Goal: Task Accomplishment & Management: Complete application form

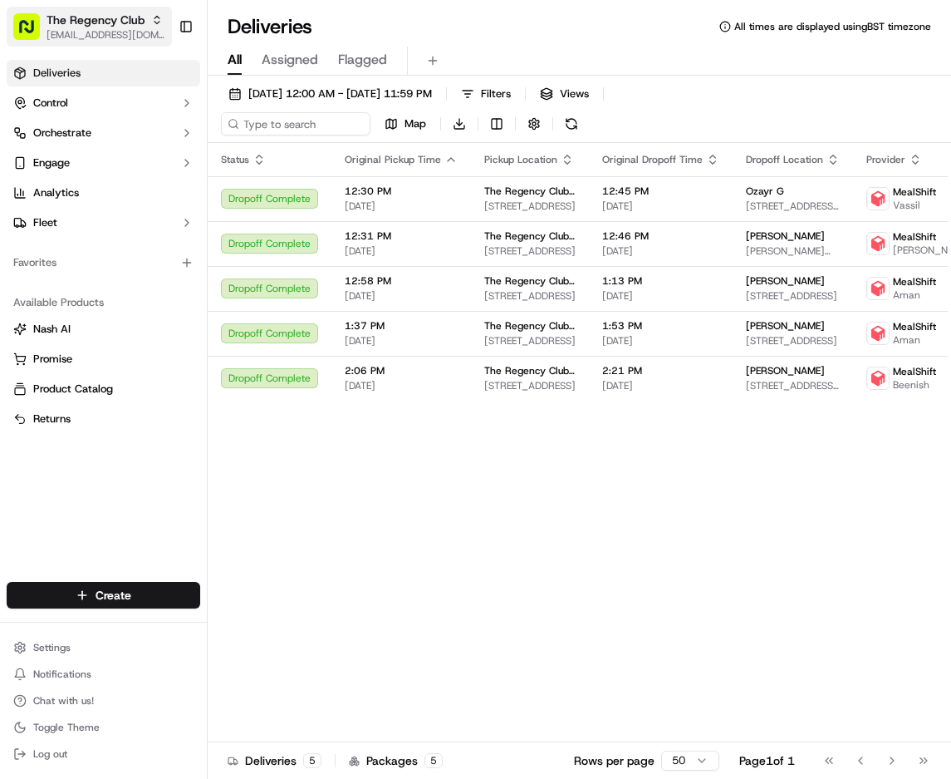
drag, startPoint x: 101, startPoint y: 18, endPoint x: 106, endPoint y: 28, distance: 11.1
click at [101, 17] on span "The Regency Club" at bounding box center [96, 20] width 98 height 17
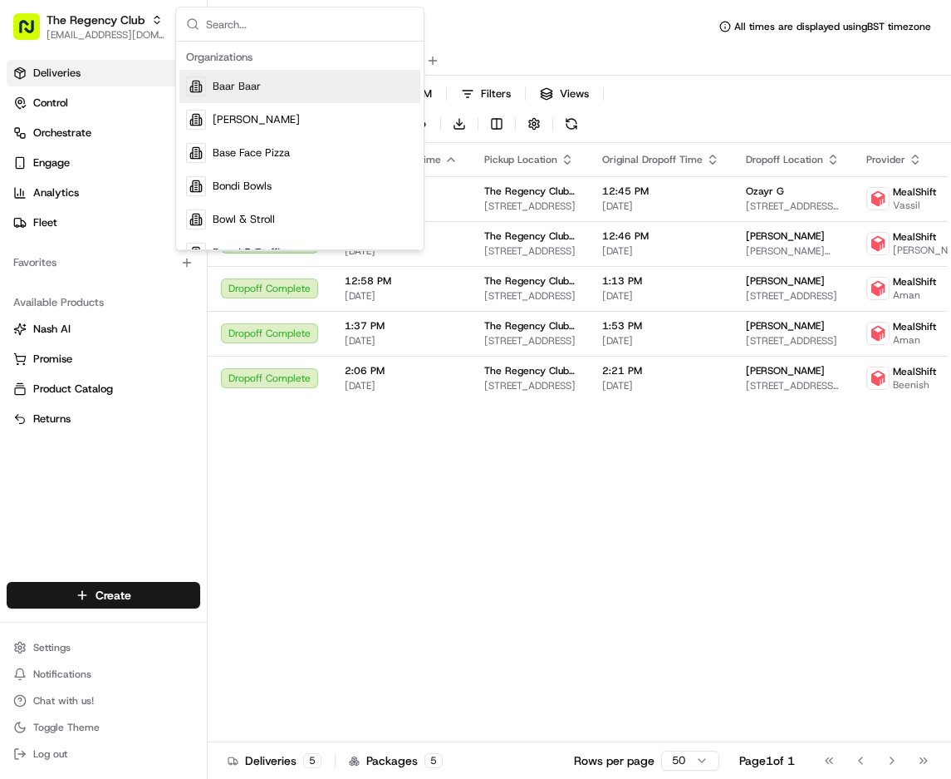
click at [257, 22] on input "text" at bounding box center [310, 23] width 208 height 33
type input "t"
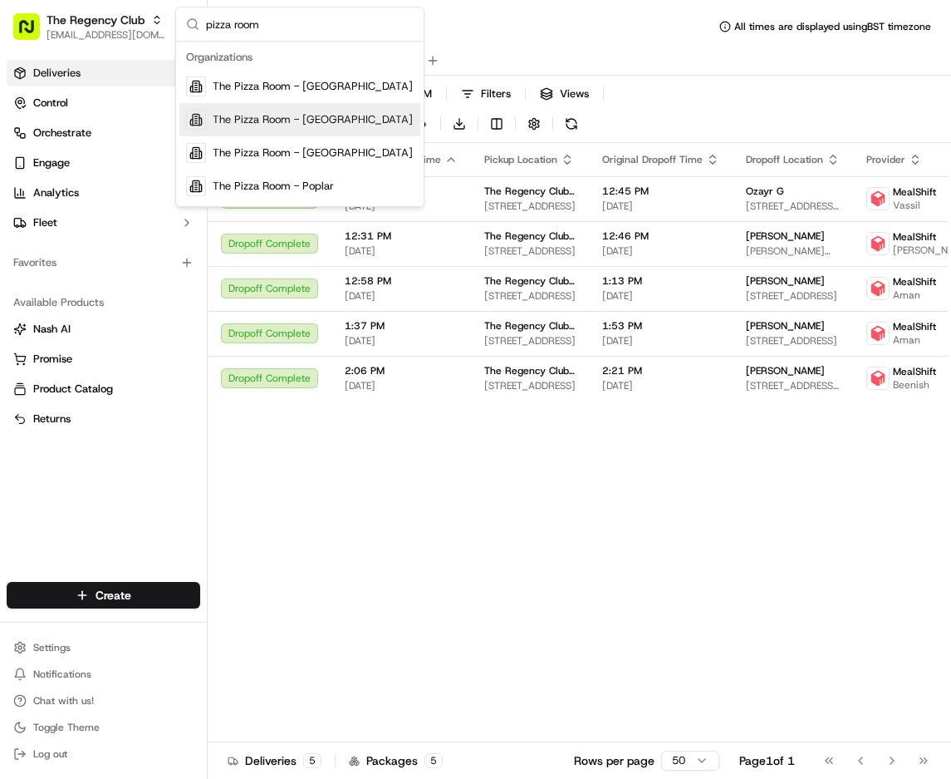
type input "pizza room"
click at [324, 122] on span "The Pizza Room - [GEOGRAPHIC_DATA]" at bounding box center [313, 119] width 200 height 15
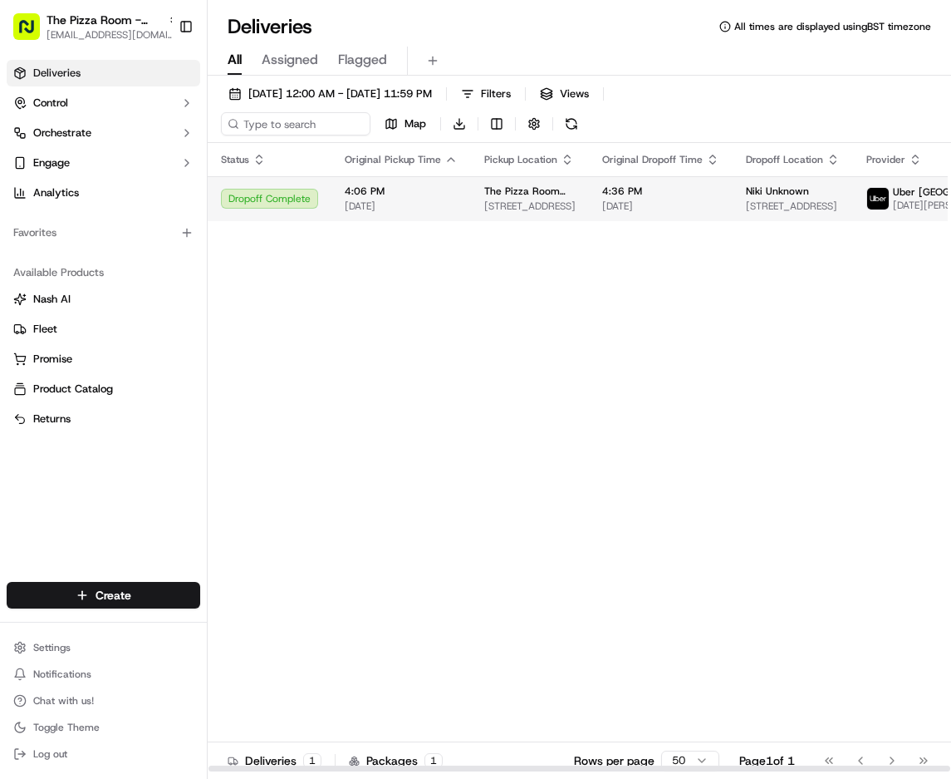
click at [589, 189] on td "4:36 PM [DATE]" at bounding box center [661, 198] width 144 height 45
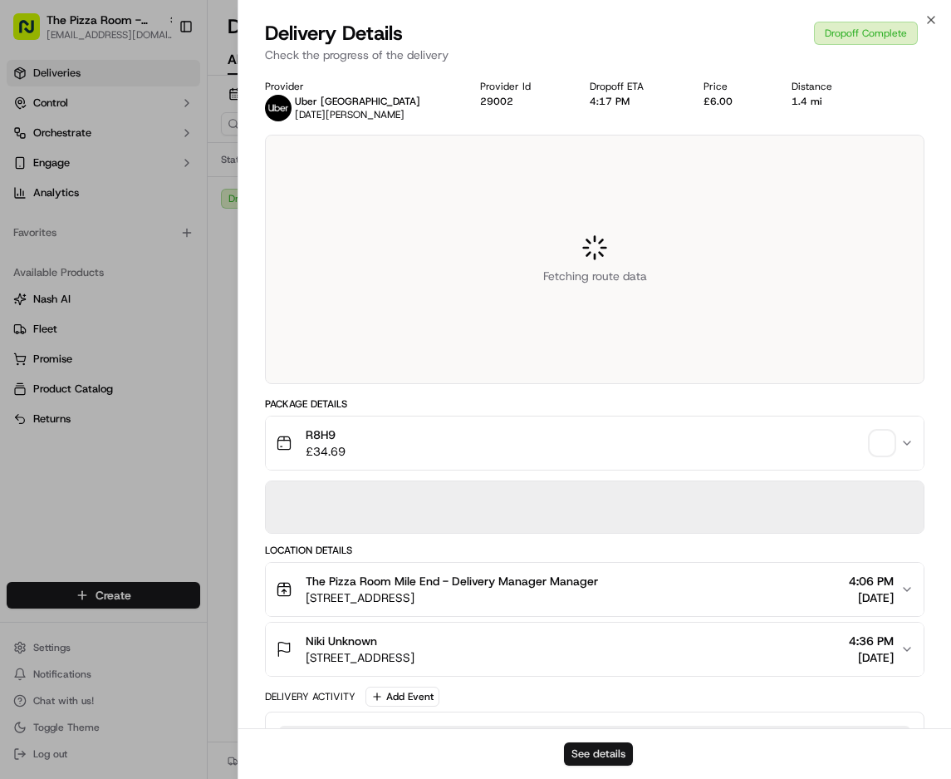
click at [609, 757] on button "See details" at bounding box center [598, 753] width 69 height 23
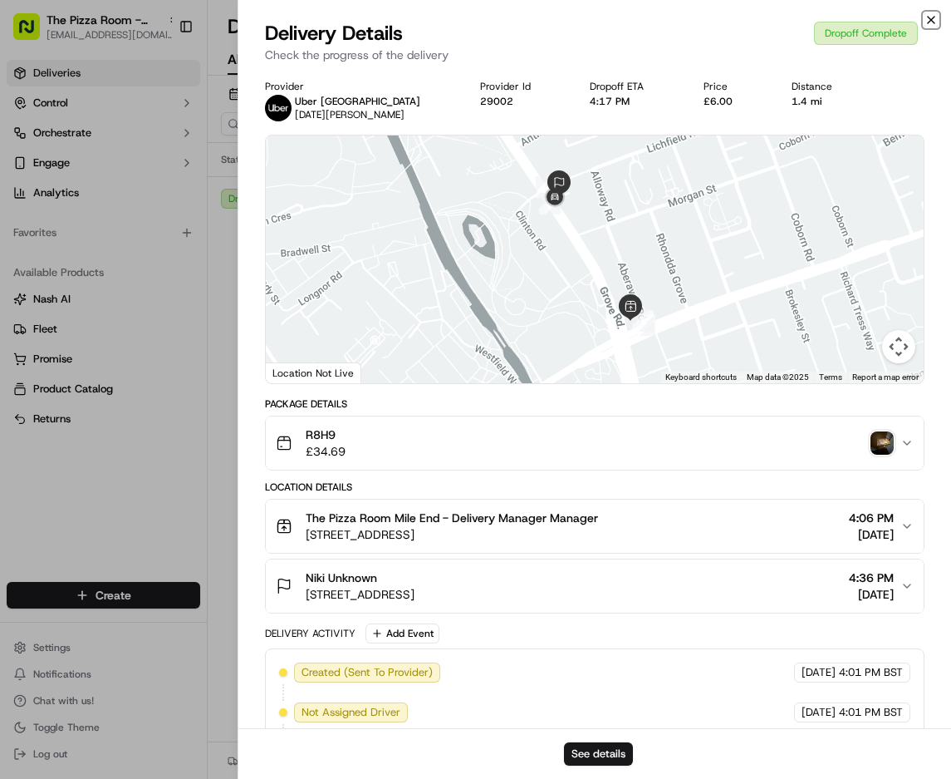
click at [931, 20] on icon "button" at bounding box center [931, 20] width 7 height 7
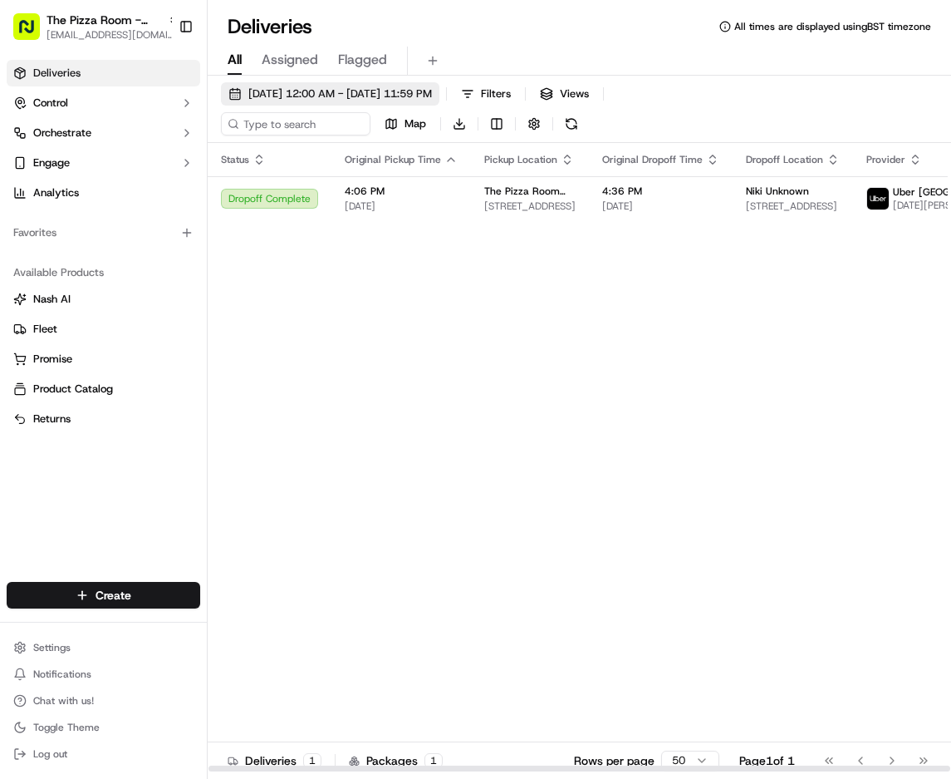
click at [334, 88] on span "[DATE] 12:00 AM - [DATE] 11:59 PM" at bounding box center [340, 93] width 184 height 15
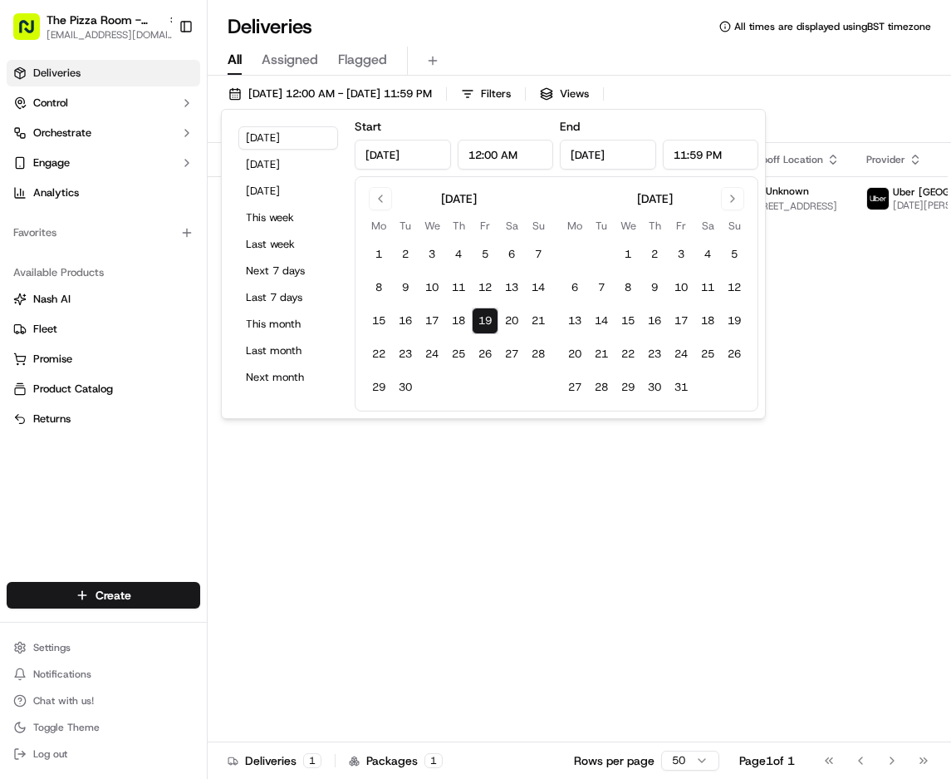
click at [479, 320] on button "19" at bounding box center [485, 320] width 27 height 27
click at [407, 389] on button "30" at bounding box center [405, 387] width 27 height 27
type input "[DATE]"
click at [876, 80] on div "[DATE] 12:00 AM - [DATE] 11:59 PM Filters Views Map Download Status Original Pi…" at bounding box center [580, 444] width 744 height 736
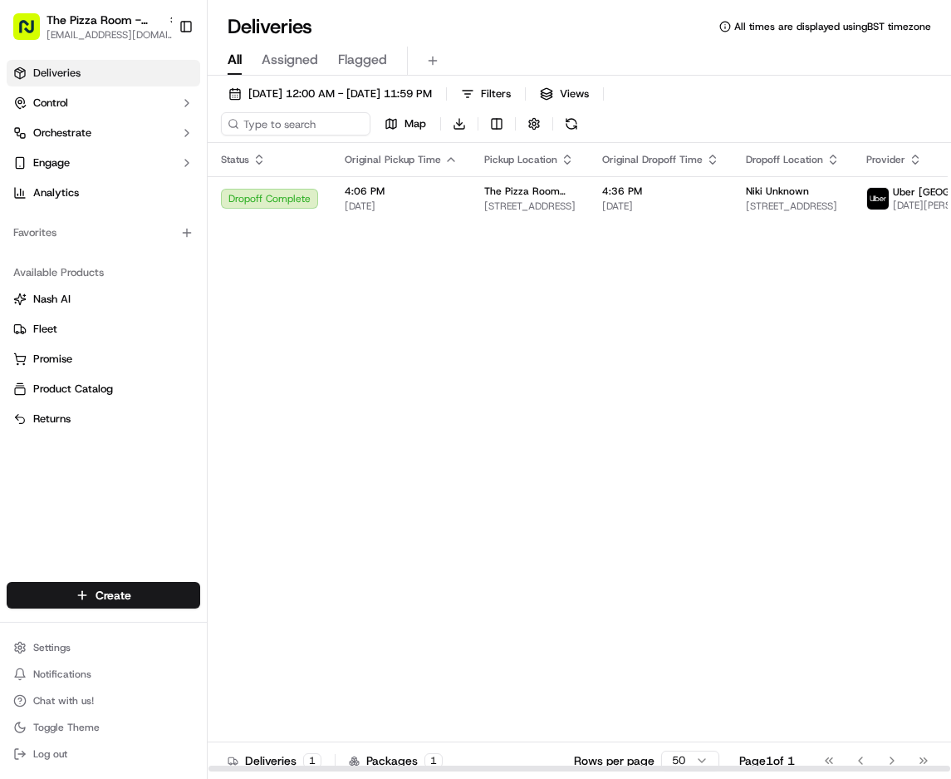
drag, startPoint x: 481, startPoint y: 530, endPoint x: 491, endPoint y: 446, distance: 84.5
click at [480, 527] on div "Status Original Pickup Time Pickup Location Original Dropoff Time Dropoff Locat…" at bounding box center [651, 457] width 886 height 629
click at [105, 597] on html "The Pizza Room - Mile End [EMAIL_ADDRESS][DOMAIN_NAME] Toggle Sidebar Deliverie…" at bounding box center [475, 389] width 951 height 779
click at [482, 418] on html "The Pizza Room - Mile End [EMAIL_ADDRESS][DOMAIN_NAME] Toggle Sidebar Deliverie…" at bounding box center [475, 389] width 951 height 779
click at [107, 597] on html "The Pizza Room - Mile End [EMAIL_ADDRESS][DOMAIN_NAME] Toggle Sidebar Deliverie…" at bounding box center [475, 389] width 951 height 779
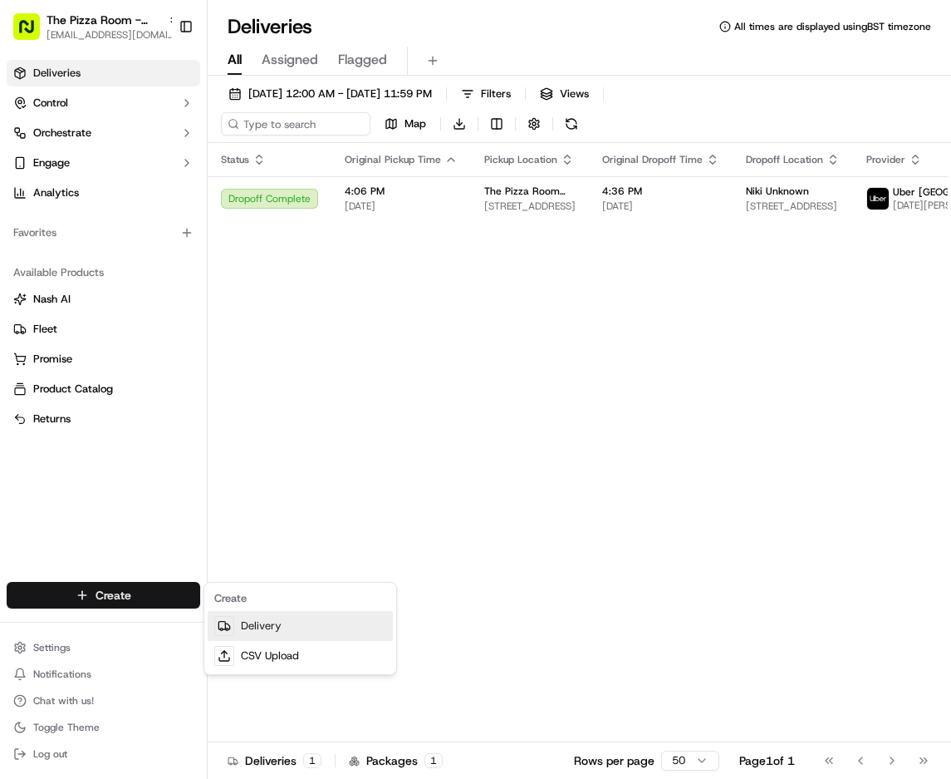
click at [275, 630] on link "Delivery" at bounding box center [300, 626] width 185 height 30
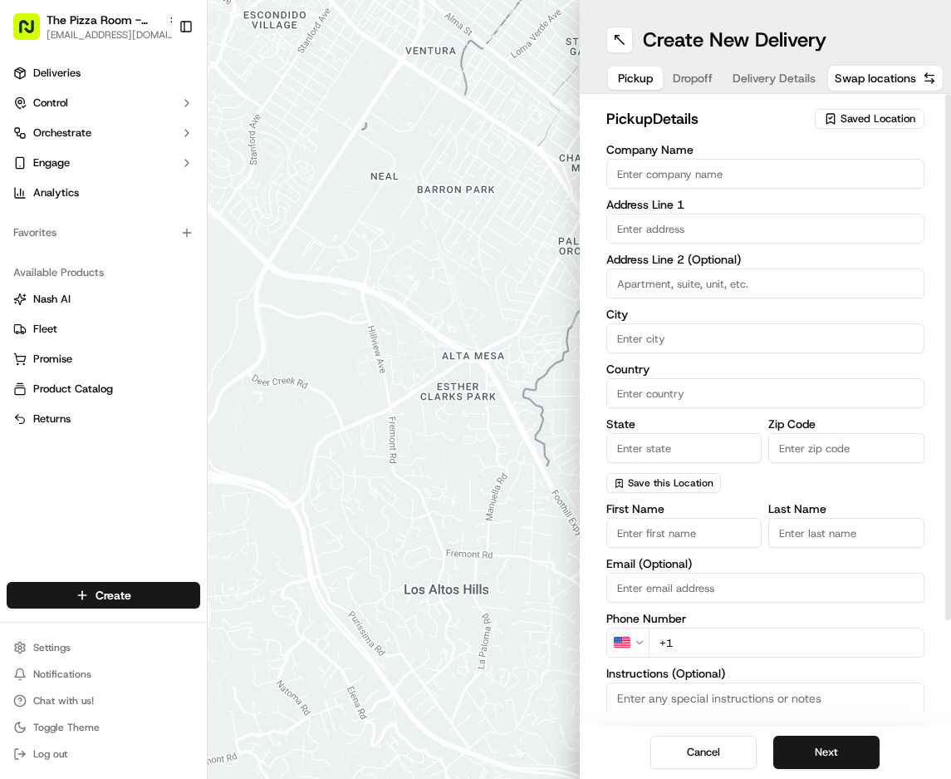
click at [868, 120] on span "Saved Location" at bounding box center [878, 118] width 75 height 15
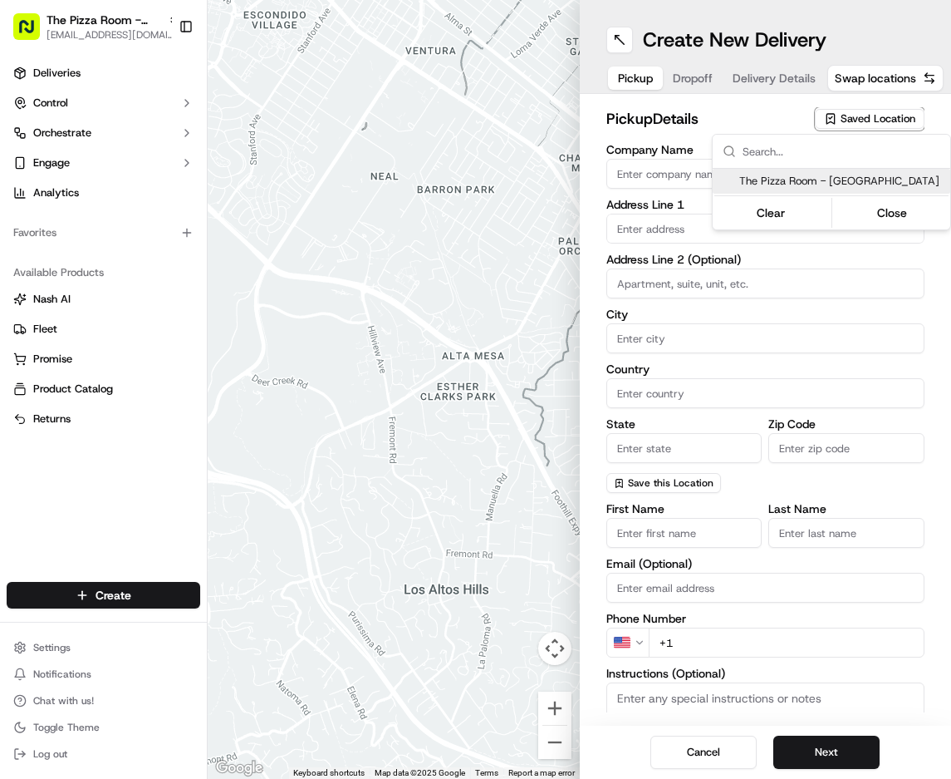
click at [846, 184] on span "The Pizza Room - [GEOGRAPHIC_DATA]" at bounding box center [841, 181] width 204 height 15
type input "The Pizza Room - [GEOGRAPHIC_DATA]"
type input "[STREET_ADDRESS]"
type input "Bow"
type input "GB"
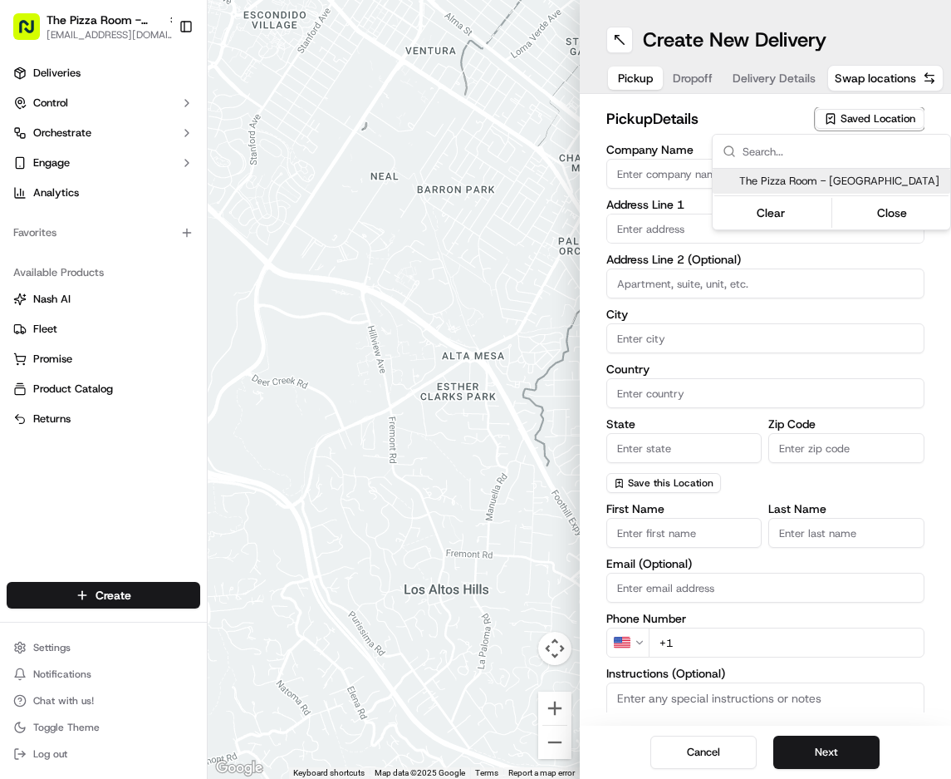
type input "[GEOGRAPHIC_DATA]"
type input "E3 5AX"
type input "[PHONE_NUMBER]"
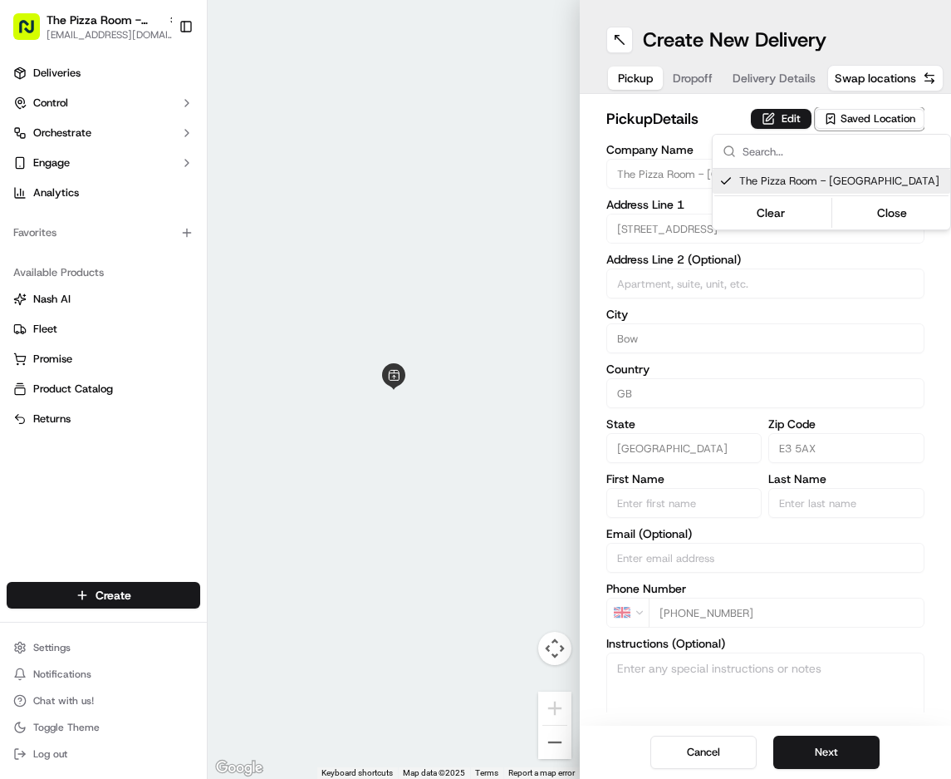
click at [716, 751] on html "The Pizza Room - Mile End [EMAIL_ADDRESS][DOMAIN_NAME] Toggle Sidebar Deliverie…" at bounding box center [475, 389] width 951 height 779
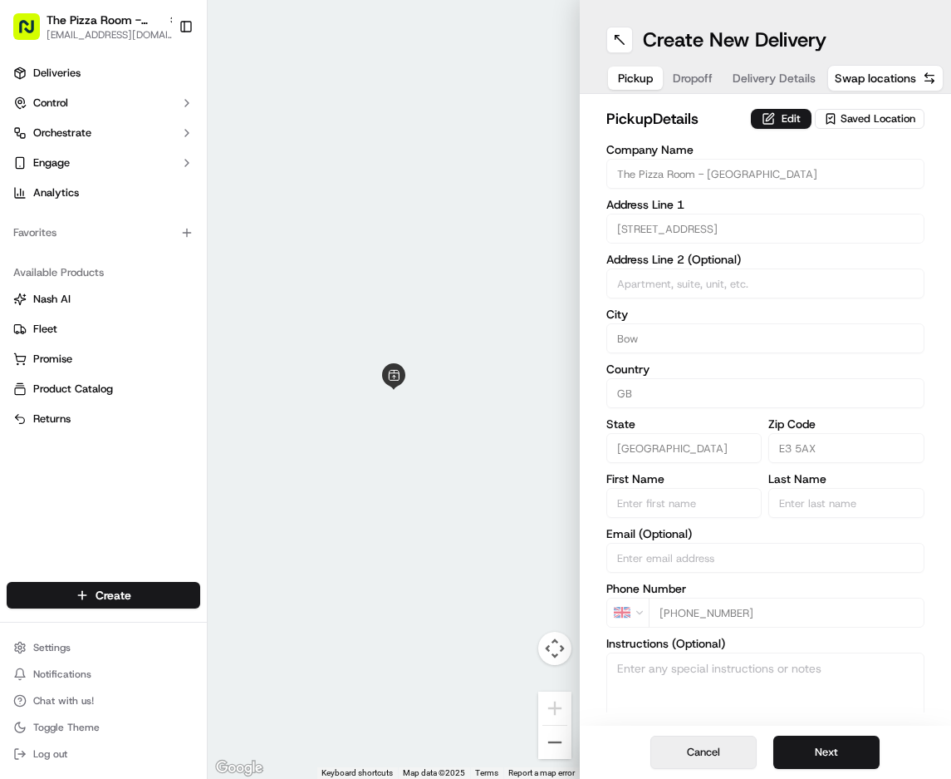
click at [698, 753] on button "Cancel" at bounding box center [704, 751] width 106 height 33
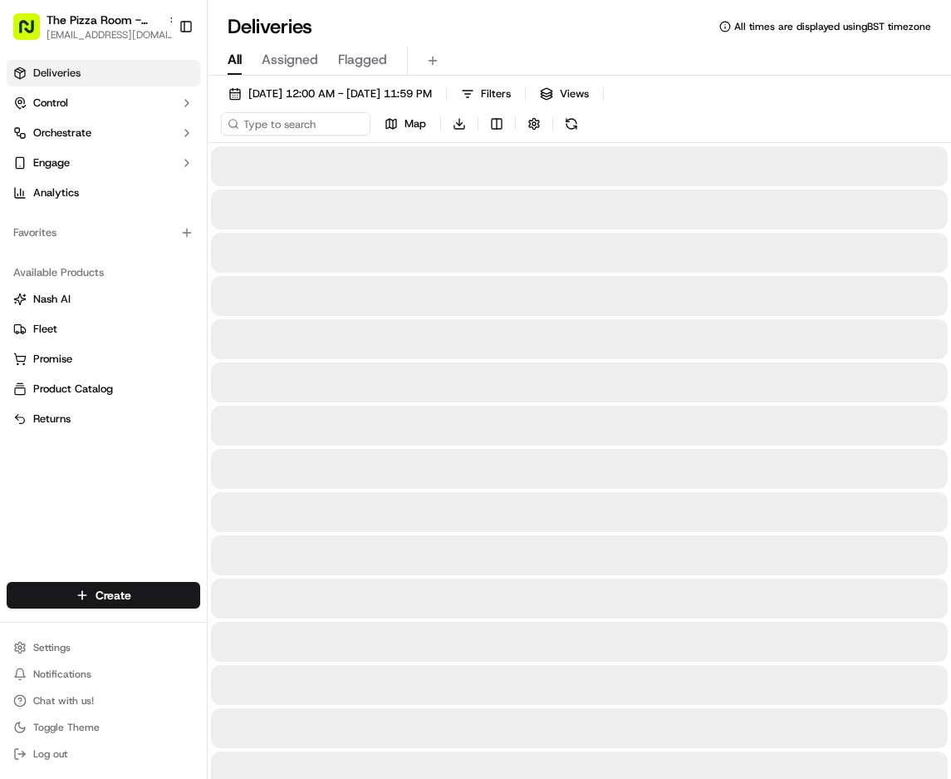
click at [89, 597] on html "The Pizza Room - Mile End [EMAIL_ADDRESS][DOMAIN_NAME] Toggle Sidebar Deliverie…" at bounding box center [475, 389] width 951 height 779
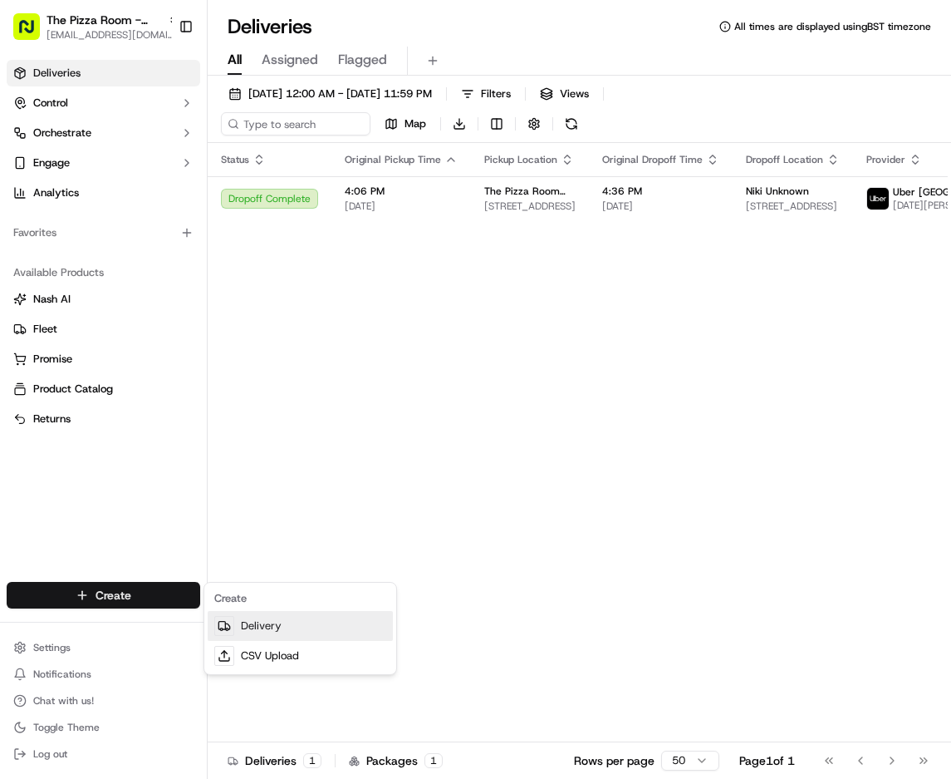
click at [248, 631] on link "Delivery" at bounding box center [300, 626] width 185 height 30
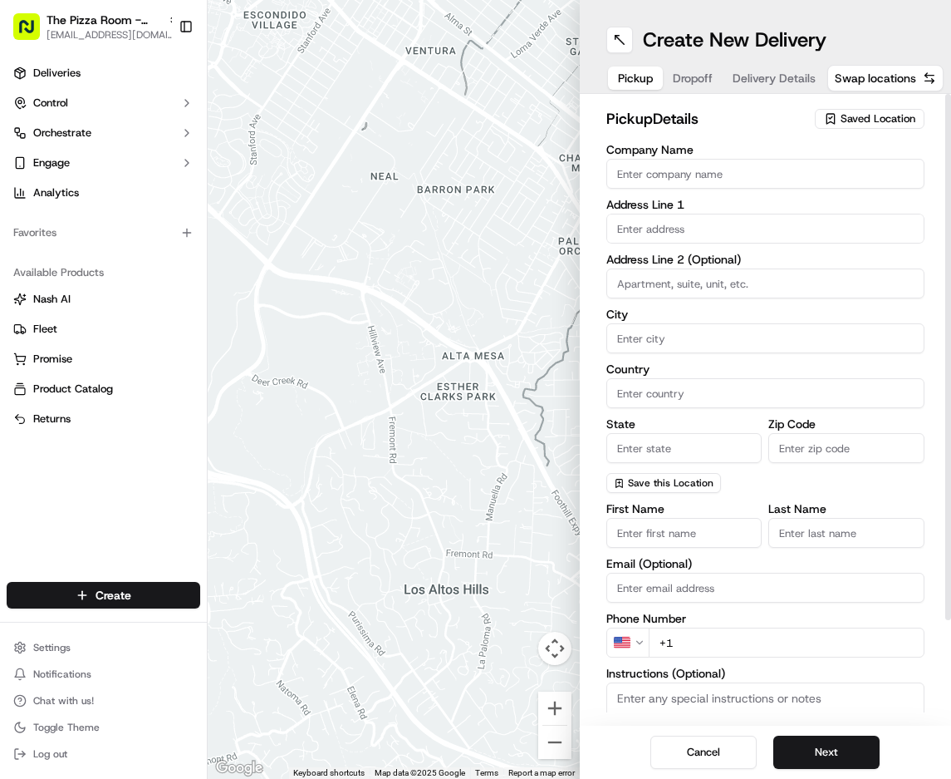
click at [663, 167] on input "Company Name" at bounding box center [766, 174] width 319 height 30
paste input "The Pizza Room Mile End - Delivery"
type input "The Pizza Room Mile End - Delivery"
click at [667, 230] on input "text" at bounding box center [766, 229] width 319 height 30
paste input "2a"
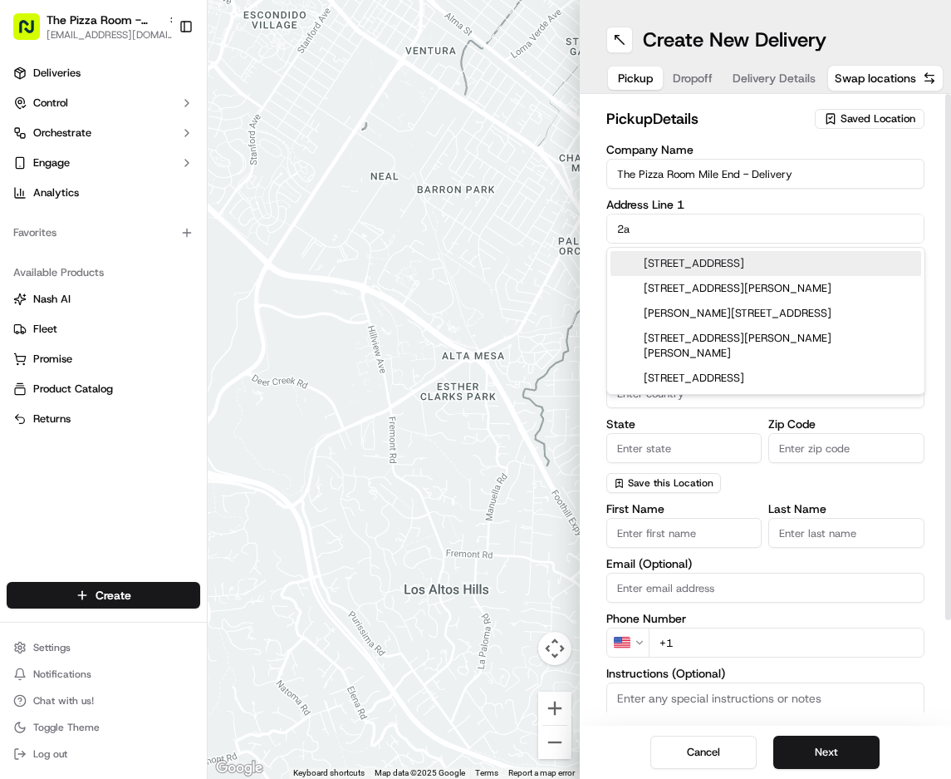
click at [690, 221] on input "2a" at bounding box center [766, 229] width 319 height 30
paste input "Grove Rd."
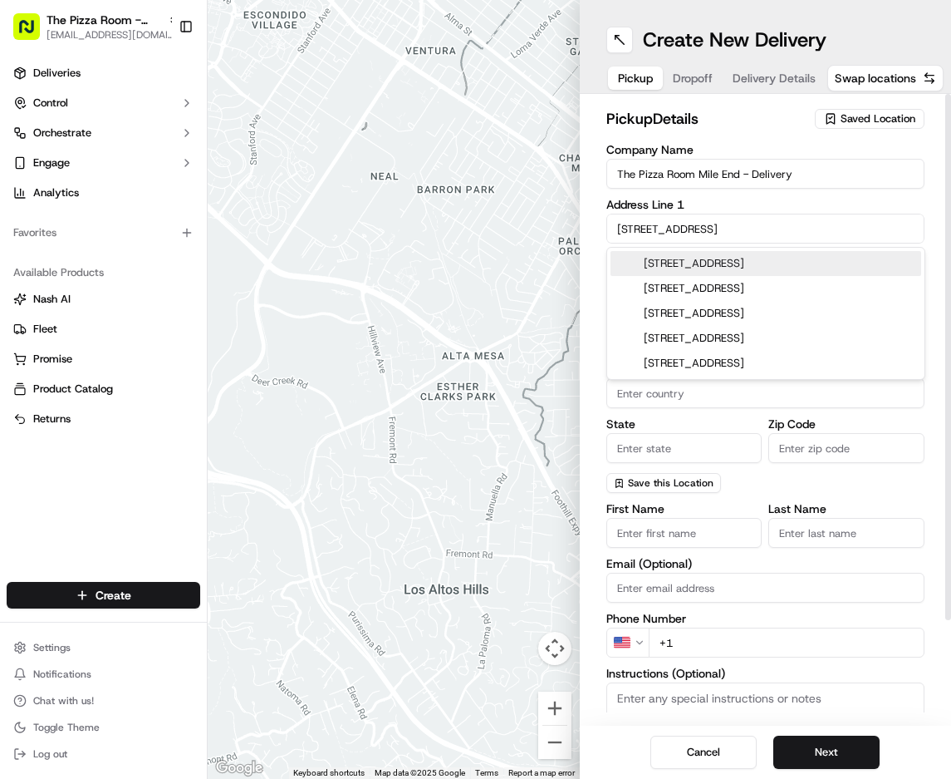
click at [731, 267] on div "[STREET_ADDRESS]" at bounding box center [766, 263] width 311 height 25
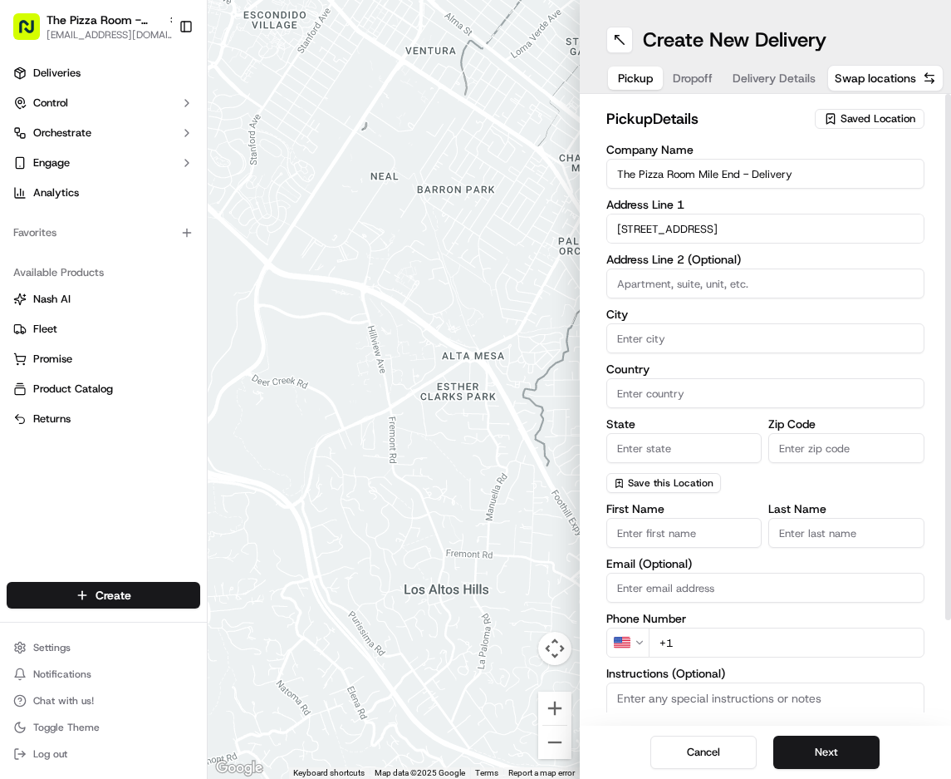
type input "[STREET_ADDRESS]"
type input "[GEOGRAPHIC_DATA]"
type input "N15 5HJ"
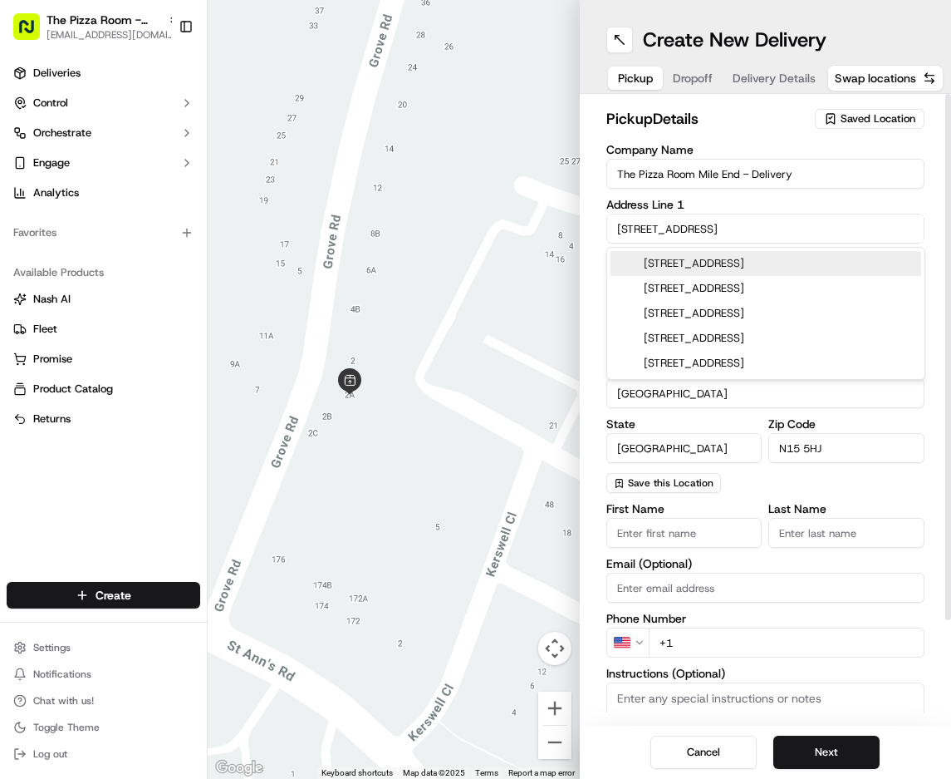
drag, startPoint x: 636, startPoint y: 231, endPoint x: 551, endPoint y: 219, distance: 86.4
click at [552, 219] on div "← Move left → Move right ↑ Move up ↓ Move down + Zoom in - Zoom out Home Jump l…" at bounding box center [580, 389] width 744 height 779
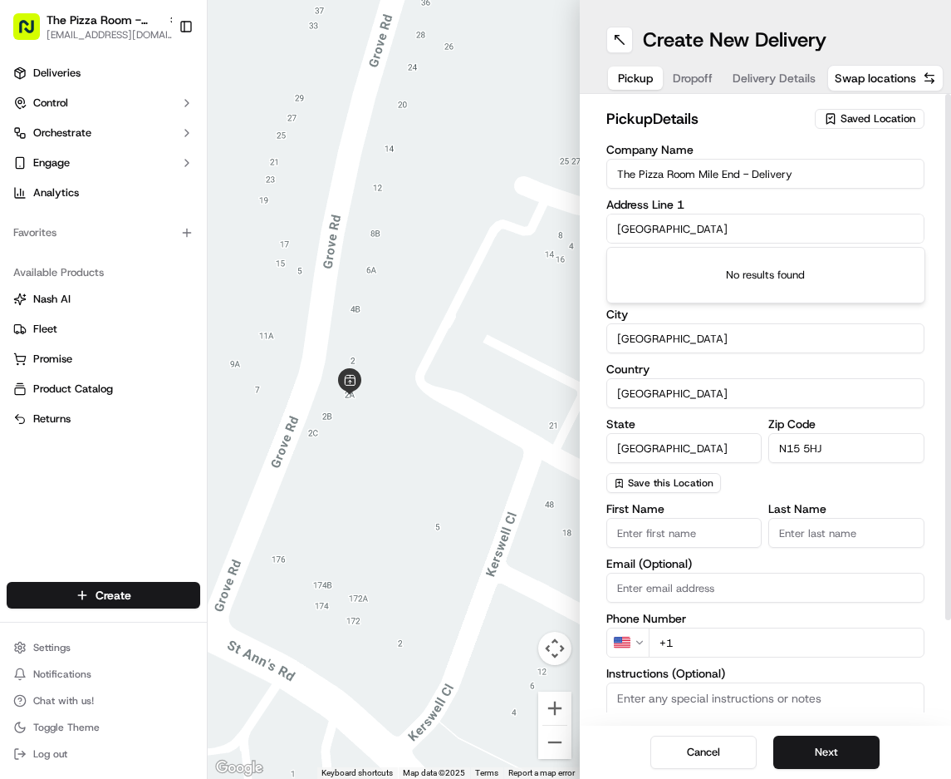
click at [707, 230] on input "[GEOGRAPHIC_DATA]" at bounding box center [766, 229] width 319 height 30
type input "[GEOGRAPHIC_DATA]"
drag, startPoint x: 846, startPoint y: 446, endPoint x: 626, endPoint y: 419, distance: 221.9
click at [626, 418] on div "State [GEOGRAPHIC_DATA] Zip Code N15 5HJ" at bounding box center [766, 440] width 319 height 45
paste input "E3 5AX"
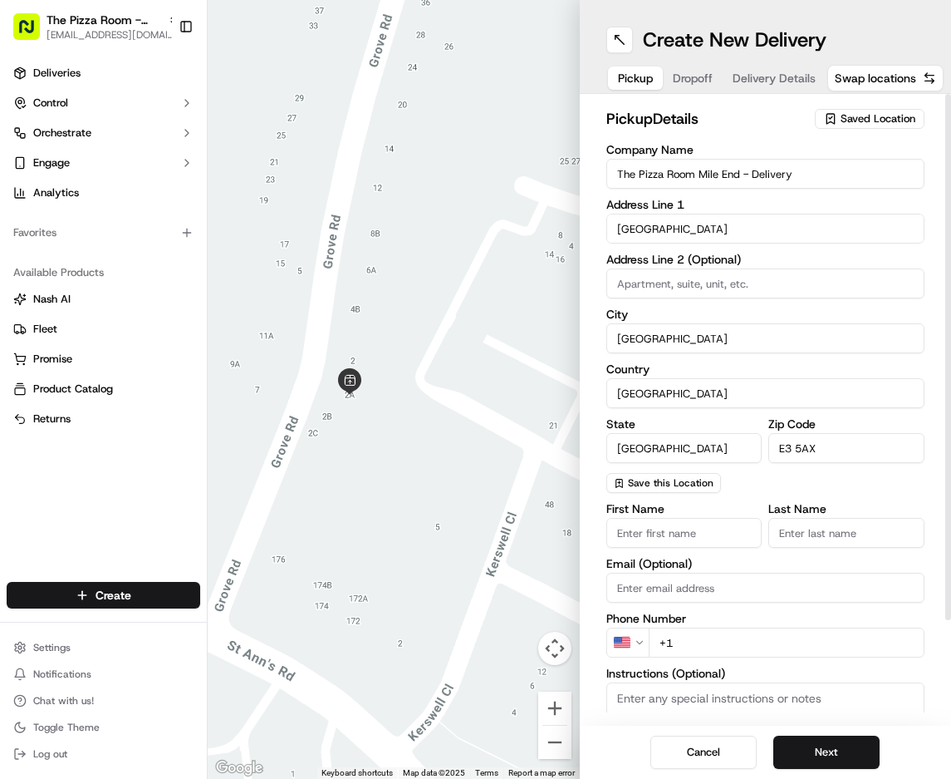
type input "E3 5AX"
click at [733, 237] on input "[GEOGRAPHIC_DATA]" at bounding box center [766, 229] width 319 height 30
drag, startPoint x: 710, startPoint y: 229, endPoint x: 601, endPoint y: 229, distance: 109.7
click at [601, 229] on div "pickup Details Saved Location Company Name The Pizza Room Mile End - Delivery A…" at bounding box center [766, 409] width 372 height 631
type input "[GEOGRAPHIC_DATA]"
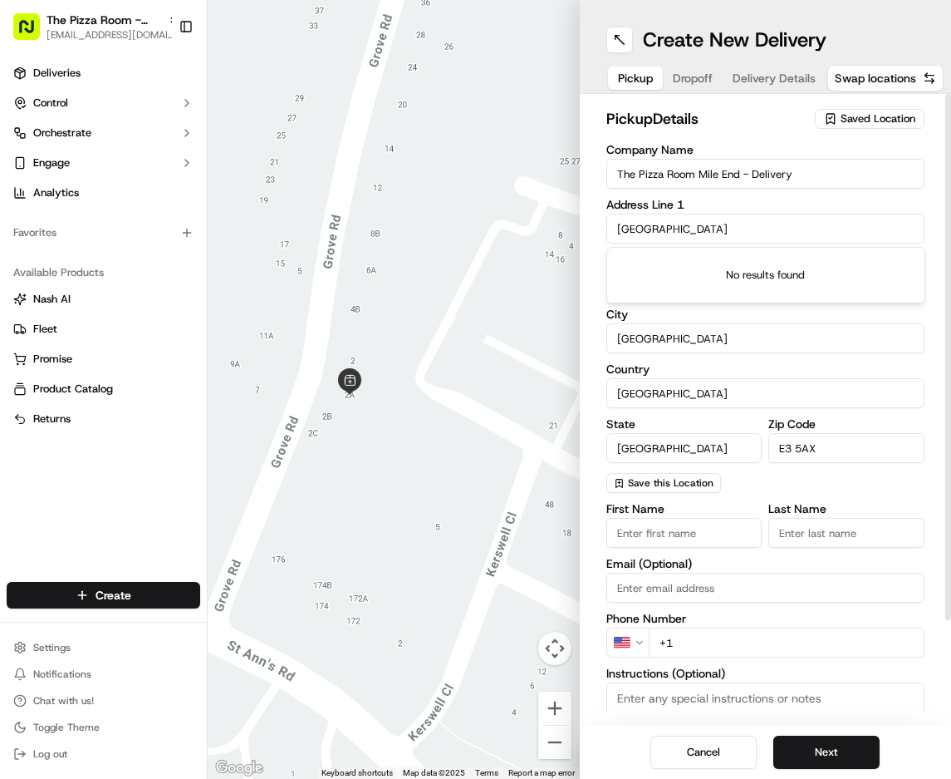
click at [758, 127] on h2 "pickup Details" at bounding box center [706, 118] width 199 height 23
click at [869, 115] on span "Saved Location" at bounding box center [878, 118] width 75 height 15
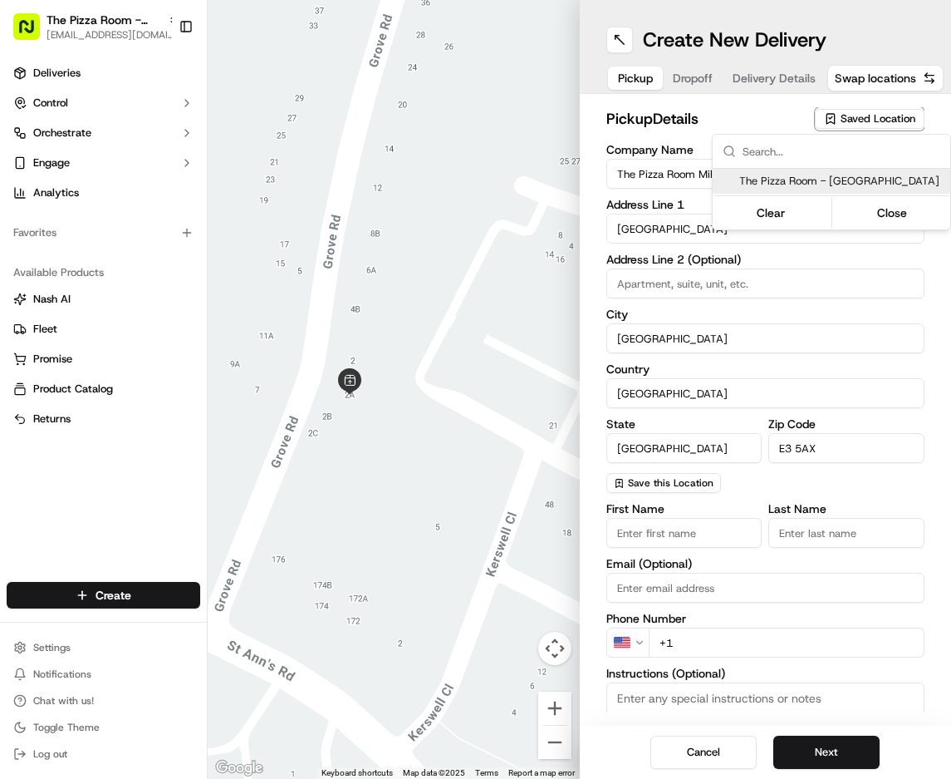
click at [816, 181] on span "The Pizza Room - [GEOGRAPHIC_DATA]" at bounding box center [841, 181] width 204 height 15
type input "The Pizza Room - [GEOGRAPHIC_DATA]"
type input "[STREET_ADDRESS]"
type input "Bow"
type input "GB"
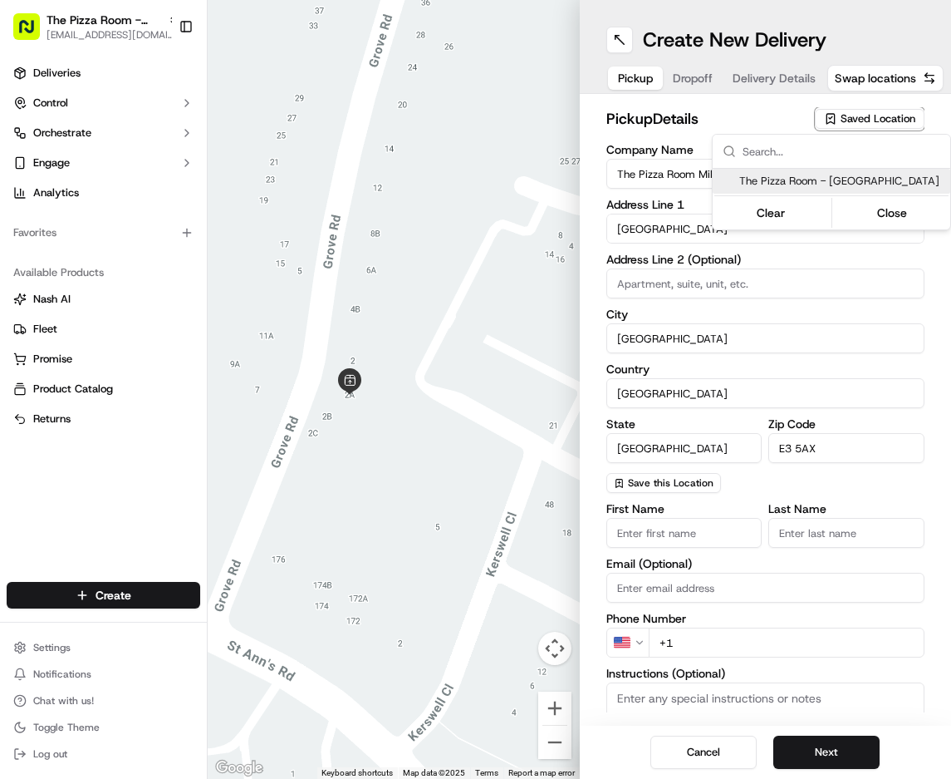
type input "[PHONE_NUMBER]"
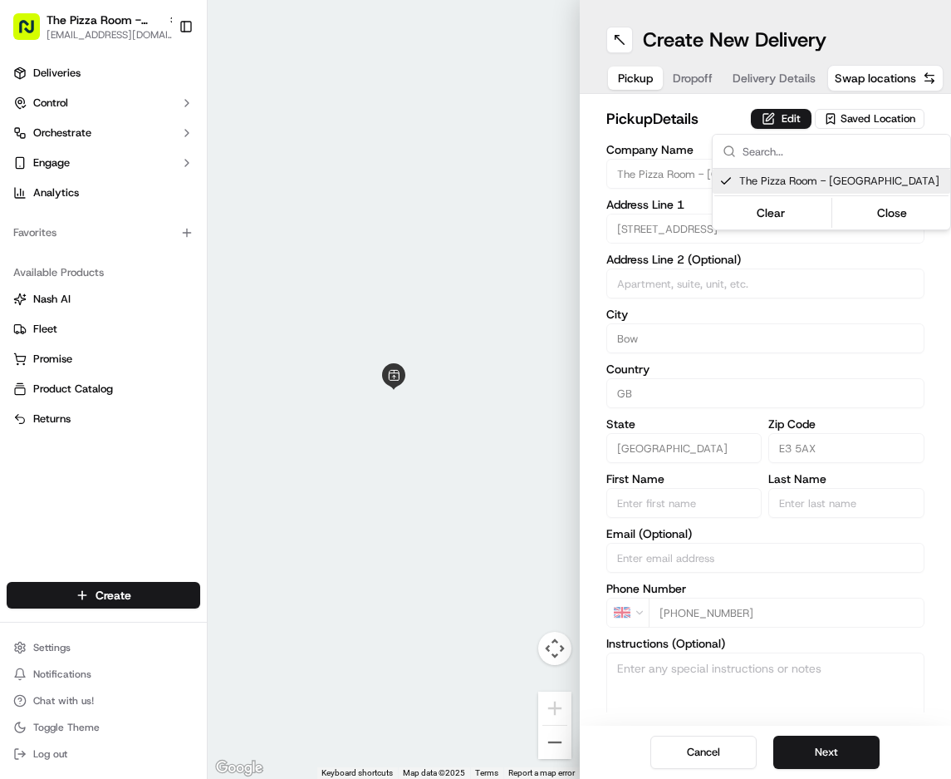
click at [587, 373] on html "The Pizza Room - Mile End [EMAIL_ADDRESS][DOMAIN_NAME] Toggle Sidebar Deliverie…" at bounding box center [475, 389] width 951 height 779
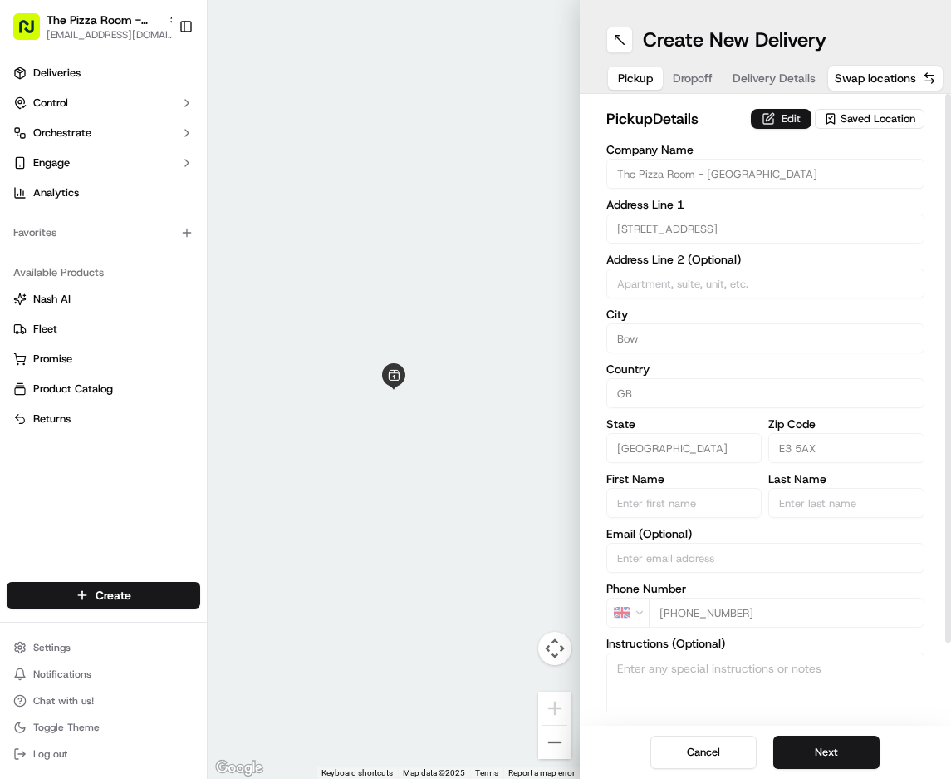
click at [763, 124] on button "Edit" at bounding box center [781, 119] width 61 height 20
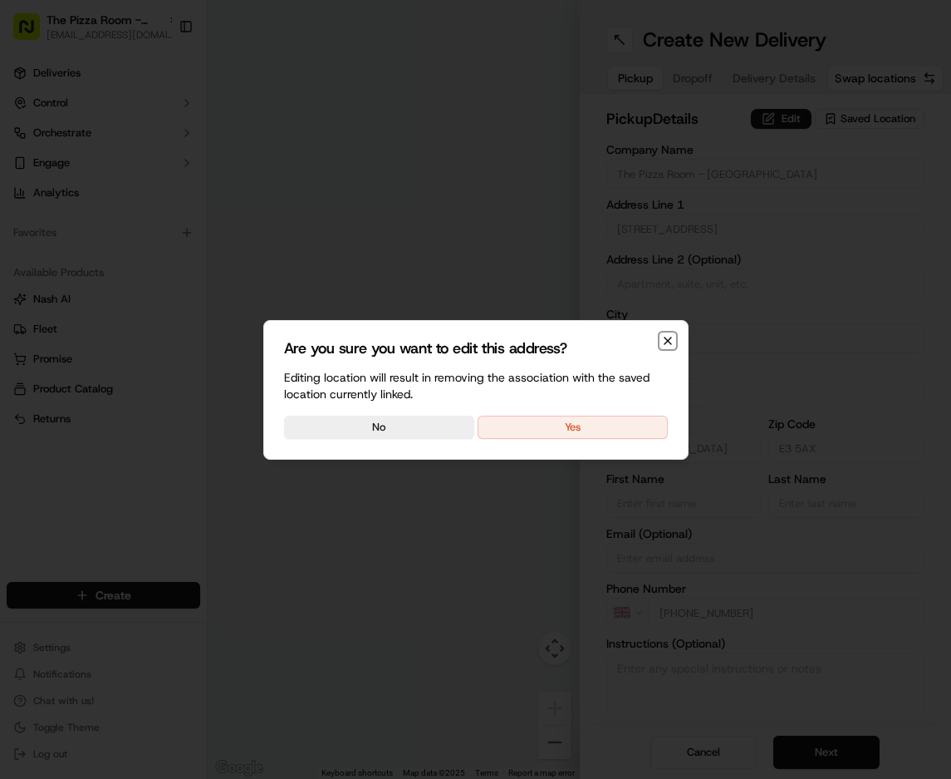
click at [669, 341] on icon "button" at bounding box center [668, 340] width 7 height 7
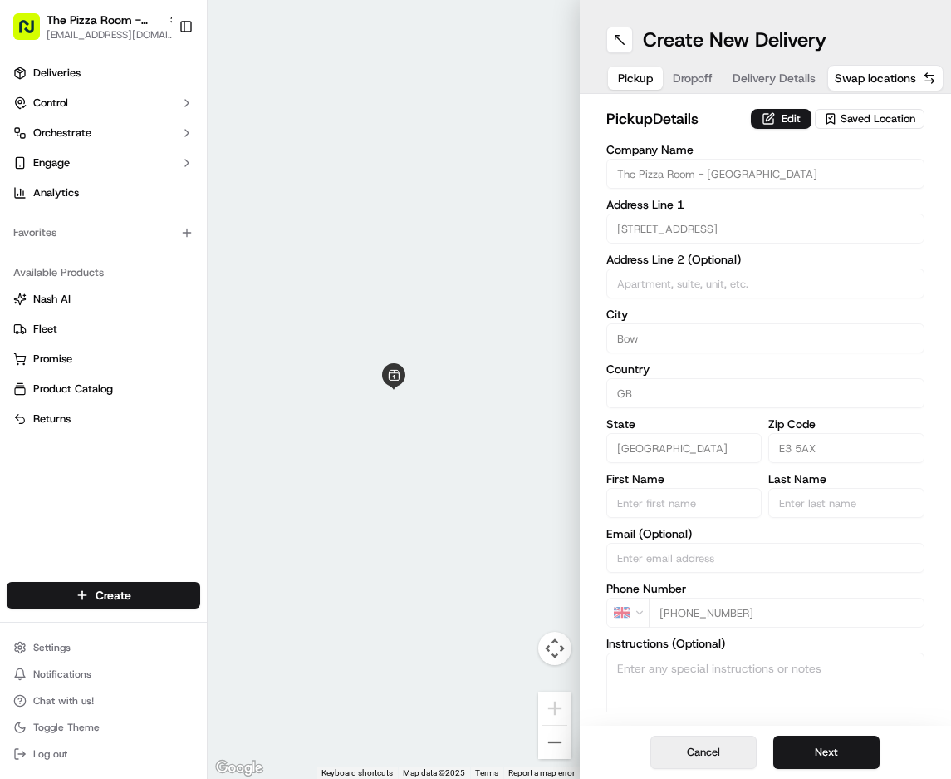
click at [720, 761] on button "Cancel" at bounding box center [704, 751] width 106 height 33
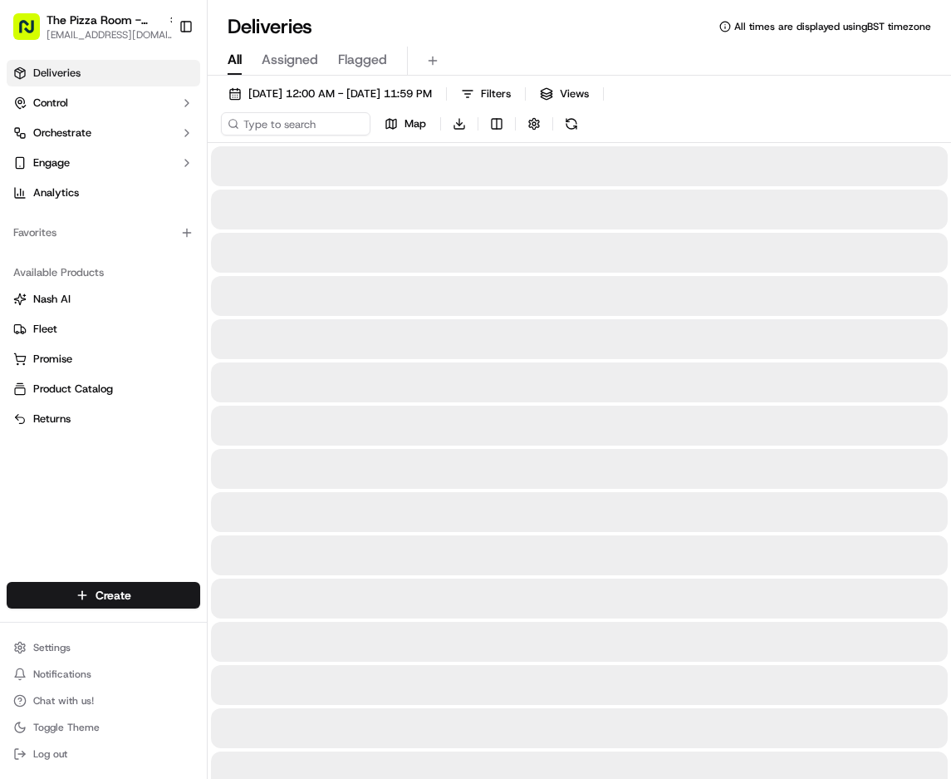
click at [135, 592] on html "The Pizza Room - Mile End [EMAIL_ADDRESS][DOMAIN_NAME] Toggle Sidebar Deliverie…" at bounding box center [475, 389] width 951 height 779
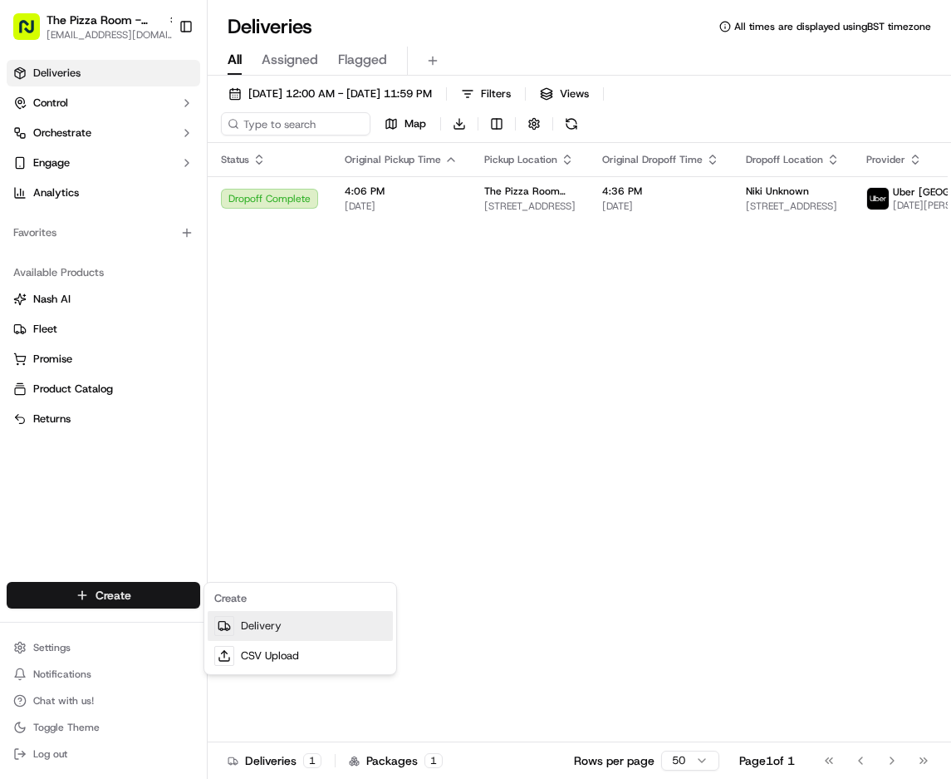
click at [280, 621] on link "Delivery" at bounding box center [300, 626] width 185 height 30
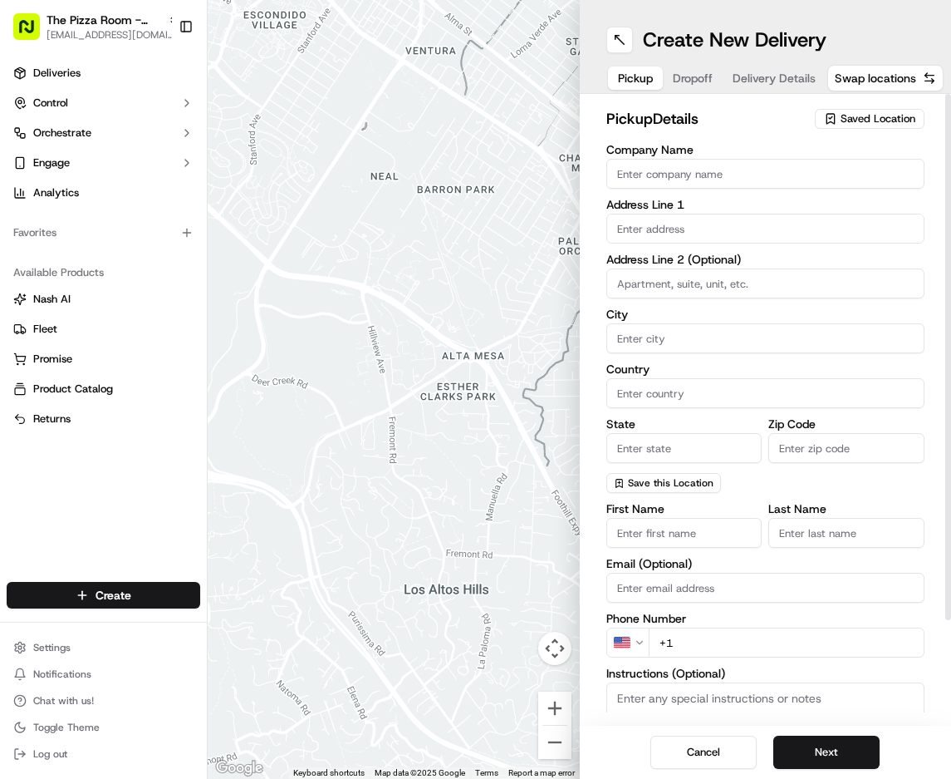
click at [675, 168] on input "Company Name" at bounding box center [766, 174] width 319 height 30
paste input "The Pizza Room Mile End - Delivery"
type input "The Pizza Room Mile End - Delivery"
click at [678, 227] on input "text" at bounding box center [766, 229] width 319 height 30
paste input "Grove Rd."
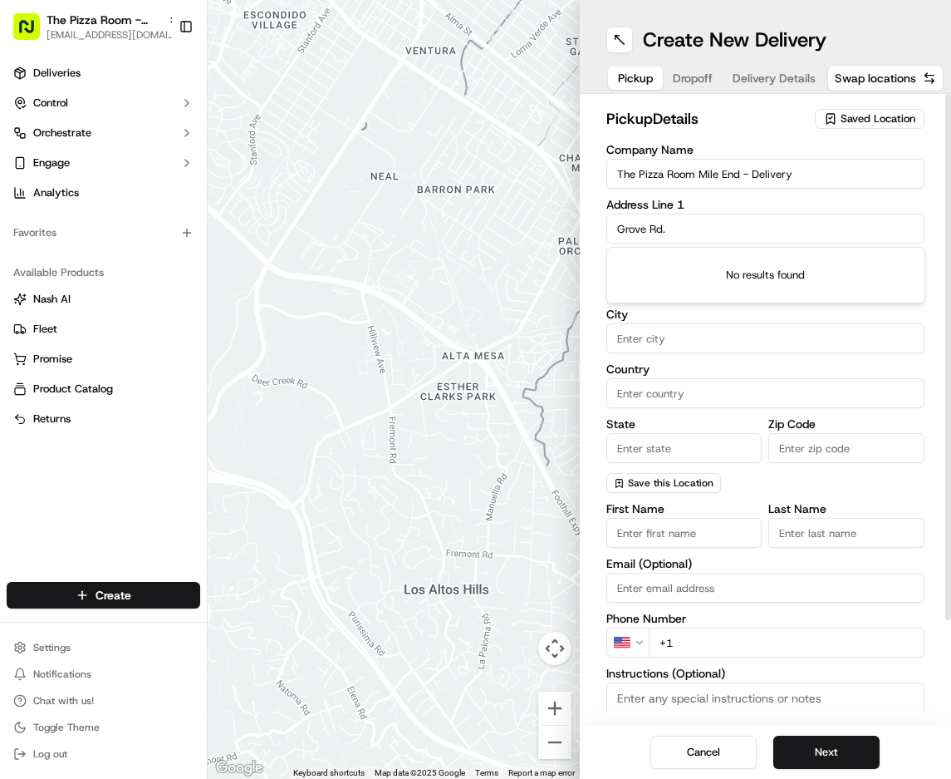
type input "Grove Rd."
click at [820, 450] on input "Zip Code" at bounding box center [847, 448] width 156 height 30
paste input "E3 5AX"
type input "E3 5AX"
click at [699, 446] on input "State" at bounding box center [685, 448] width 156 height 30
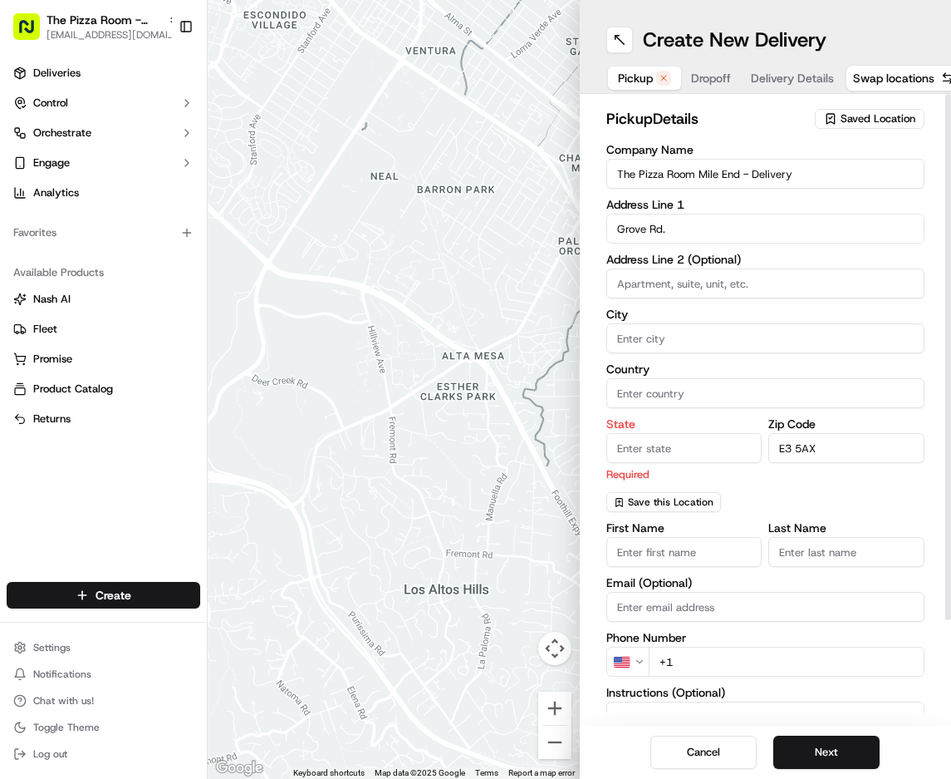
click at [695, 335] on input "City" at bounding box center [766, 338] width 319 height 30
type input "[GEOGRAPHIC_DATA]"
click at [656, 429] on div "State Required" at bounding box center [685, 450] width 156 height 64
click at [650, 440] on input "State" at bounding box center [685, 448] width 156 height 30
click at [661, 388] on input "Country" at bounding box center [766, 393] width 319 height 30
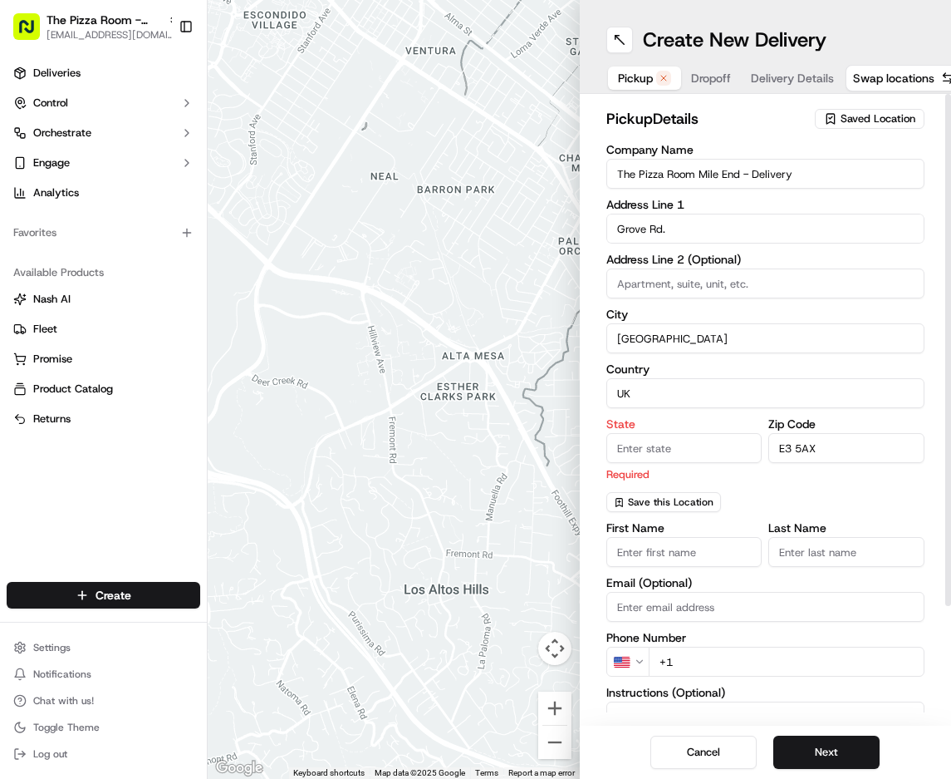
type input "UK"
click at [669, 455] on input "State" at bounding box center [685, 448] width 156 height 30
type input "[GEOGRAPHIC_DATA]"
click at [752, 494] on div "Company Name The Pizza Room Mile End - Delivery Address Line [STREET_ADDRESS] A…" at bounding box center [766, 499] width 319 height 710
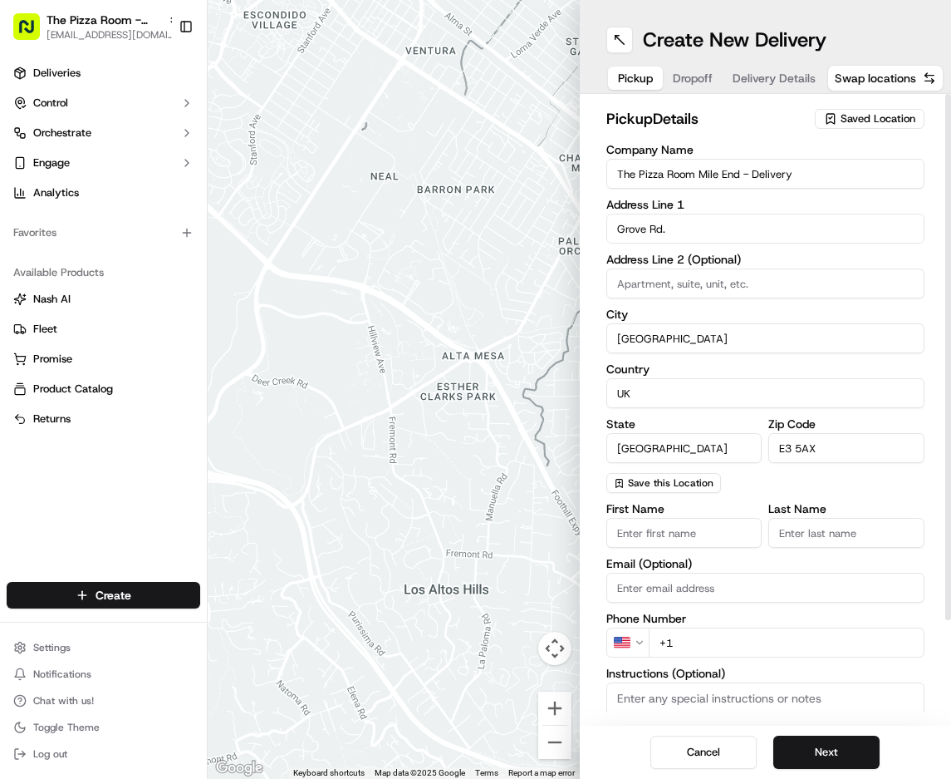
click at [679, 538] on input "First Name" at bounding box center [685, 533] width 156 height 30
click at [653, 528] on input "Manager" at bounding box center [685, 533] width 156 height 30
type input "Manager"
click at [838, 535] on input "Last Name" at bounding box center [847, 533] width 156 height 30
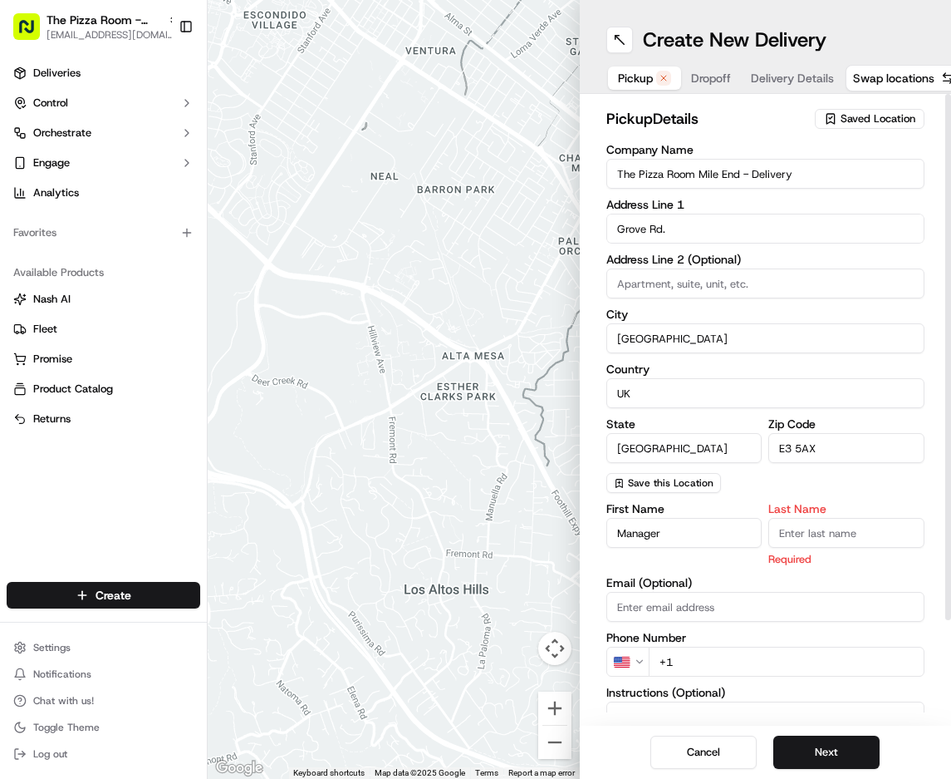
paste input "Manager"
type input "Manager"
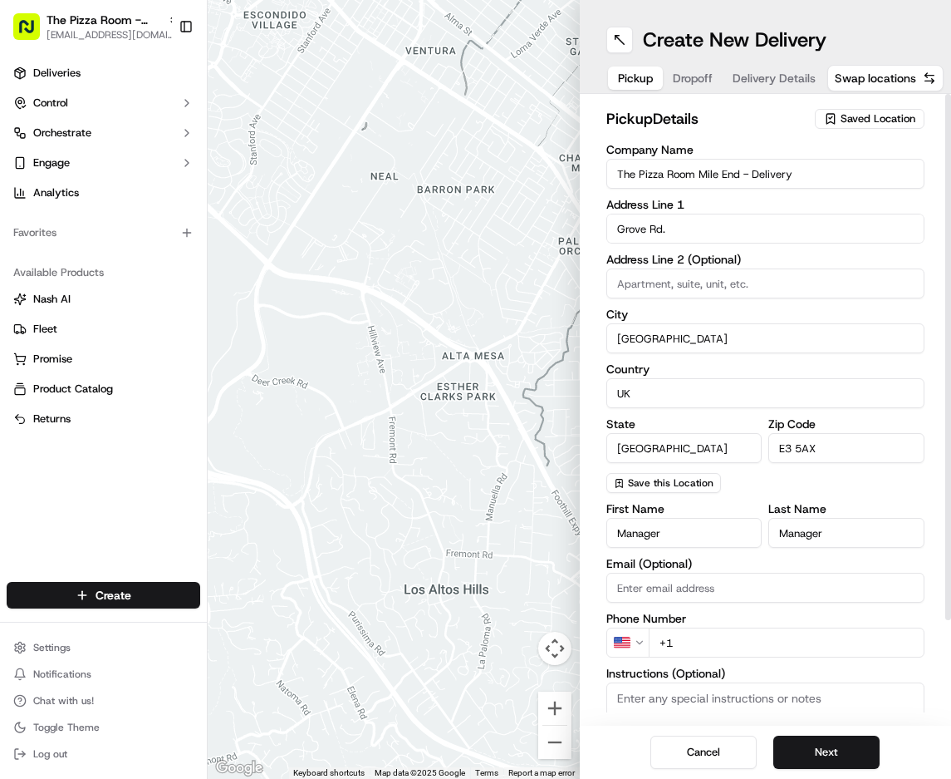
drag, startPoint x: 596, startPoint y: 633, endPoint x: 569, endPoint y: 629, distance: 26.9
click at [572, 630] on div "← Move left → Move right ↑ Move up ↓ Move down + Zoom in - Zoom out Home Jump l…" at bounding box center [580, 389] width 744 height 779
paste input "44 20 8981 7566"
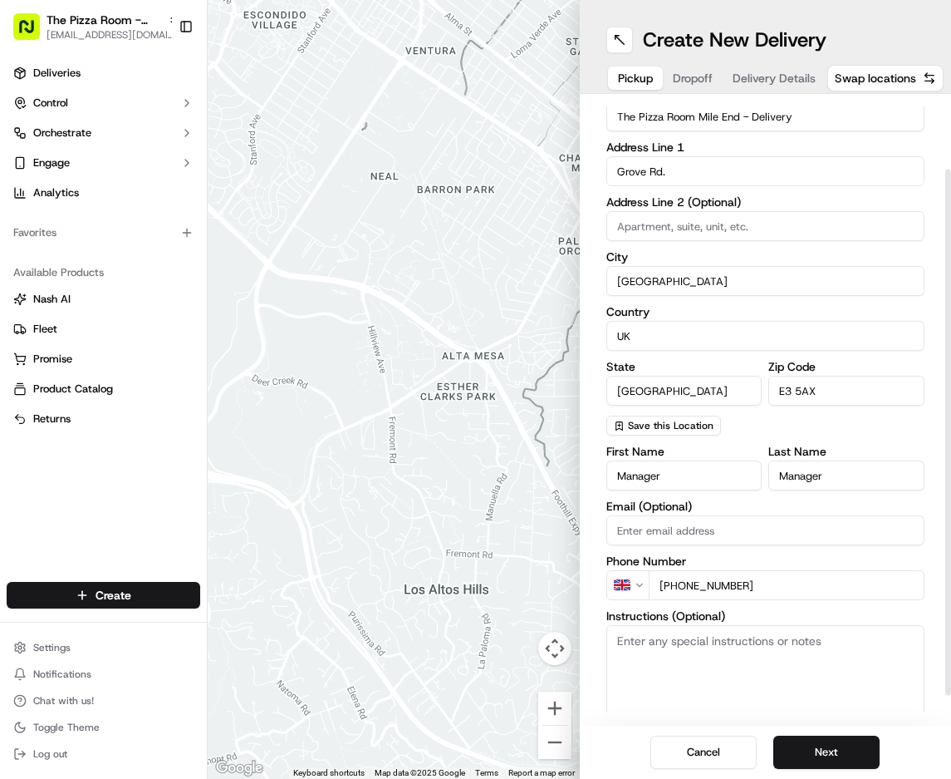
scroll to position [121, 0]
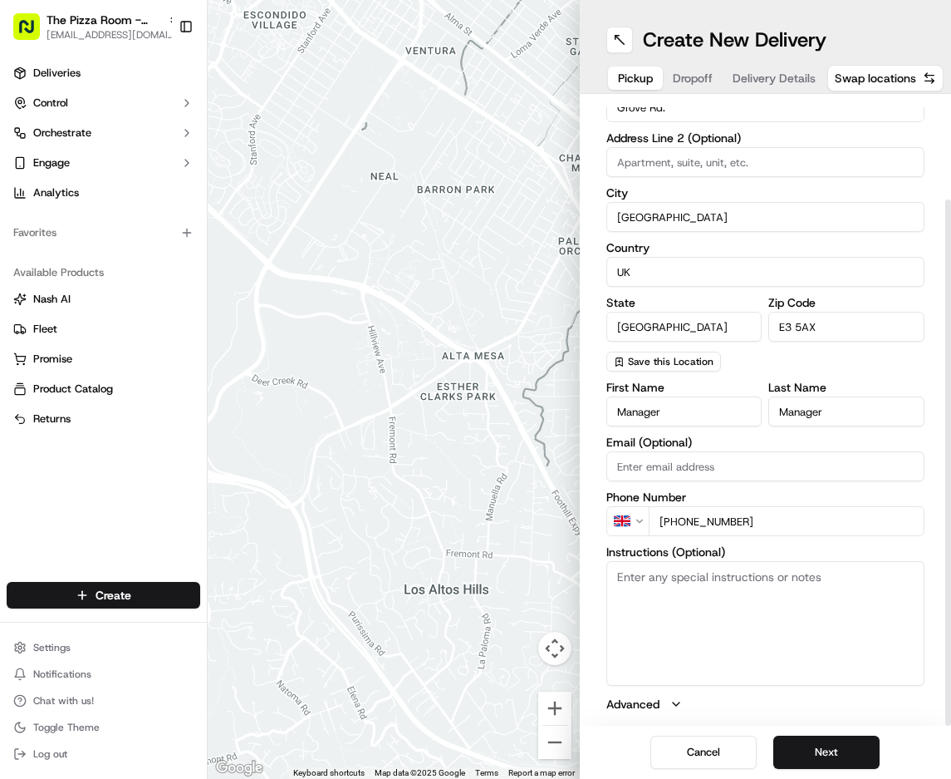
type input "[PHONE_NUMBER]"
click at [697, 610] on textarea "Instructions (Optional)" at bounding box center [766, 623] width 319 height 125
paste textarea "Pick Up From our counter in the restuarant"
type textarea "Pick Up From our counter in the restuarant"
click at [813, 747] on button "Next" at bounding box center [827, 751] width 106 height 33
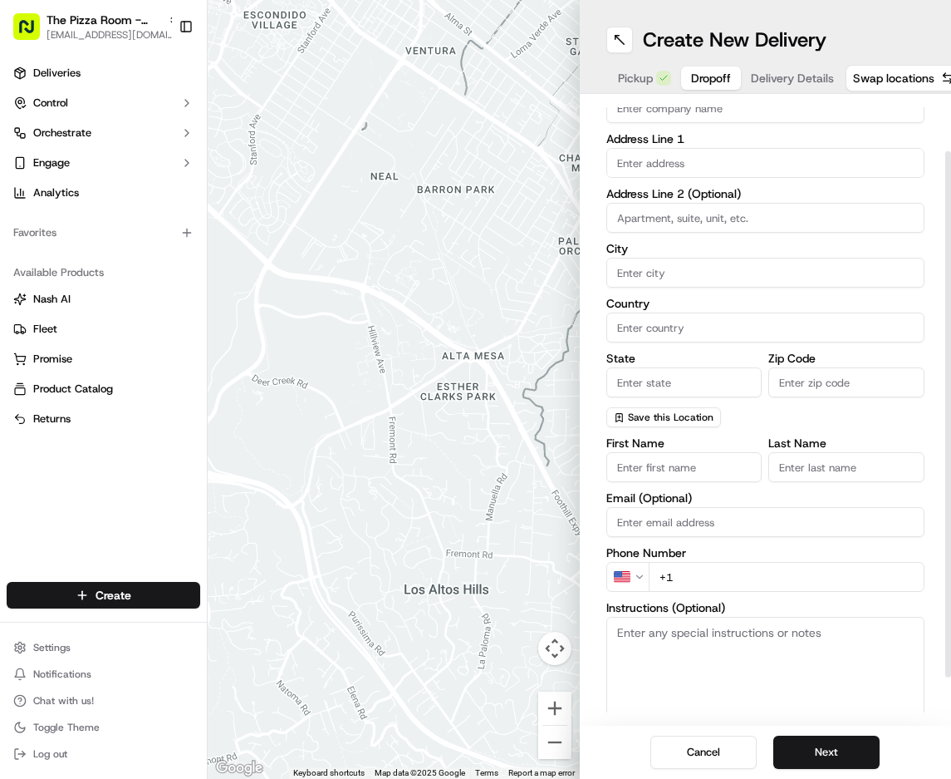
scroll to position [38, 0]
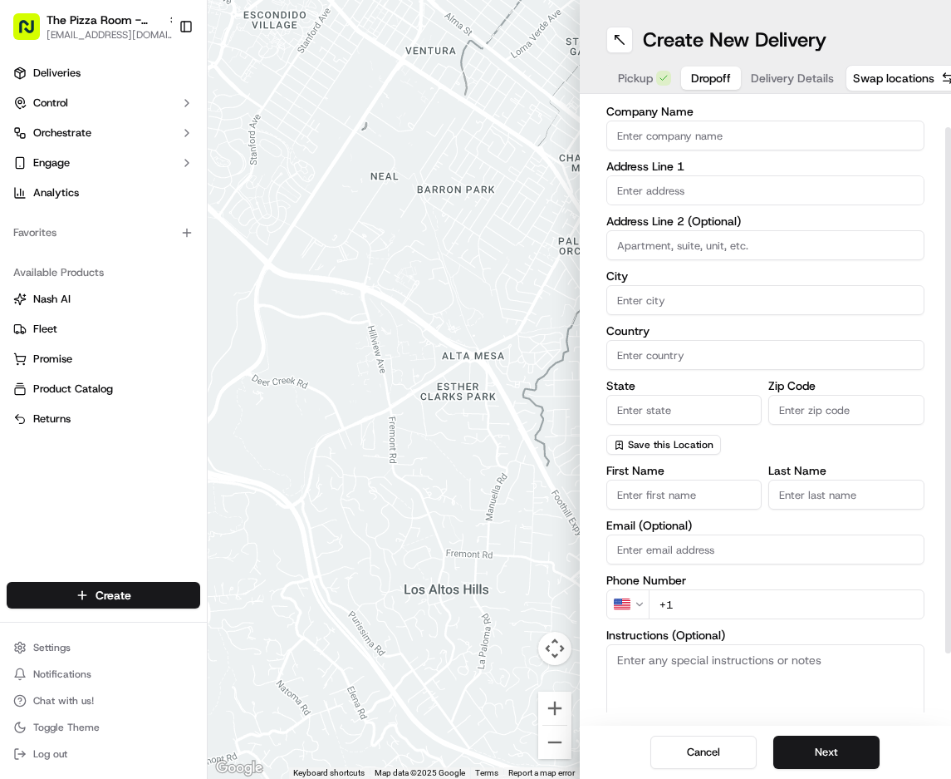
click at [617, 187] on input "text" at bounding box center [766, 190] width 319 height 30
paste input "Wellington Way"
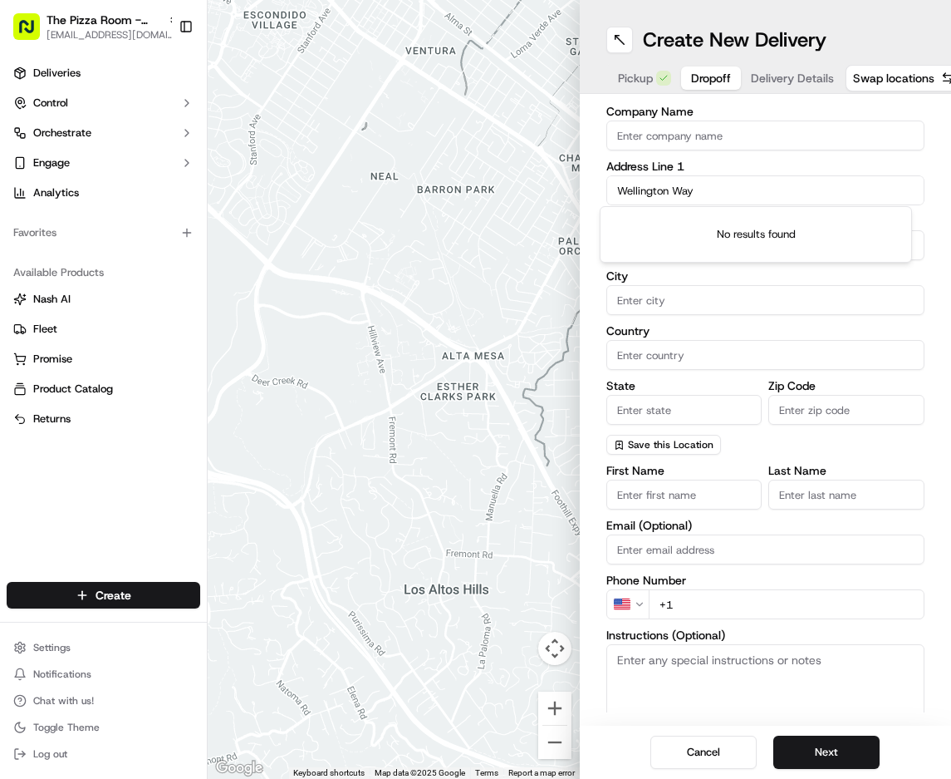
type input "Wellington Way"
click at [622, 224] on div "No results found" at bounding box center [756, 234] width 311 height 55
click at [584, 267] on div "dropoff Details Saved Location Company Name Address Line 1 Wellington Way Addre…" at bounding box center [766, 409] width 372 height 631
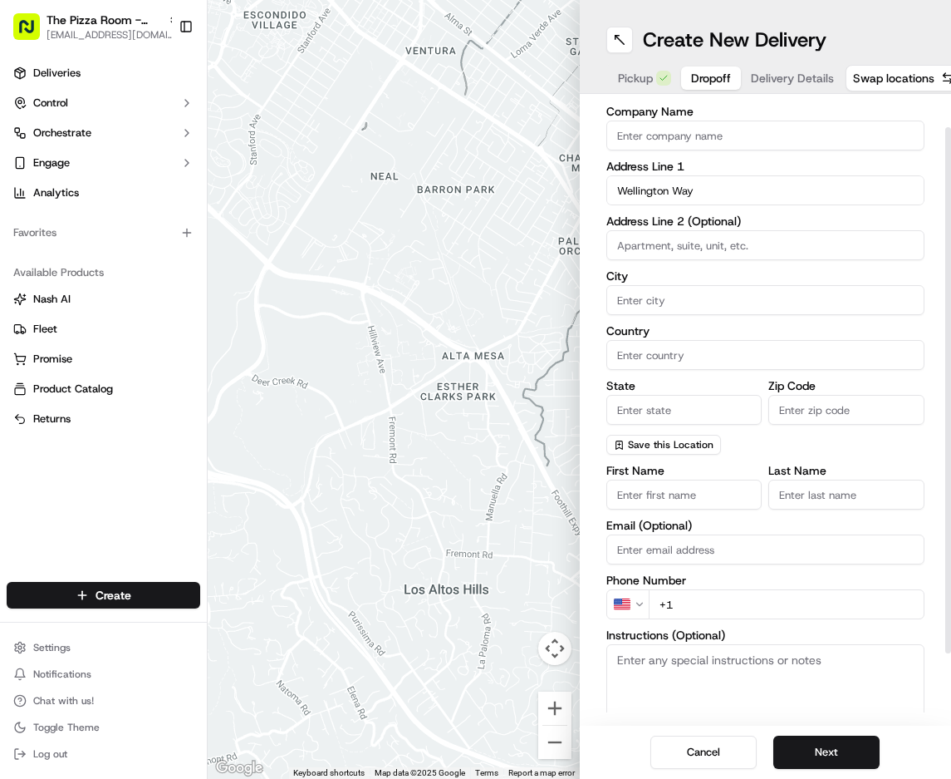
click at [656, 238] on input at bounding box center [766, 245] width 319 height 30
paste input "Flat 6, [GEOGRAPHIC_DATA],"
type input "Flat 6, [GEOGRAPHIC_DATA],"
click at [710, 189] on input "Wellington Way" at bounding box center [766, 190] width 319 height 30
click at [580, 312] on div "dropoff Details Saved Location Company Name Address Line 1 Wellington Way Addre…" at bounding box center [766, 409] width 372 height 631
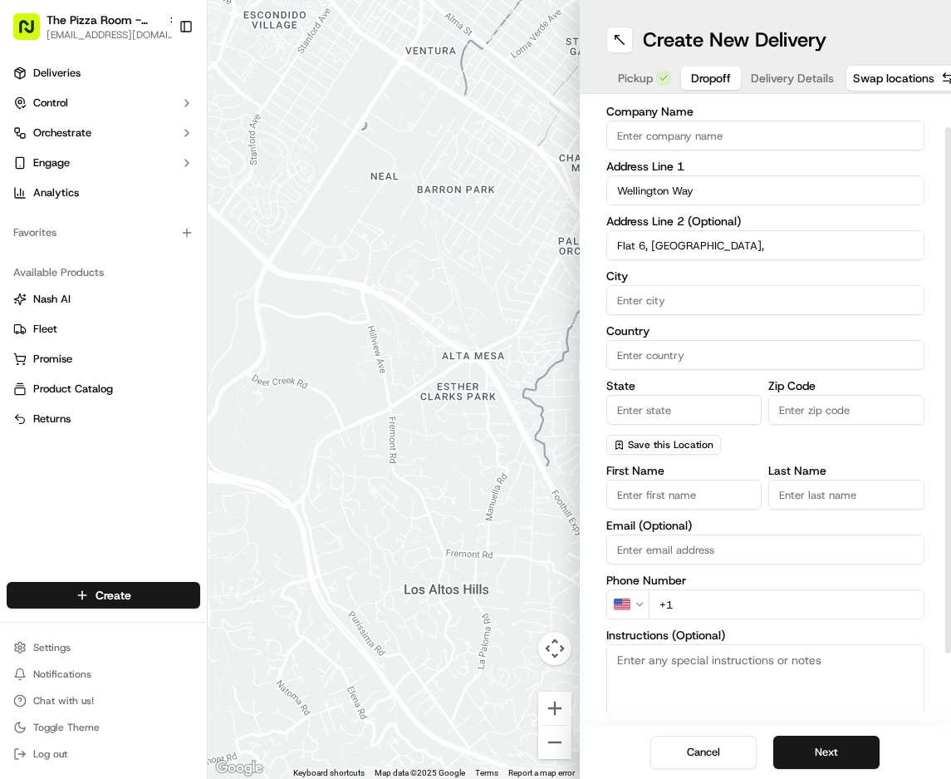
click at [607, 278] on label "City" at bounding box center [766, 276] width 319 height 12
click at [607, 285] on input "City" at bounding box center [766, 300] width 319 height 30
click at [626, 292] on input "City" at bounding box center [766, 300] width 319 height 30
paste input "[GEOGRAPHIC_DATA]"
type input "[GEOGRAPHIC_DATA]"
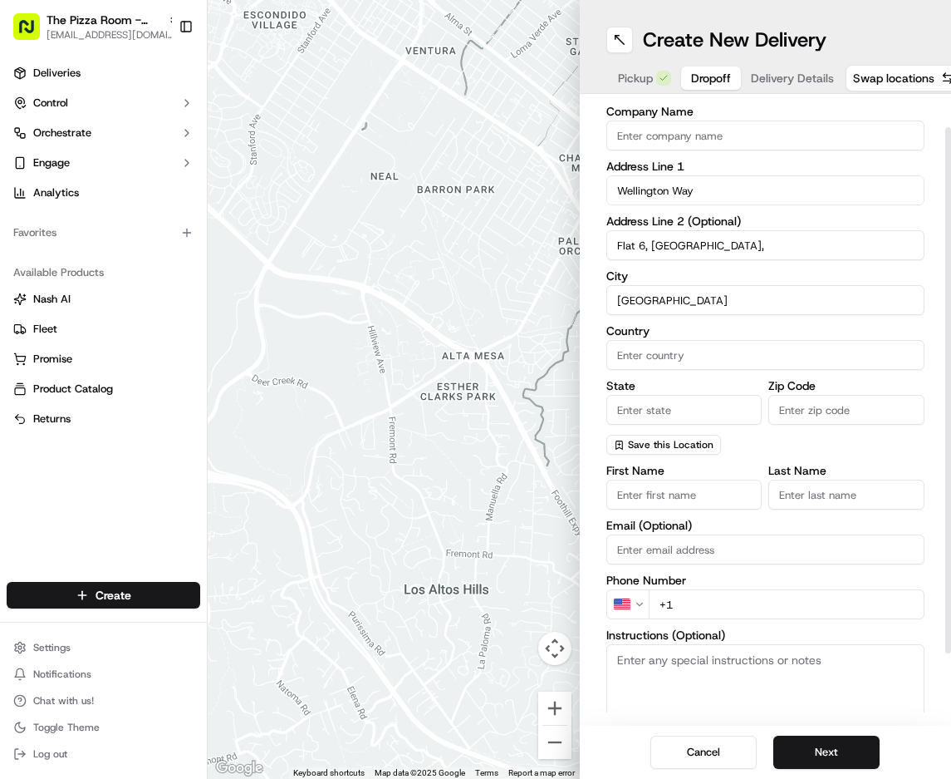
click at [581, 430] on div "dropoff Details Saved Location Company Name Address Line 1 Wellington Way Addre…" at bounding box center [766, 409] width 372 height 631
click at [823, 404] on input "Zip Code" at bounding box center [847, 410] width 156 height 30
paste input "E3 4NA"
type input "E3 4NA"
click at [676, 346] on input "Country" at bounding box center [766, 355] width 319 height 30
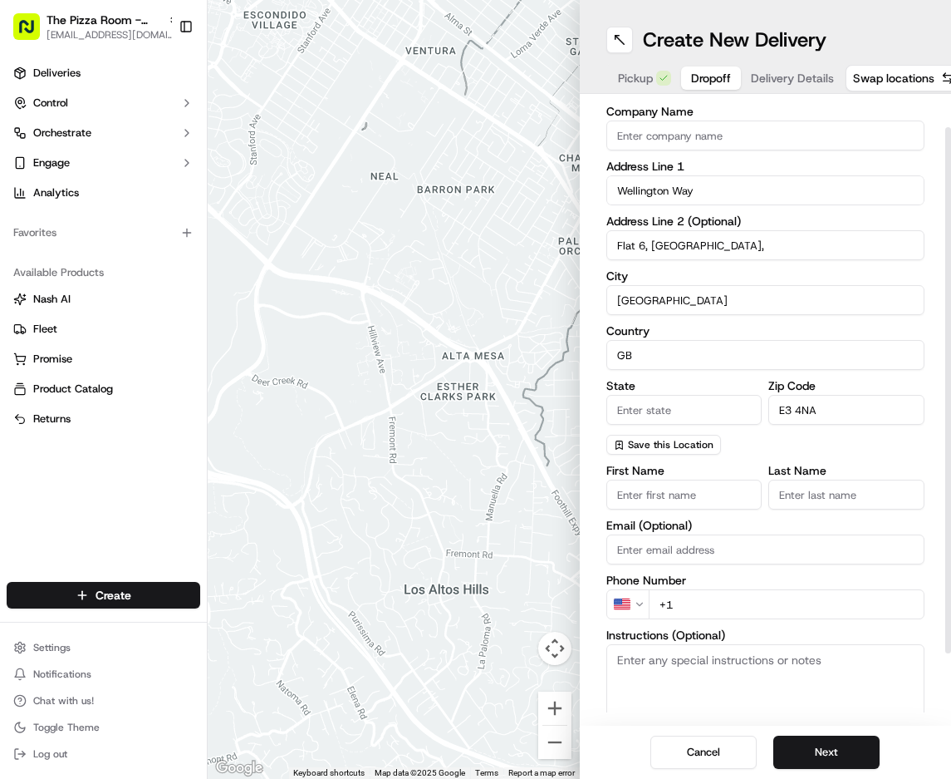
type input "GB"
click at [631, 415] on input "State" at bounding box center [685, 410] width 156 height 30
type input "[GEOGRAPHIC_DATA]"
click at [657, 496] on input "First Name" at bounding box center [685, 494] width 156 height 30
paste input "[PERSON_NAME]"
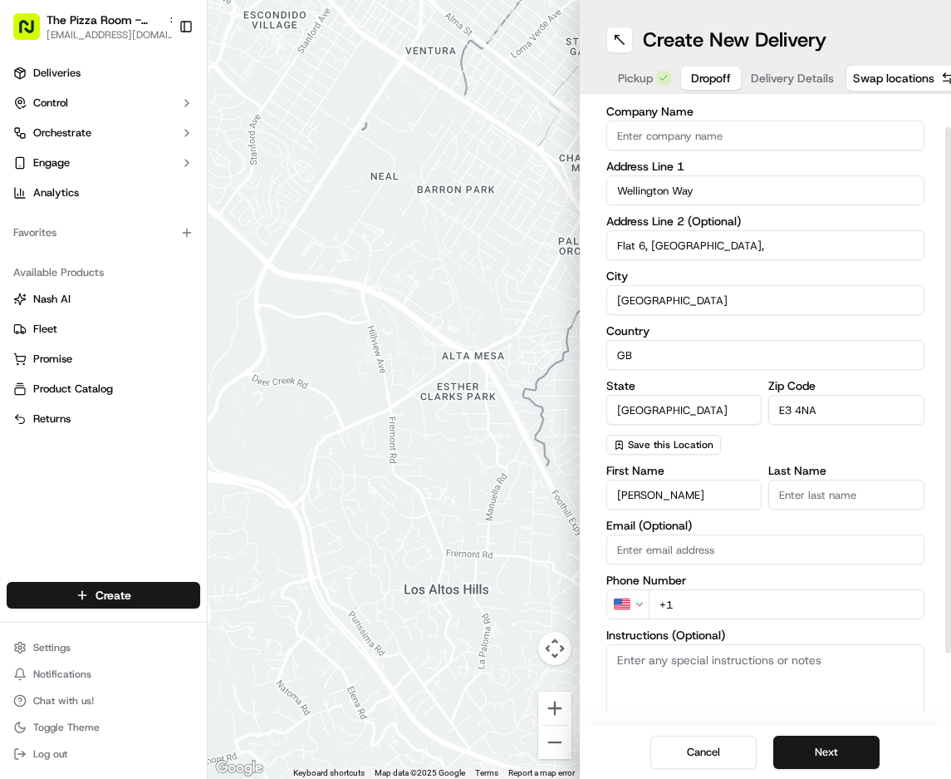
type input "[PERSON_NAME]"
click at [828, 491] on input "Last Name" at bounding box center [847, 494] width 156 height 30
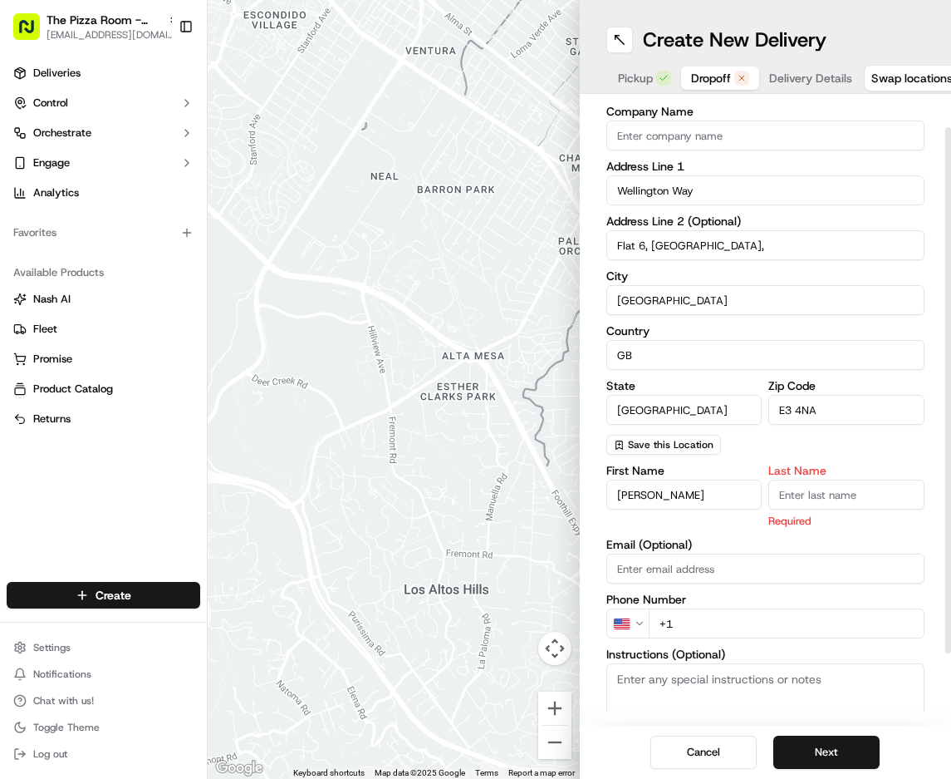
paste input "[PERSON_NAME]"
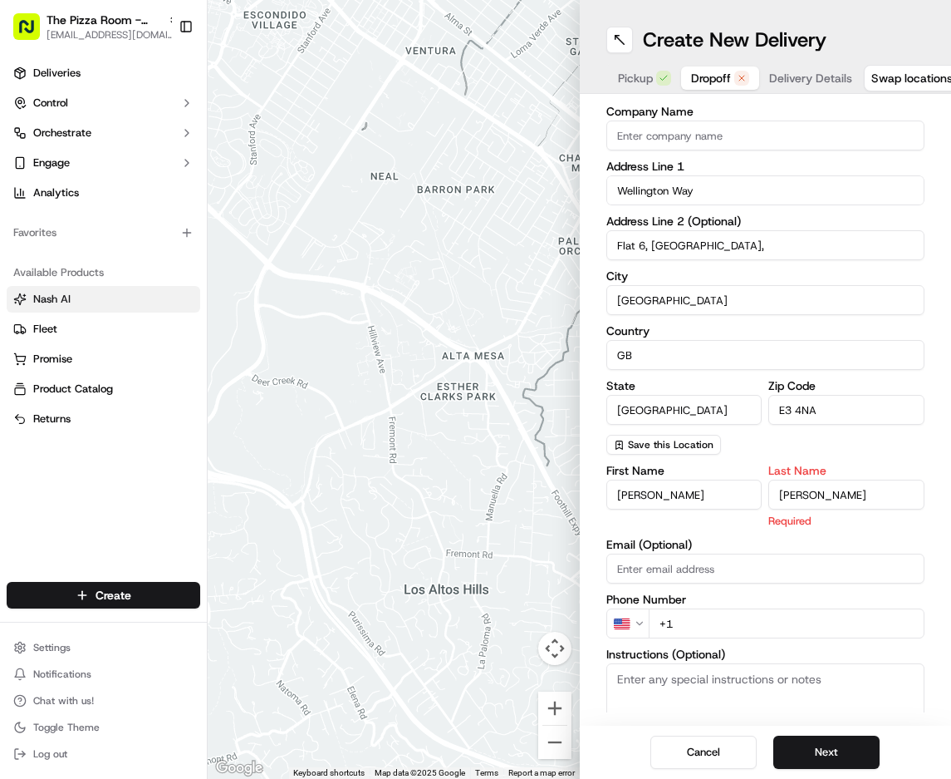
type input "[PERSON_NAME]"
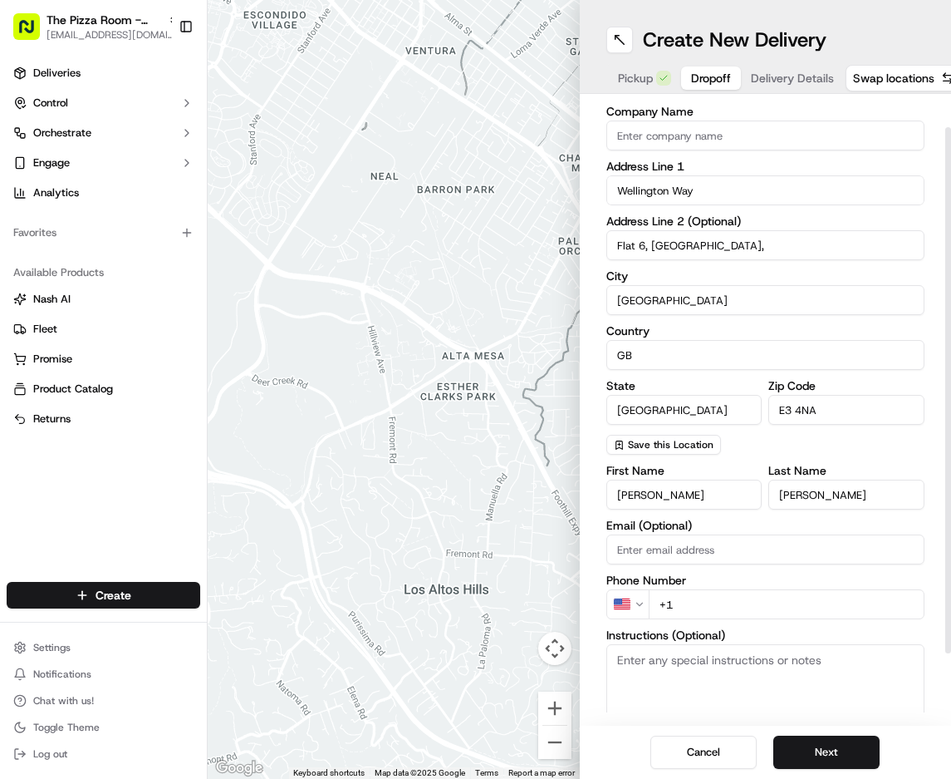
click at [666, 556] on input "Email (Optional)" at bounding box center [766, 549] width 319 height 30
paste input "[EMAIL_ADDRESS][DOMAIN_NAME]"
type input "[EMAIL_ADDRESS][DOMAIN_NAME]"
click at [725, 671] on textarea "Instructions (Optional)" at bounding box center [766, 706] width 319 height 125
drag, startPoint x: 839, startPoint y: 594, endPoint x: 495, endPoint y: 606, distance: 344.2
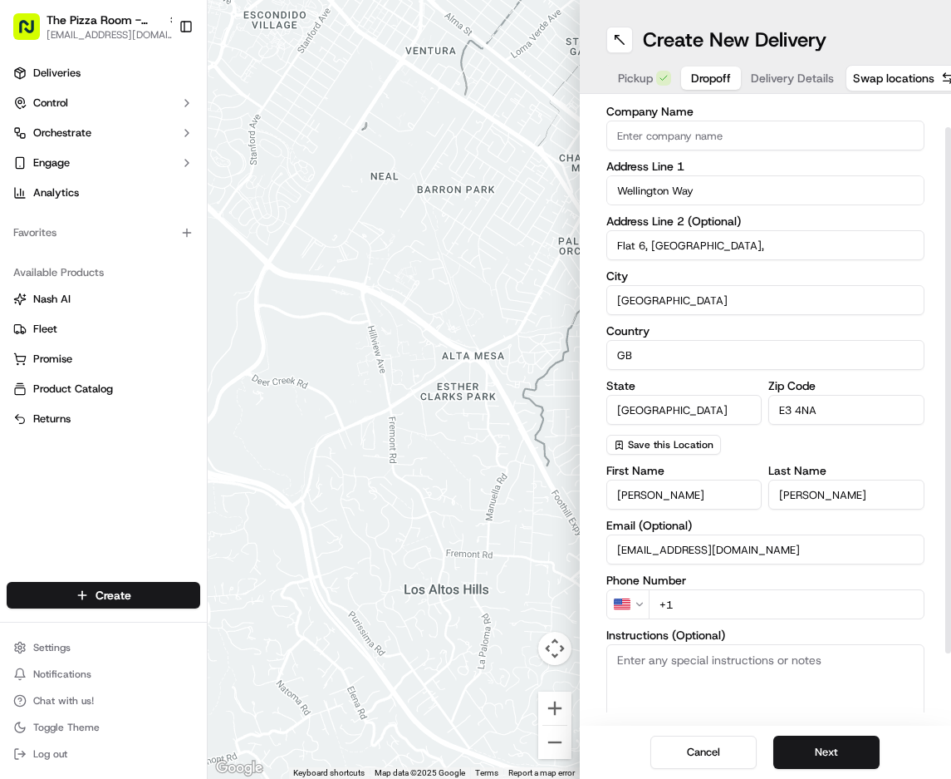
click at [495, 606] on div "← Move left → Move right ↑ Move up ↓ Move down + Zoom in - Zoom out Home Jump l…" at bounding box center [580, 389] width 744 height 779
paste input "07984 336984"
click at [687, 600] on input "[PHONE_NUMBER]" at bounding box center [787, 604] width 277 height 30
type input "[PHONE_NUMBER]"
click at [671, 658] on textarea "Instructions (Optional)" at bounding box center [766, 706] width 319 height 125
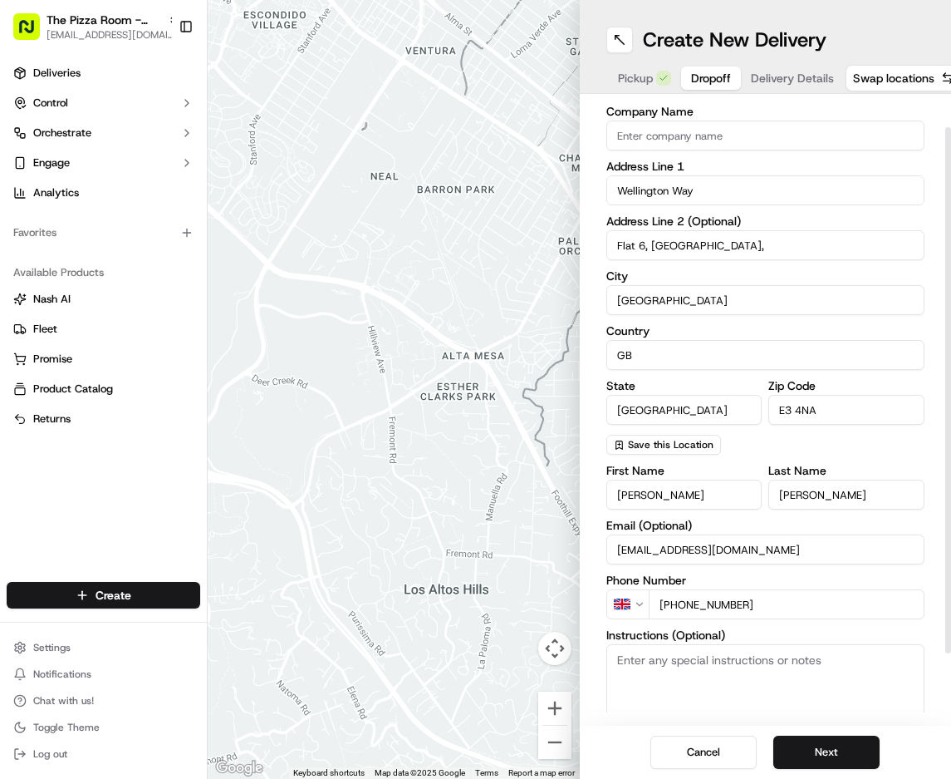
paste textarea "[GEOGRAPHIC_DATA] is the red brick mansion block on the left as you come into […"
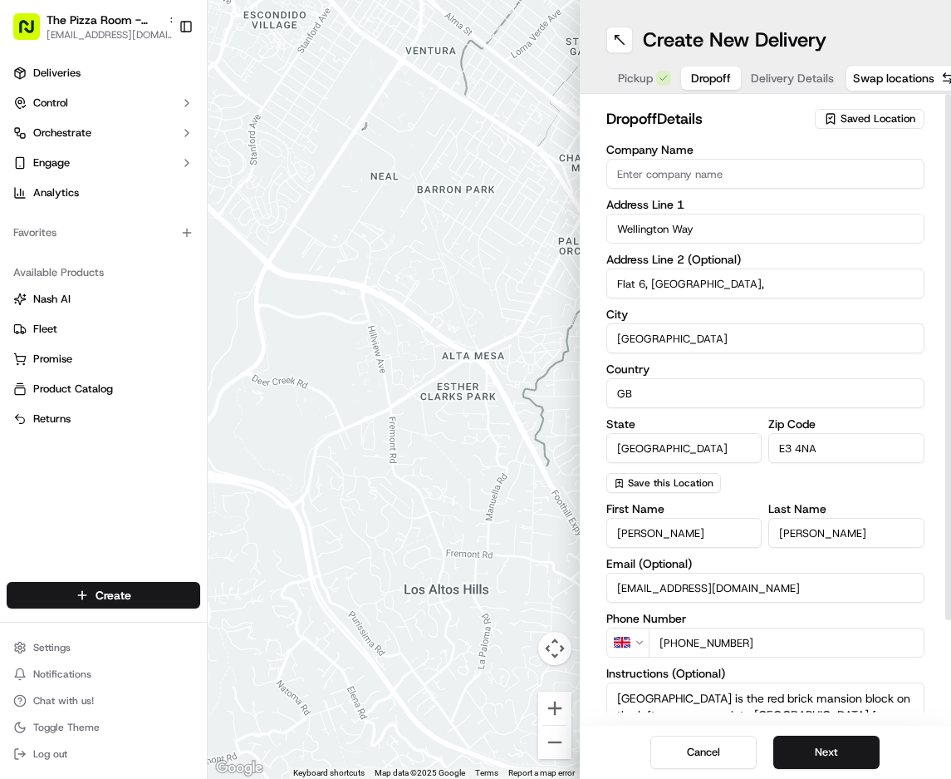
scroll to position [0, 0]
type textarea "[GEOGRAPHIC_DATA] is the red brick mansion block on the left as you come into […"
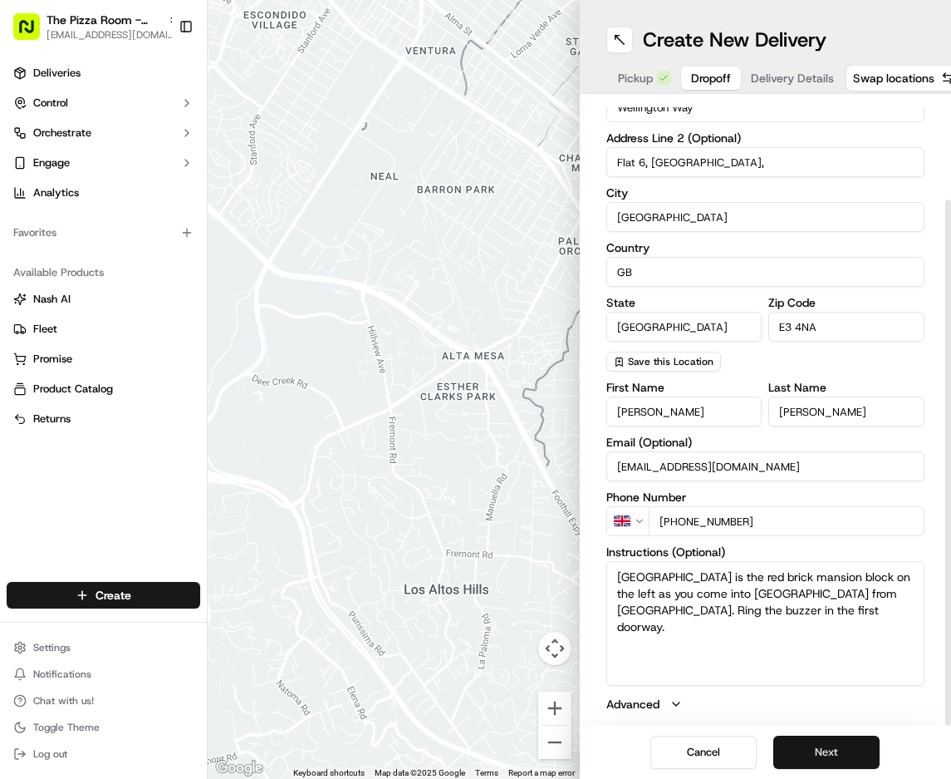
click at [839, 753] on button "Next" at bounding box center [827, 751] width 106 height 33
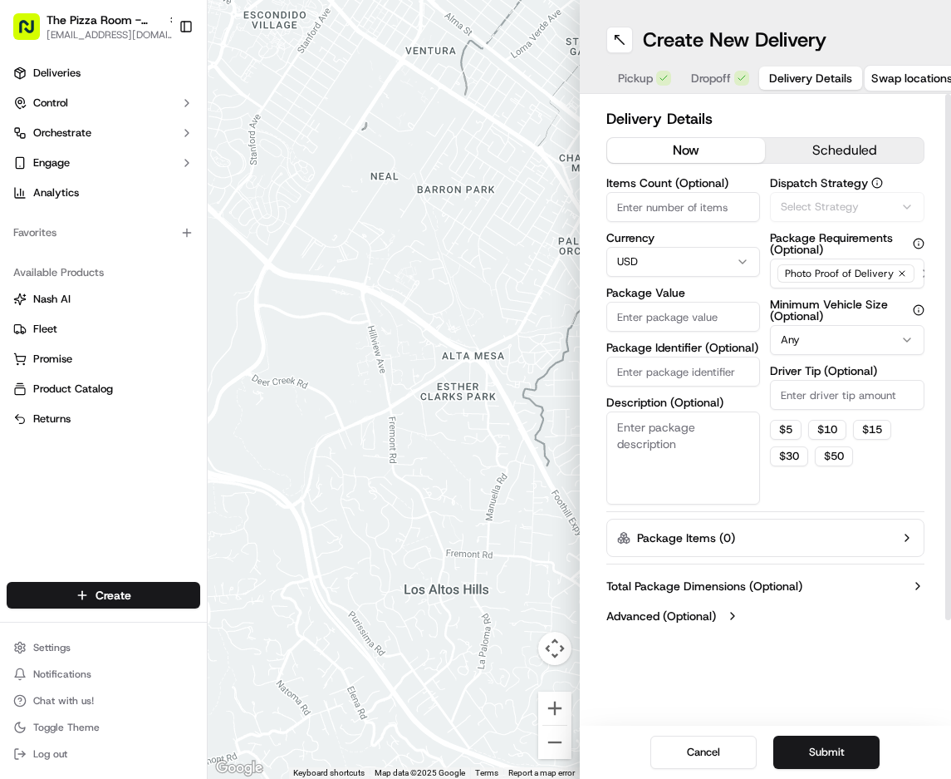
scroll to position [0, 0]
click at [701, 262] on html "The Pizza Room - Mile End [EMAIL_ADDRESS][DOMAIN_NAME] Toggle Sidebar Deliverie…" at bounding box center [475, 389] width 951 height 779
click at [646, 208] on input "Items Count (Optional)" at bounding box center [684, 207] width 155 height 30
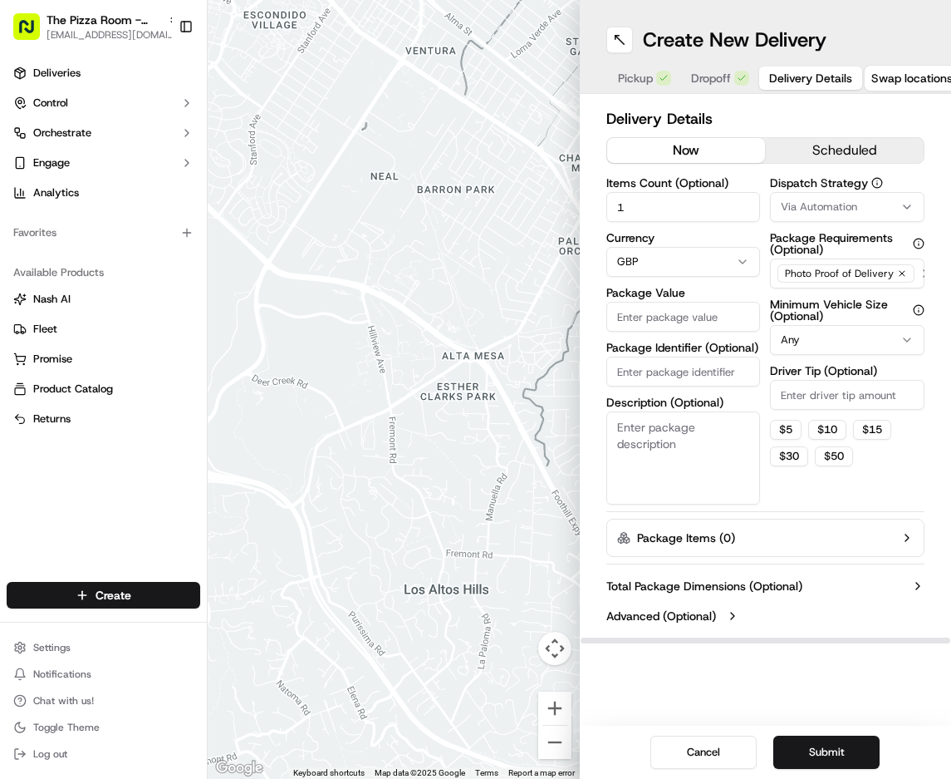
type input "1"
click at [653, 320] on input "Package Value" at bounding box center [684, 317] width 155 height 30
type input "21.09"
drag, startPoint x: 679, startPoint y: 371, endPoint x: 189, endPoint y: 229, distance: 510.2
click at [673, 371] on input "Package Identifier (Optional)" at bounding box center [684, 371] width 155 height 30
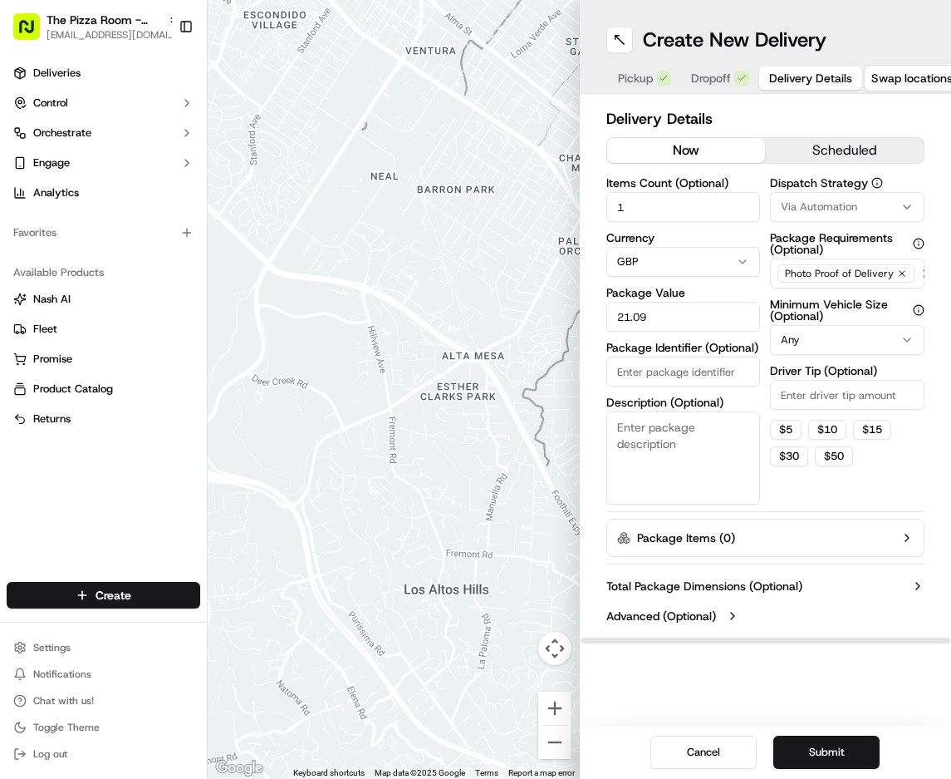
click at [664, 370] on input "Package Identifier (Optional)" at bounding box center [684, 371] width 155 height 30
paste input "QPjYuqbB2"
type input "QPjYuqbB2"
drag, startPoint x: 660, startPoint y: 472, endPoint x: 466, endPoint y: 420, distance: 200.3
click at [660, 472] on textarea "Description (Optional)" at bounding box center [684, 457] width 155 height 93
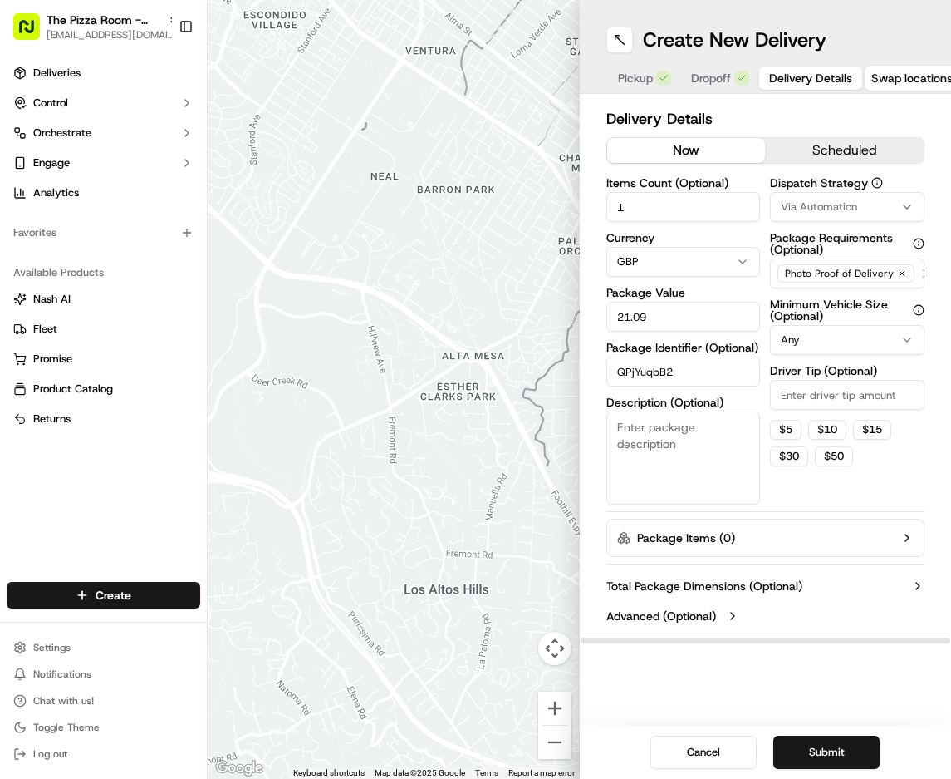
drag, startPoint x: 664, startPoint y: 423, endPoint x: 675, endPoint y: 436, distance: 17.7
click at [664, 423] on textarea "Description (Optional)" at bounding box center [684, 457] width 155 height 93
paste textarea "WQDG"
type textarea "WQDG"
click at [829, 737] on button "Submit" at bounding box center [827, 751] width 106 height 33
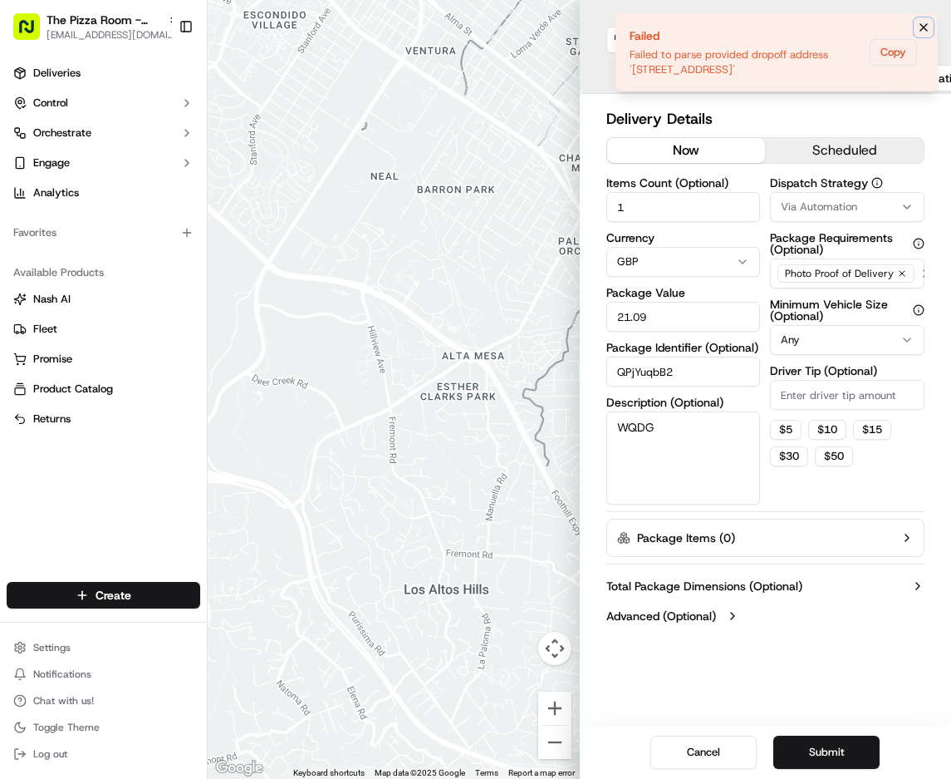
click at [921, 29] on icon "Notifications (F8)" at bounding box center [923, 27] width 13 height 13
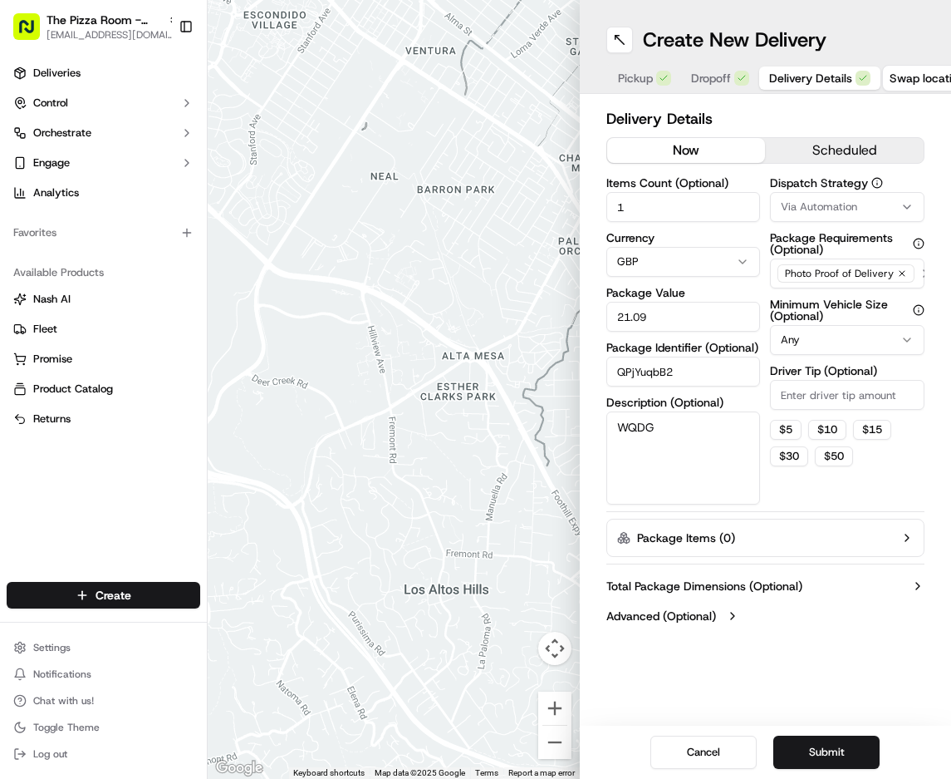
click at [712, 76] on span "Dropoff" at bounding box center [711, 78] width 40 height 17
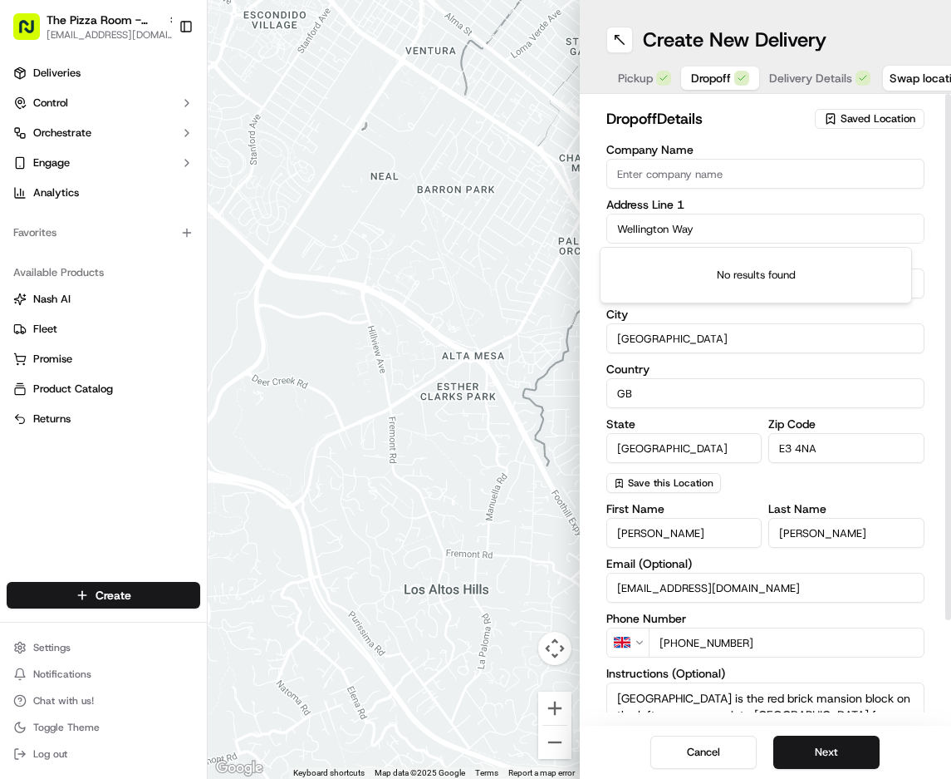
drag, startPoint x: 600, startPoint y: 233, endPoint x: 562, endPoint y: 233, distance: 38.2
click at [562, 232] on div "← Move left → Move right ↑ Move up ↓ Move down + Zoom in - Zoom out Home Jump l…" at bounding box center [580, 389] width 744 height 779
click at [585, 308] on div "dropoff Details Saved Location Company Name Address Line 1 wellington bow Addre…" at bounding box center [766, 409] width 372 height 631
click at [667, 226] on input "wellington bow" at bounding box center [766, 229] width 319 height 30
click at [667, 227] on input "wellington bow" at bounding box center [766, 229] width 319 height 30
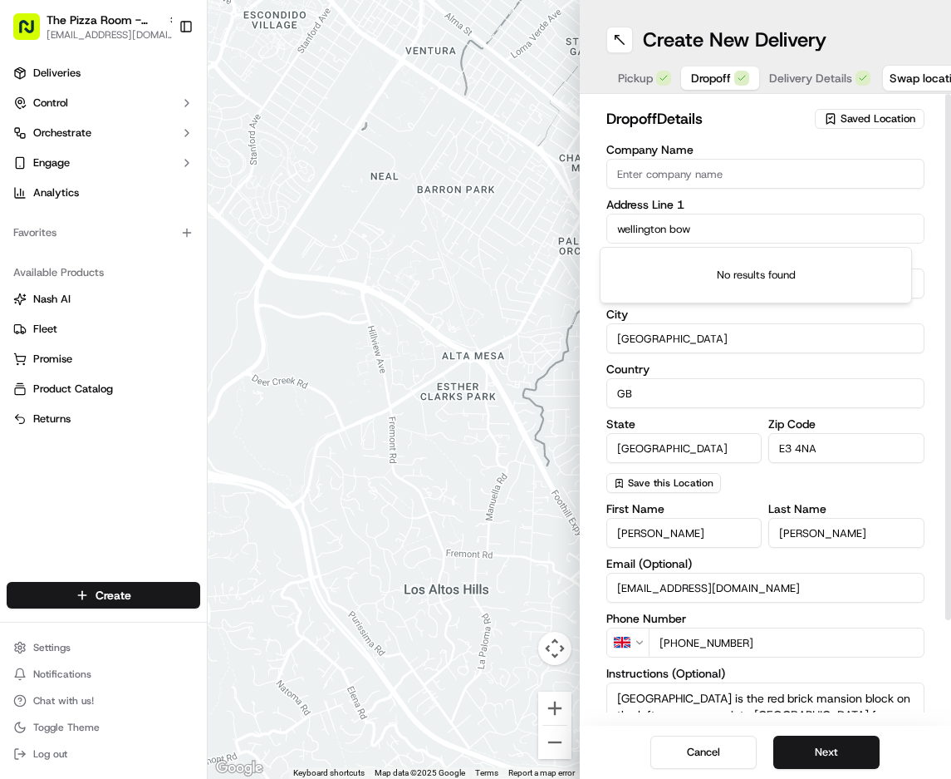
click at [700, 226] on input "wellington bow" at bounding box center [766, 229] width 319 height 30
click at [722, 228] on input "wellington bow" at bounding box center [766, 229] width 319 height 30
drag, startPoint x: 706, startPoint y: 219, endPoint x: 536, endPoint y: 228, distance: 170.6
click at [536, 228] on div "← Move left → Move right ↑ Move up ↓ Move down + Zoom in - Zoom out Home Jump l…" at bounding box center [580, 389] width 744 height 779
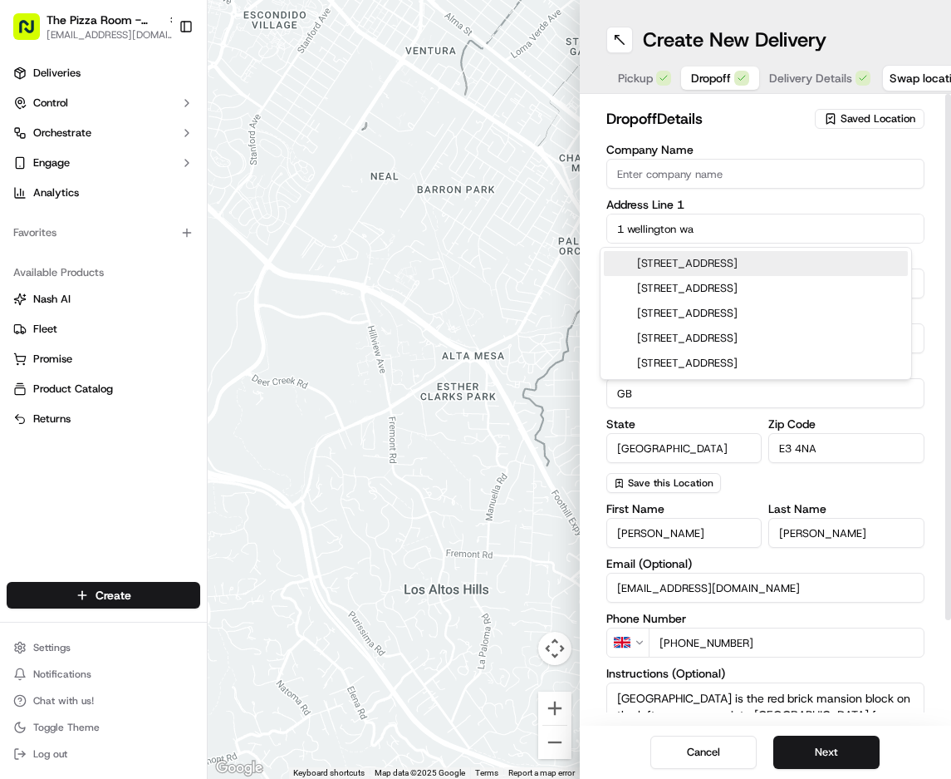
click at [774, 262] on div "[STREET_ADDRESS]" at bounding box center [756, 263] width 304 height 25
type input "[STREET_ADDRESS]"
type input "[GEOGRAPHIC_DATA]"
type input "E3 4NE"
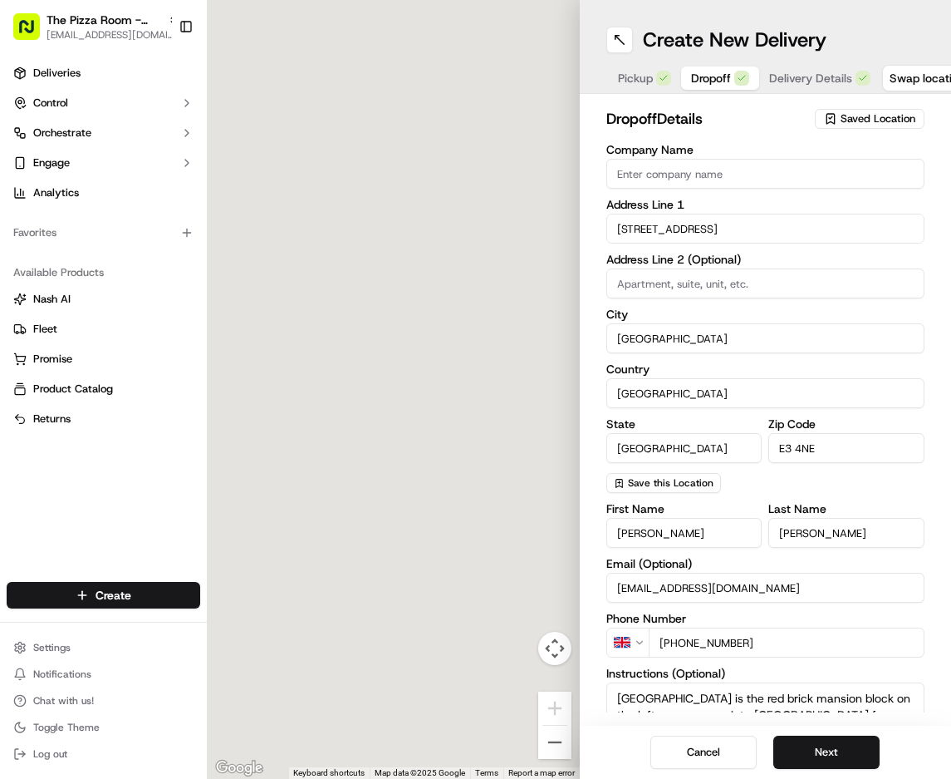
type input "[STREET_ADDRESS]"
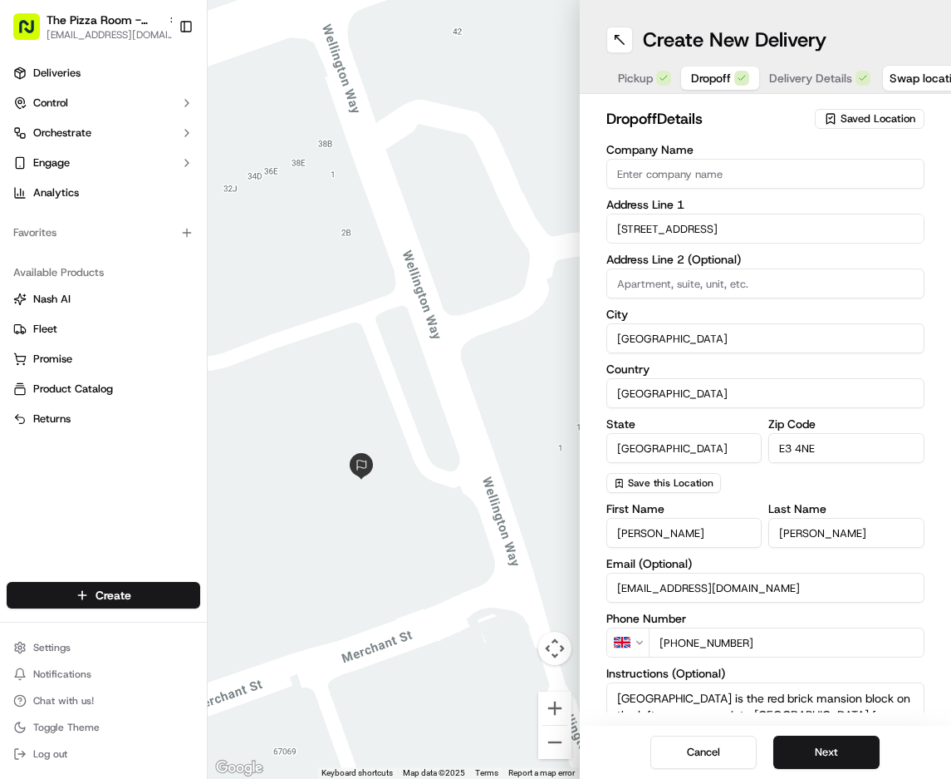
drag, startPoint x: 445, startPoint y: 544, endPoint x: 351, endPoint y: 516, distance: 97.3
click at [351, 516] on div at bounding box center [394, 389] width 372 height 779
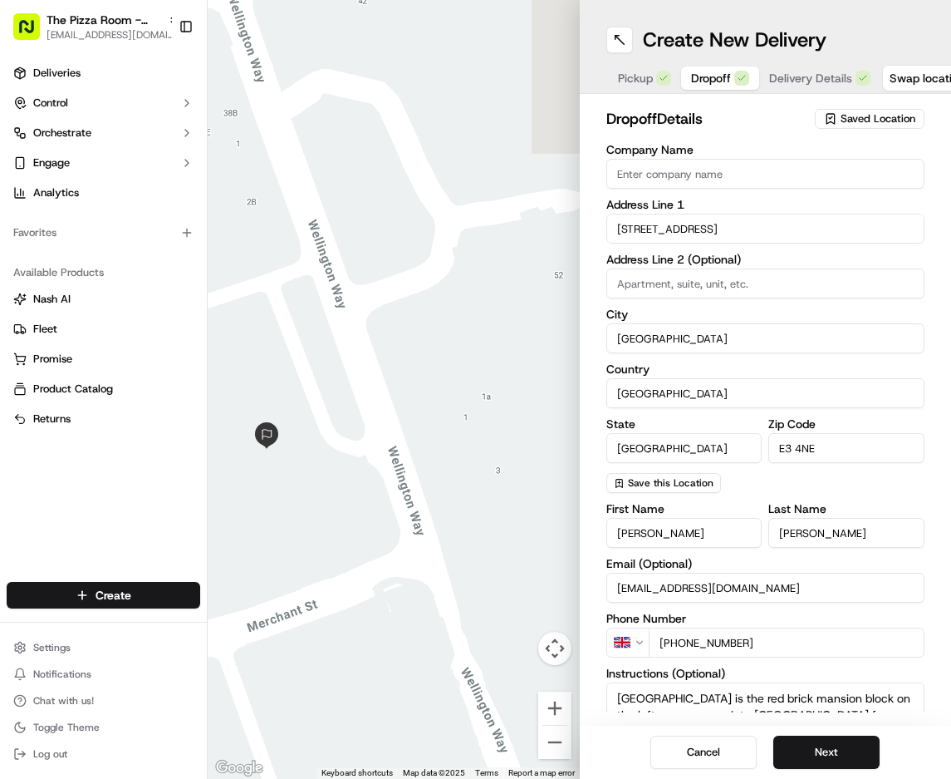
drag, startPoint x: 391, startPoint y: 558, endPoint x: 302, endPoint y: 534, distance: 91.9
click at [292, 526] on div at bounding box center [394, 389] width 372 height 779
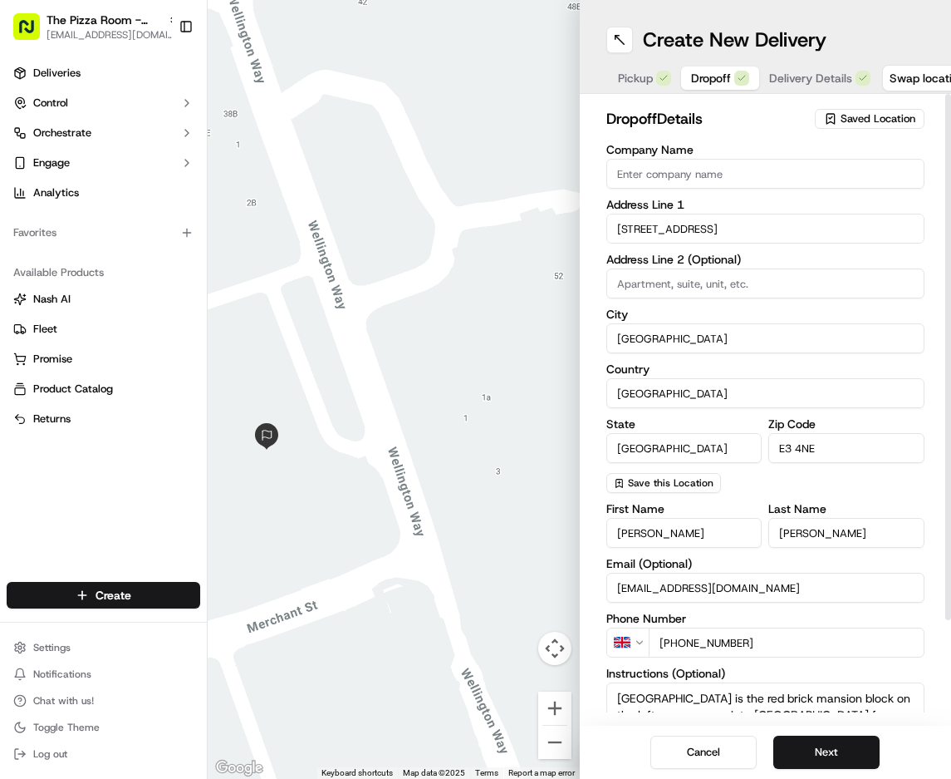
click at [640, 75] on span "Pickup" at bounding box center [635, 78] width 35 height 17
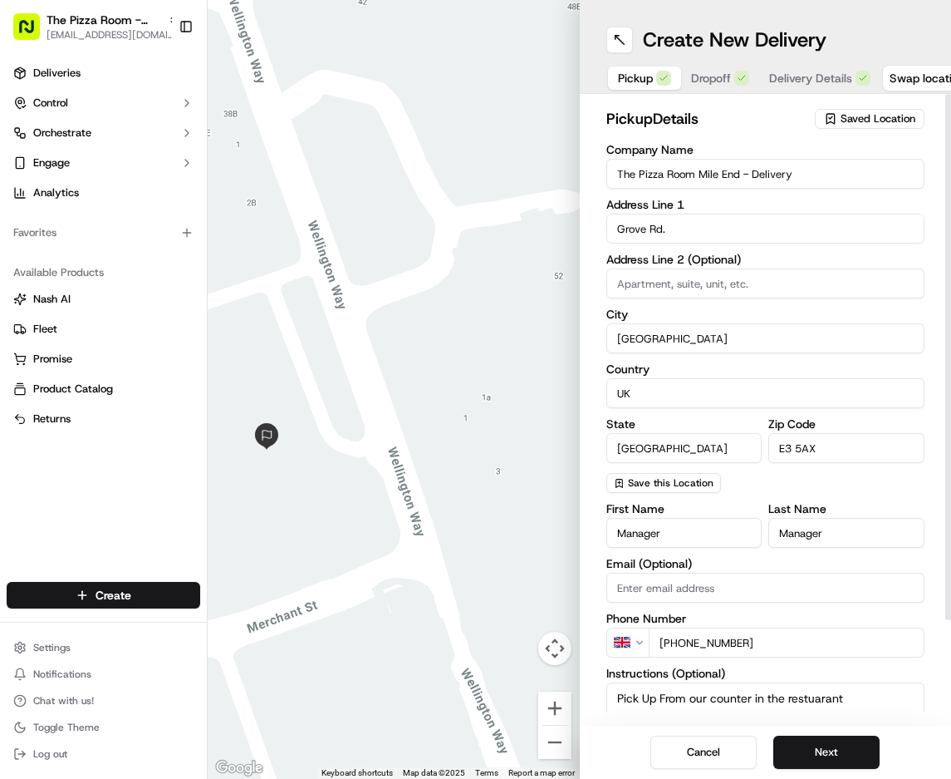
click at [647, 220] on input "Grove Rd." at bounding box center [766, 229] width 319 height 30
click at [647, 219] on input "Grove Rd." at bounding box center [766, 229] width 319 height 30
click at [646, 219] on input "Grove Rd." at bounding box center [766, 229] width 319 height 30
click at [685, 175] on input "The Pizza Room Mile End - Delivery" at bounding box center [766, 174] width 319 height 30
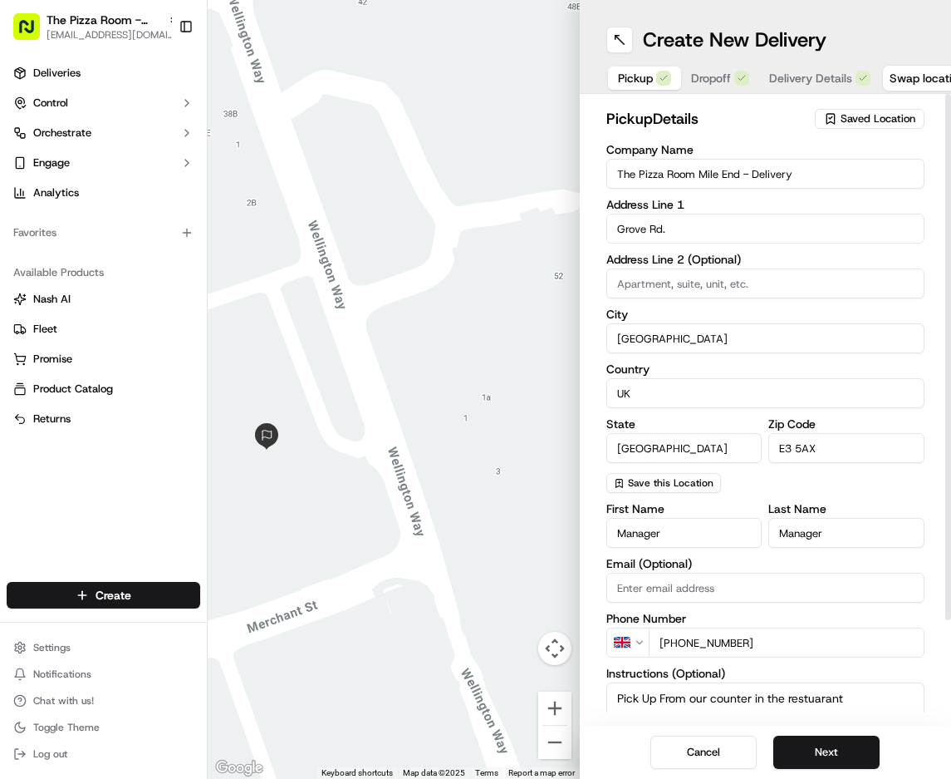
click at [685, 174] on input "The Pizza Room Mile End - Delivery" at bounding box center [766, 174] width 319 height 30
click at [706, 181] on input "The Pizza Room Mile End - Delivery" at bounding box center [766, 174] width 319 height 30
drag, startPoint x: 733, startPoint y: 172, endPoint x: 544, endPoint y: 161, distance: 188.9
click at [594, 169] on div "pickup Details Saved Location Company Name The Pizza Room Mile End - Delivery A…" at bounding box center [766, 409] width 372 height 631
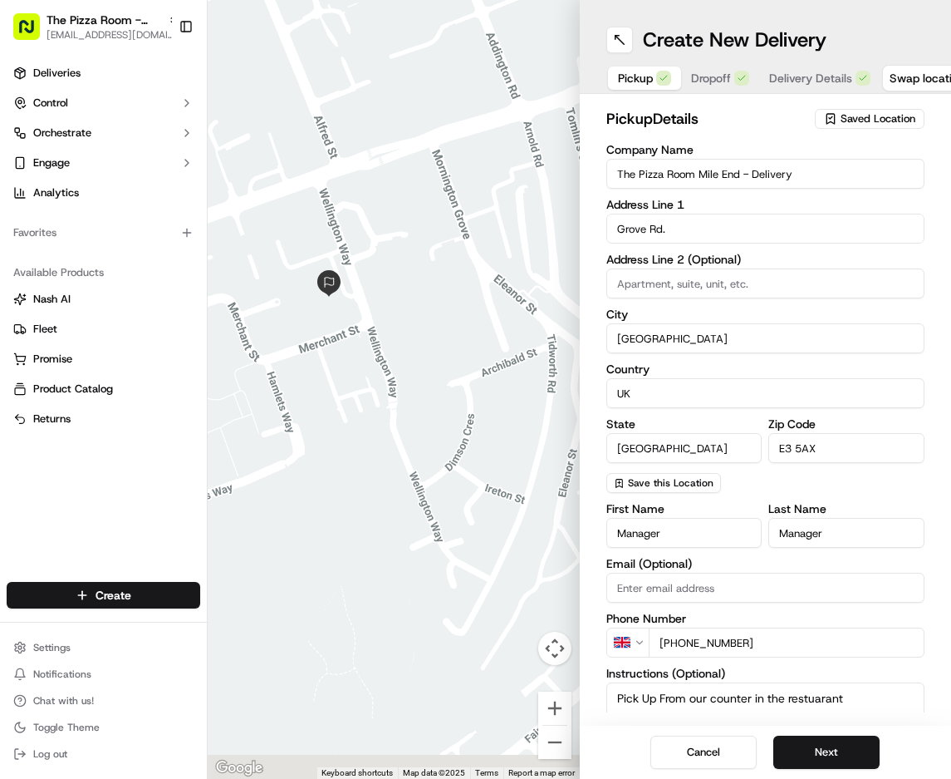
drag, startPoint x: 428, startPoint y: 399, endPoint x: 352, endPoint y: 349, distance: 90.6
click at [352, 349] on div at bounding box center [394, 389] width 372 height 779
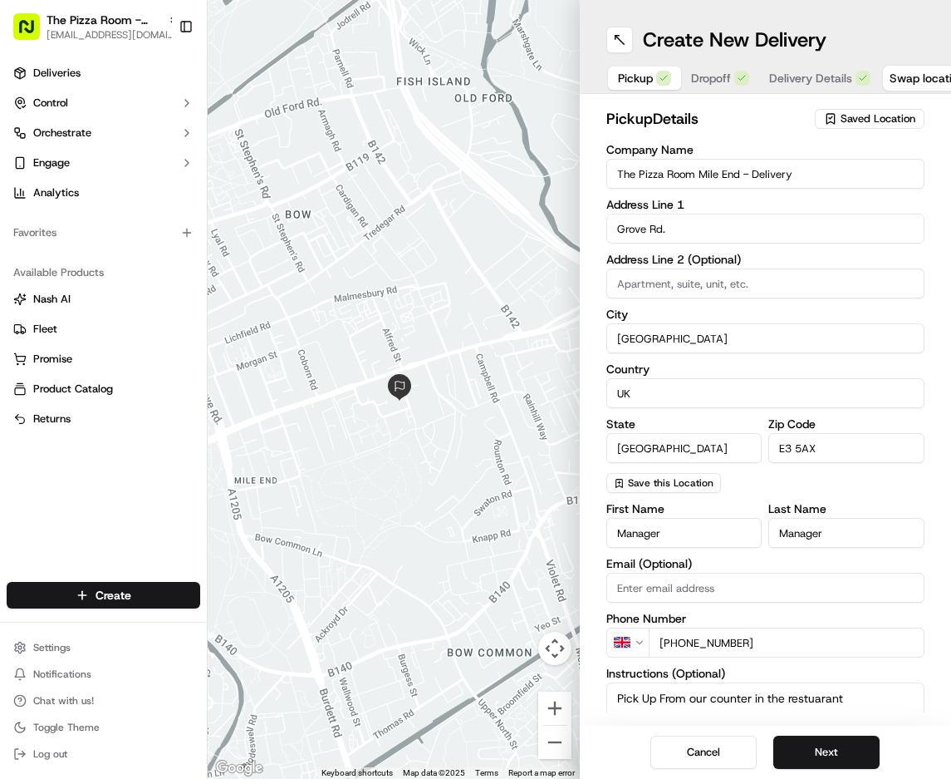
drag, startPoint x: 430, startPoint y: 429, endPoint x: 446, endPoint y: 485, distance: 58.7
click at [445, 485] on div at bounding box center [394, 389] width 372 height 779
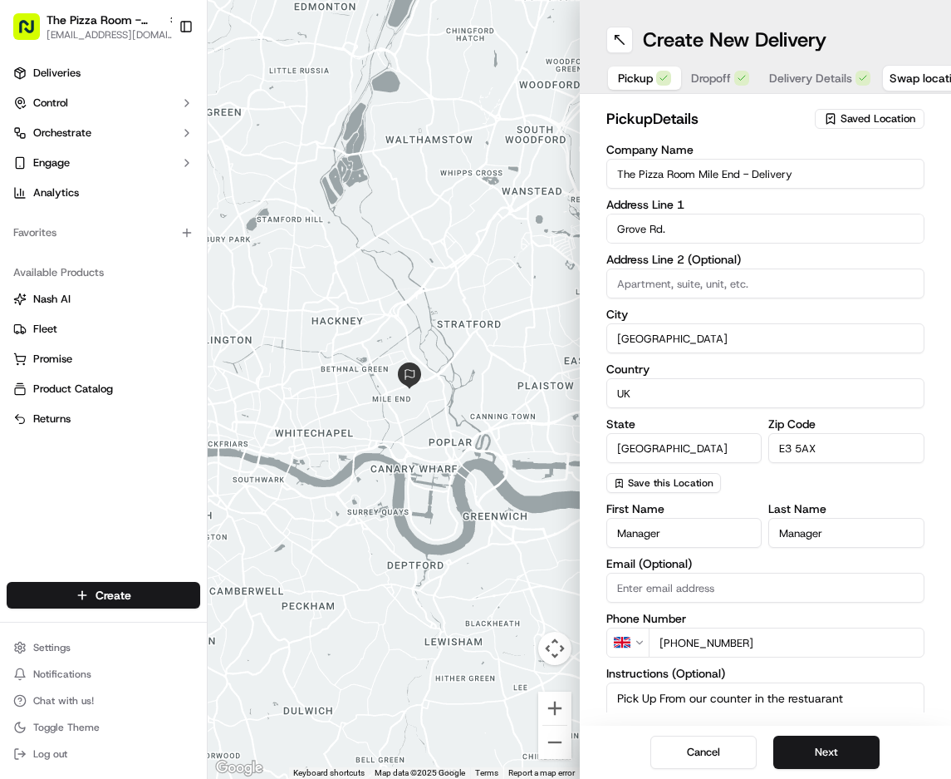
drag, startPoint x: 484, startPoint y: 414, endPoint x: 484, endPoint y: 257, distance: 157.0
click at [454, 335] on div at bounding box center [394, 389] width 372 height 779
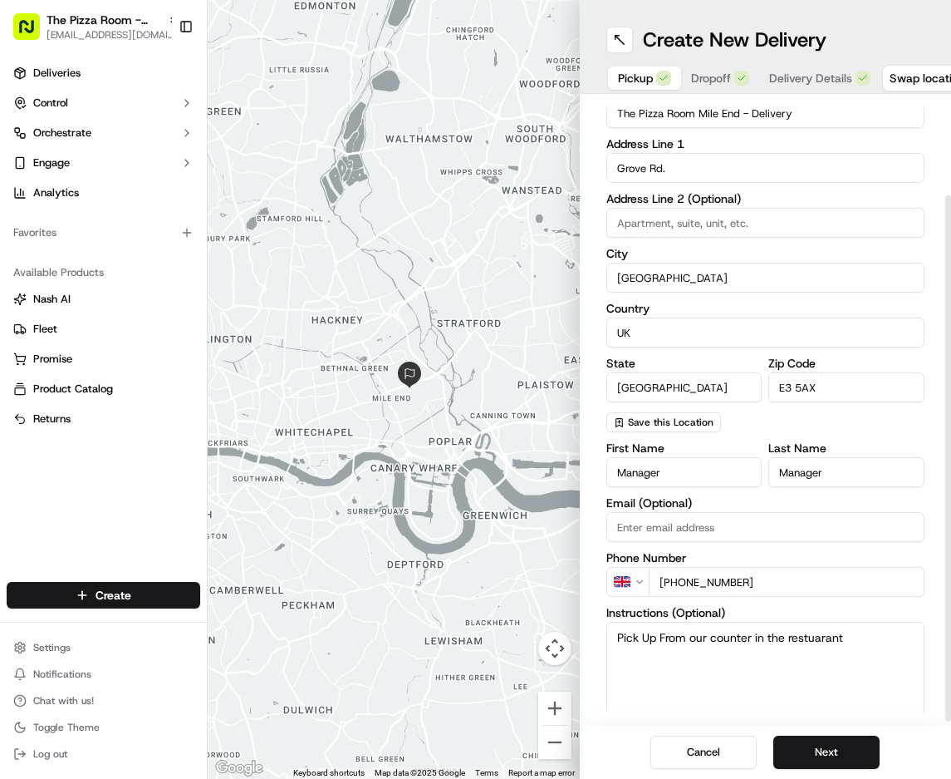
scroll to position [121, 0]
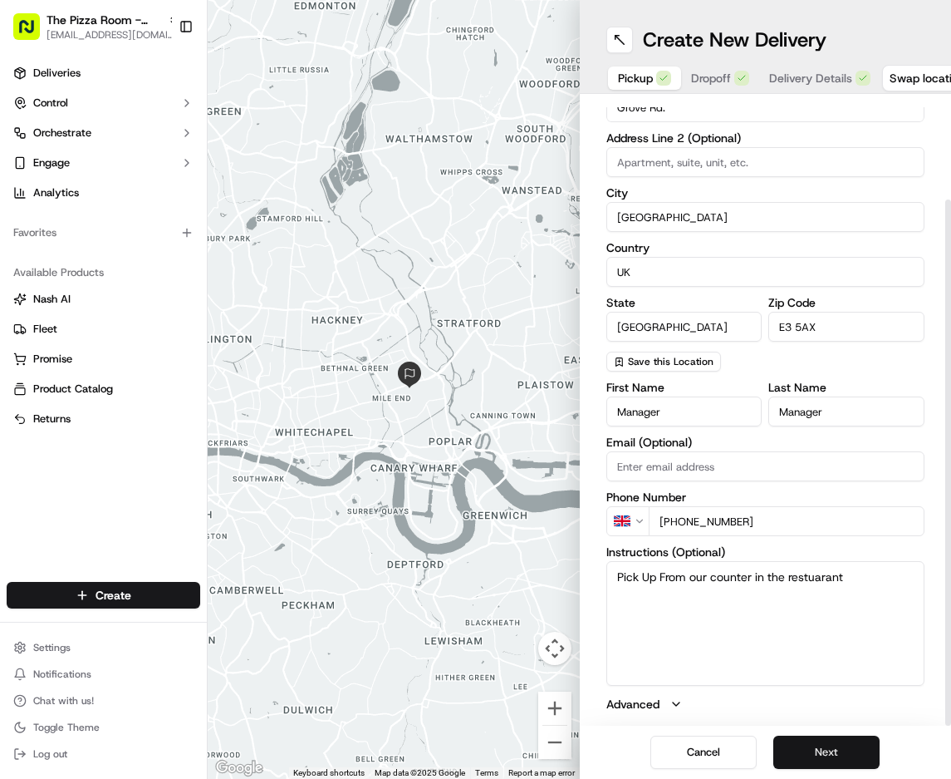
click at [817, 744] on button "Next" at bounding box center [827, 751] width 106 height 33
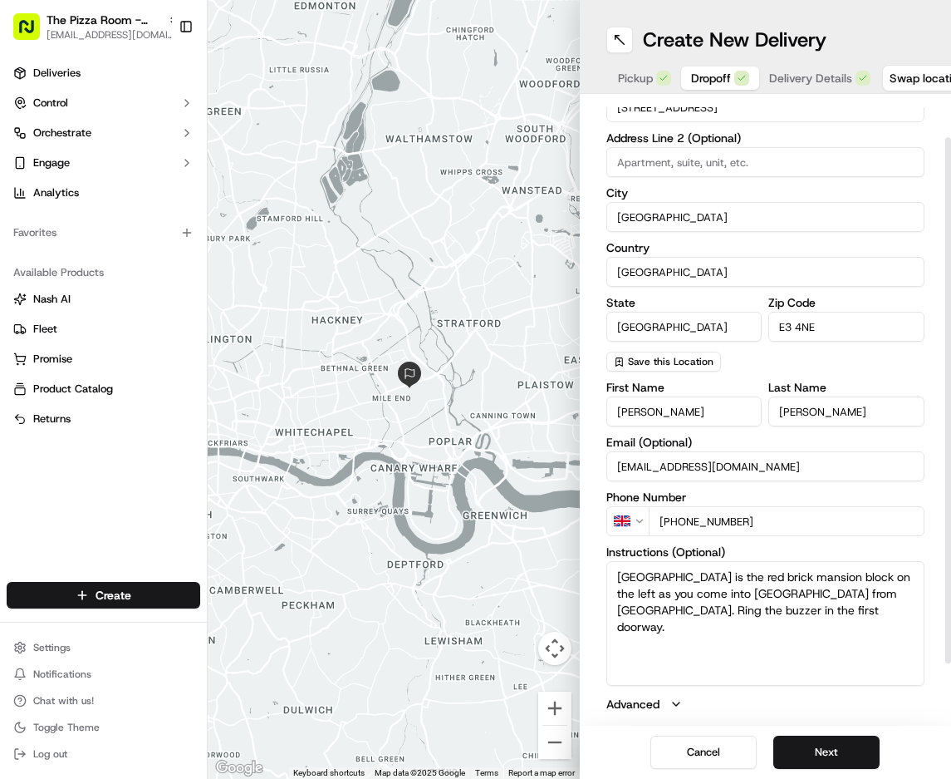
scroll to position [0, 0]
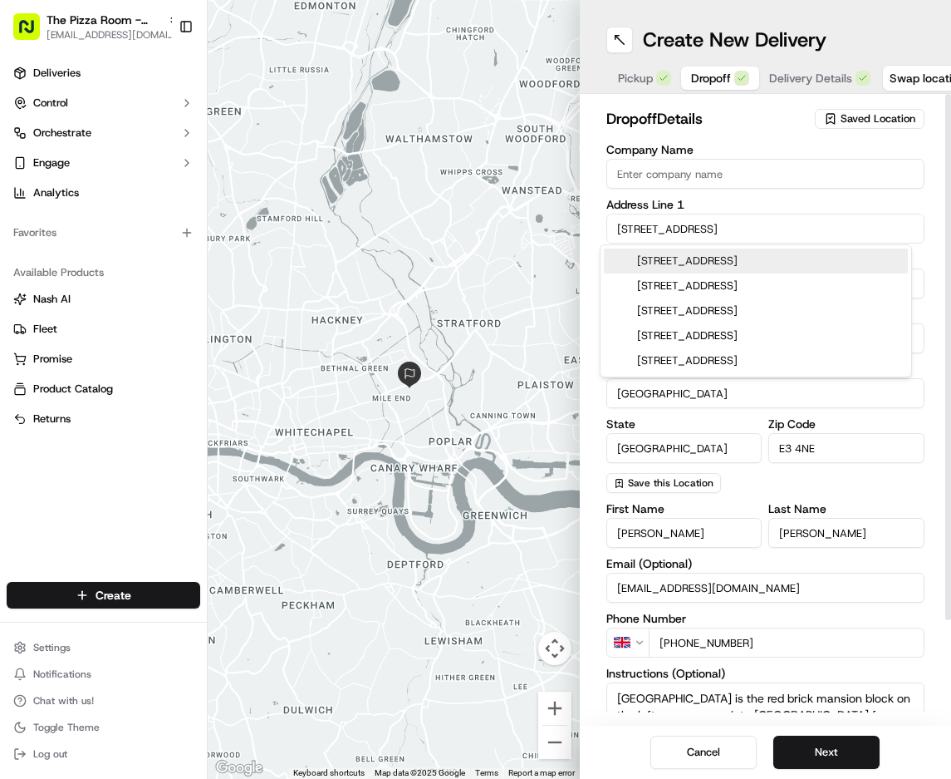
drag, startPoint x: 715, startPoint y: 228, endPoint x: 345, endPoint y: 194, distance: 371.4
click at [345, 193] on div "← Move left → Move right ↑ Move up ↓ Move down + Zoom in - Zoom out Home Jump l…" at bounding box center [580, 389] width 744 height 779
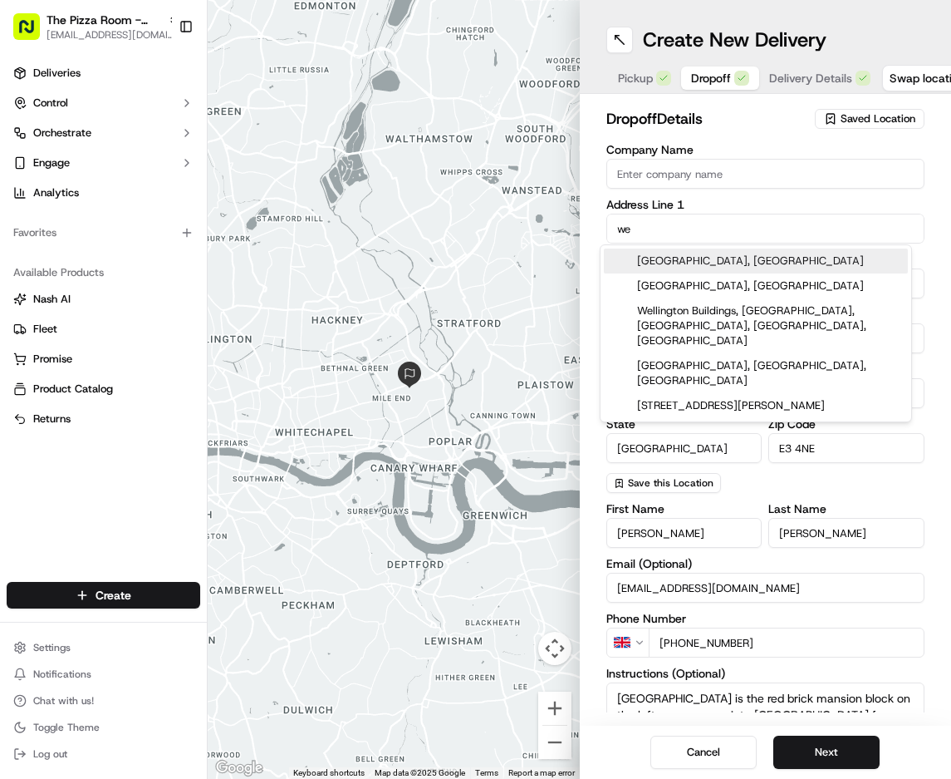
type input "w"
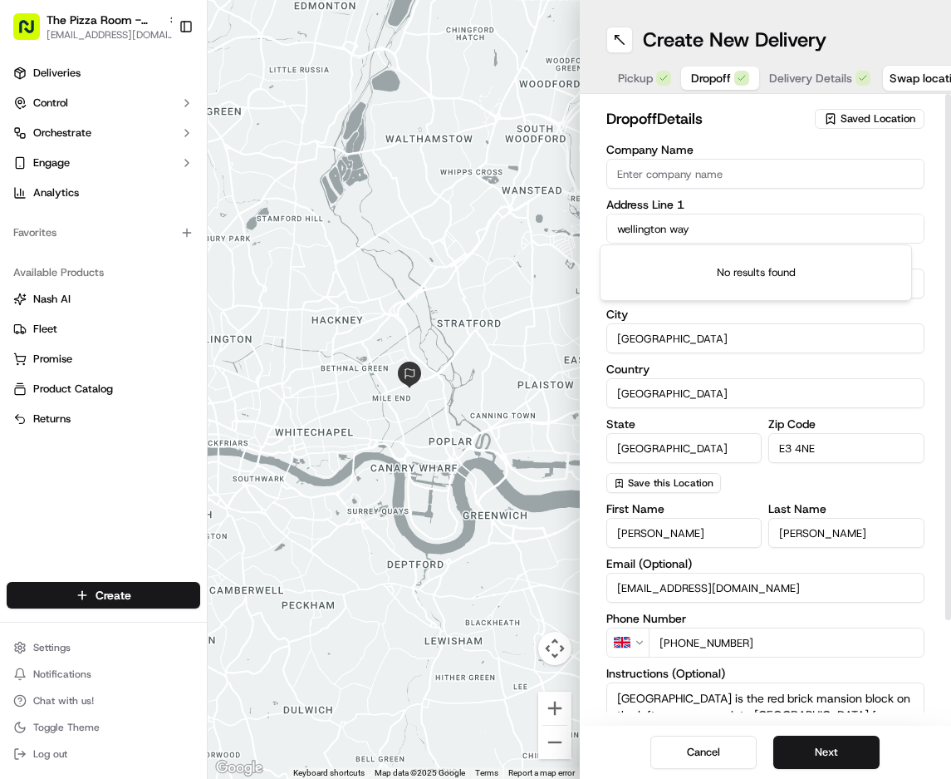
drag, startPoint x: 705, startPoint y: 218, endPoint x: 374, endPoint y: 197, distance: 331.3
click at [371, 198] on div "← Move left → Move right ↑ Move up ↓ Move down + Zoom in - Zoom out Home Jump l…" at bounding box center [580, 389] width 744 height 779
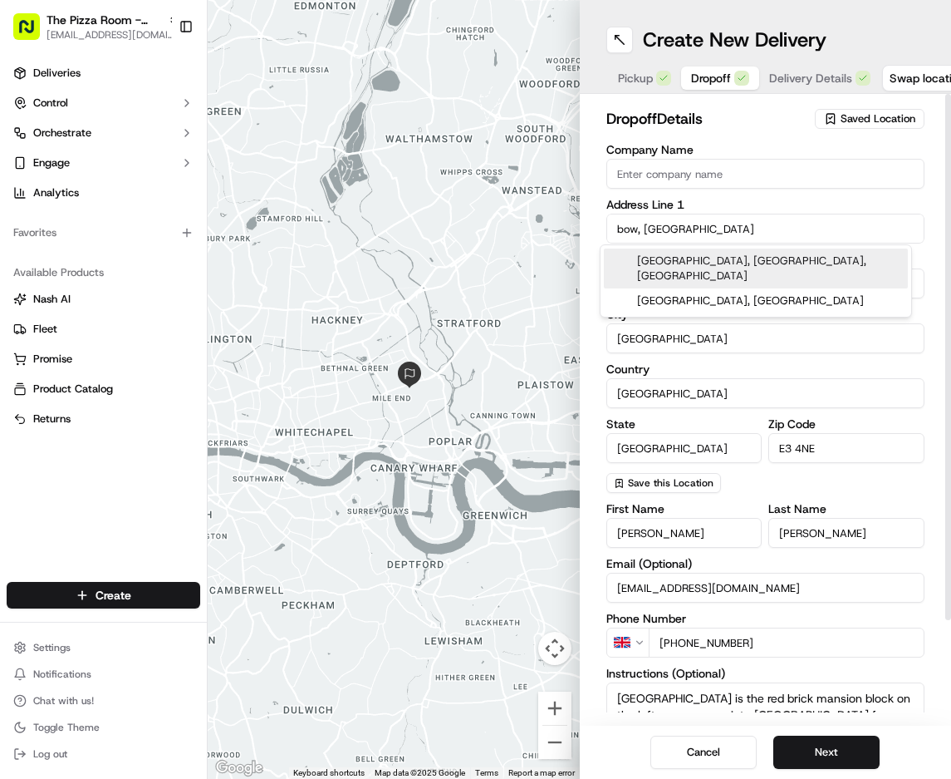
click at [607, 221] on input "bow, [GEOGRAPHIC_DATA]" at bounding box center [766, 229] width 319 height 30
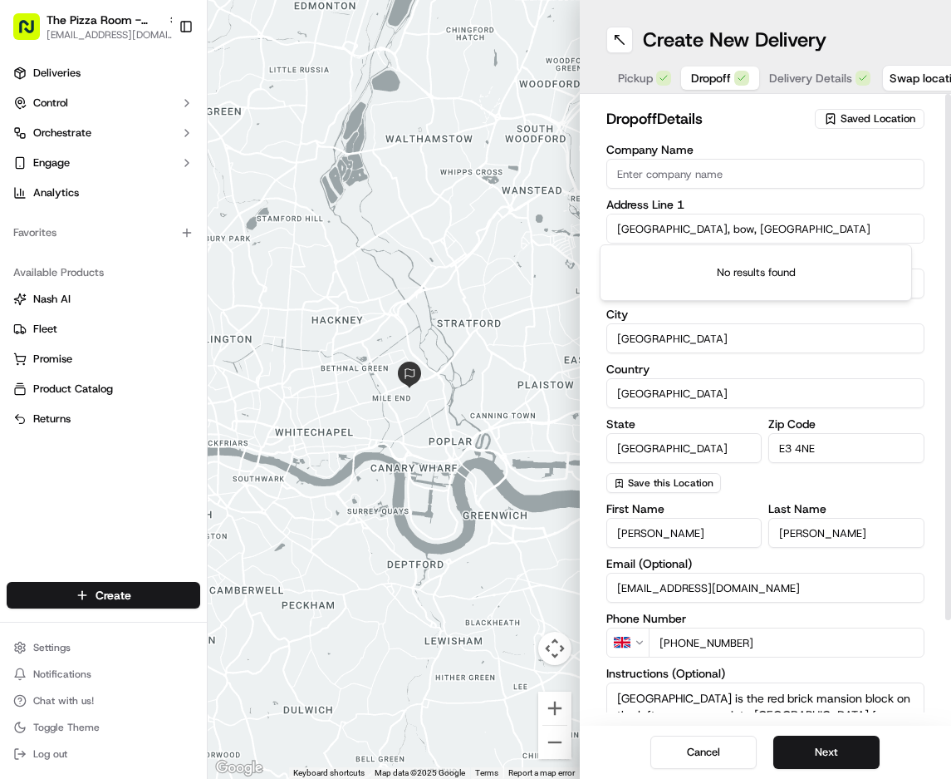
click at [732, 228] on input "[GEOGRAPHIC_DATA], bow, [GEOGRAPHIC_DATA]" at bounding box center [766, 229] width 319 height 30
click at [588, 580] on div "dropoff Details Saved Location Company Name Address Line [GEOGRAPHIC_DATA] Addr…" at bounding box center [766, 409] width 372 height 631
click at [592, 214] on div "dropoff Details Saved Location Company Name Address Line [GEOGRAPHIC_DATA] Addr…" at bounding box center [766, 409] width 372 height 631
click at [572, 299] on div at bounding box center [394, 389] width 372 height 779
click at [769, 228] on input "[GEOGRAPHIC_DATA], bow, [GEOGRAPHIC_DATA]" at bounding box center [766, 229] width 319 height 30
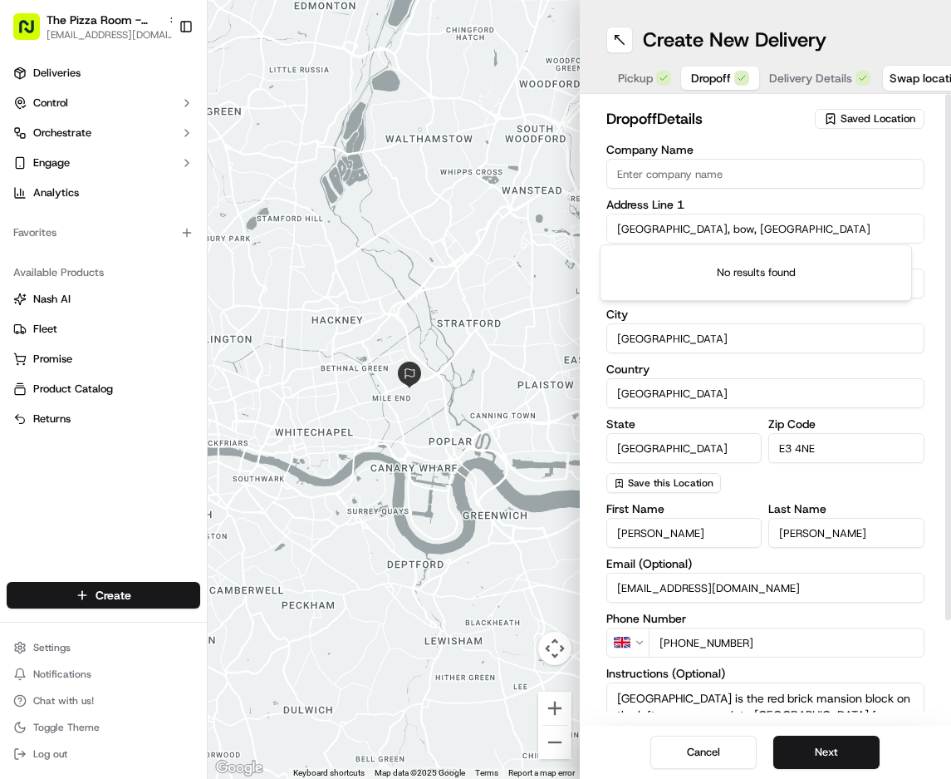
drag, startPoint x: 760, startPoint y: 225, endPoint x: 658, endPoint y: 228, distance: 102.3
click at [658, 228] on input "[GEOGRAPHIC_DATA], bow, [GEOGRAPHIC_DATA]" at bounding box center [766, 229] width 319 height 30
drag, startPoint x: 711, startPoint y: 228, endPoint x: 594, endPoint y: 233, distance: 117.3
click at [594, 233] on div "dropoff Details Saved Location Company Name Address Line 1 wellington way Addre…" at bounding box center [766, 409] width 372 height 631
drag, startPoint x: 696, startPoint y: 224, endPoint x: 434, endPoint y: 221, distance: 262.6
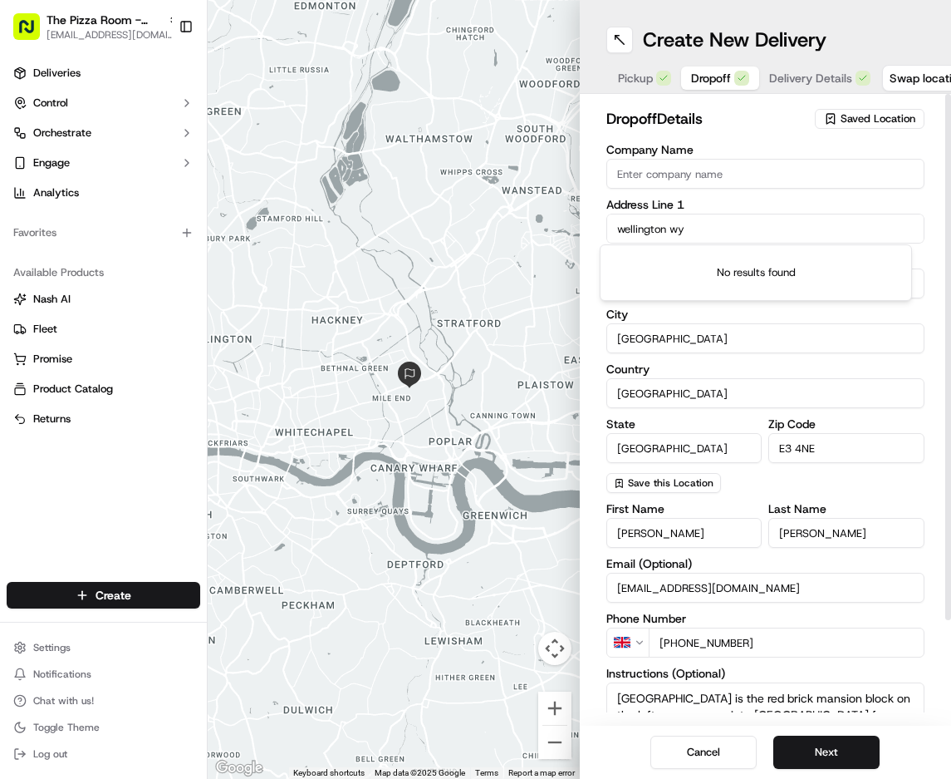
click at [434, 221] on div "← Move left → Move right ↑ Move up ↓ Move down + Zoom in - Zoom out Home Jump l…" at bounding box center [580, 389] width 744 height 779
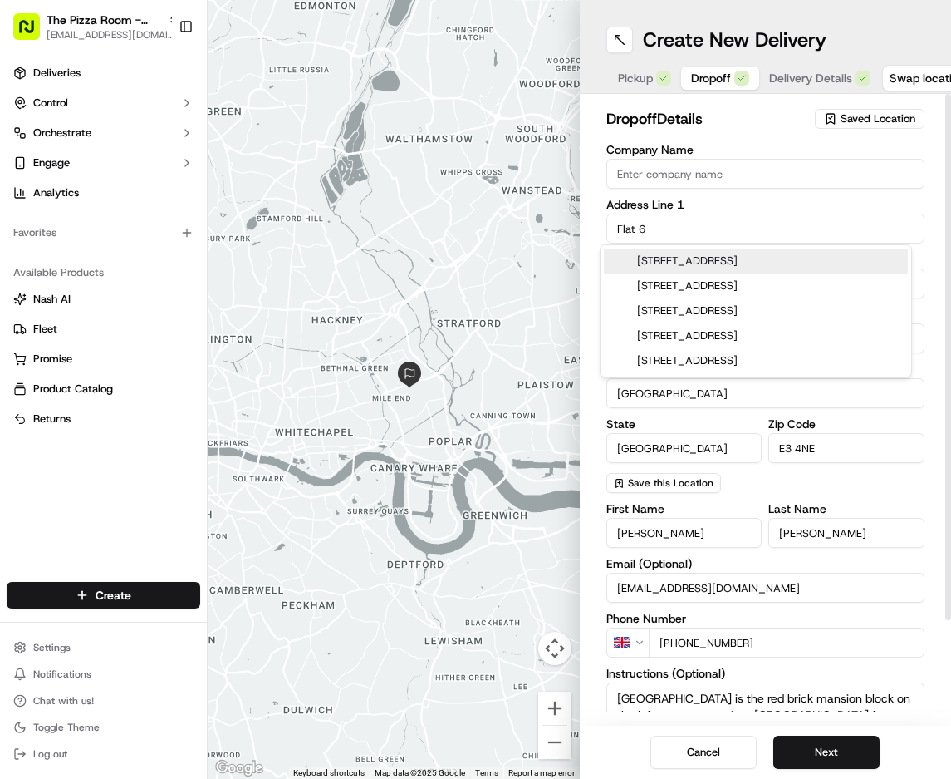
click at [715, 226] on input "Flat 6" at bounding box center [766, 229] width 319 height 30
drag, startPoint x: 715, startPoint y: 226, endPoint x: 577, endPoint y: 222, distance: 138.0
click at [580, 220] on div "dropoff Details Saved Location Company Name Address Line 1 Flat 6 Address Line …" at bounding box center [766, 409] width 372 height 631
click at [926, 258] on div "dropoff Details Saved Location Company Name Address Line 1 6 wellington way Add…" at bounding box center [766, 409] width 372 height 631
drag, startPoint x: 718, startPoint y: 227, endPoint x: 603, endPoint y: 228, distance: 114.7
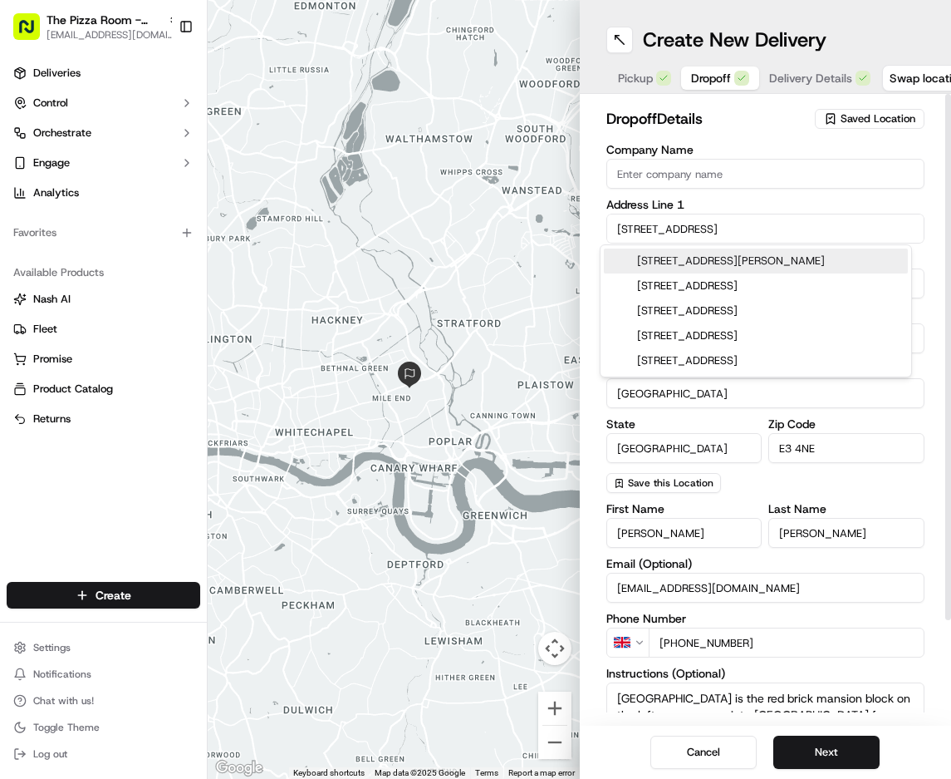
click at [607, 227] on input "[STREET_ADDRESS]" at bounding box center [766, 229] width 319 height 30
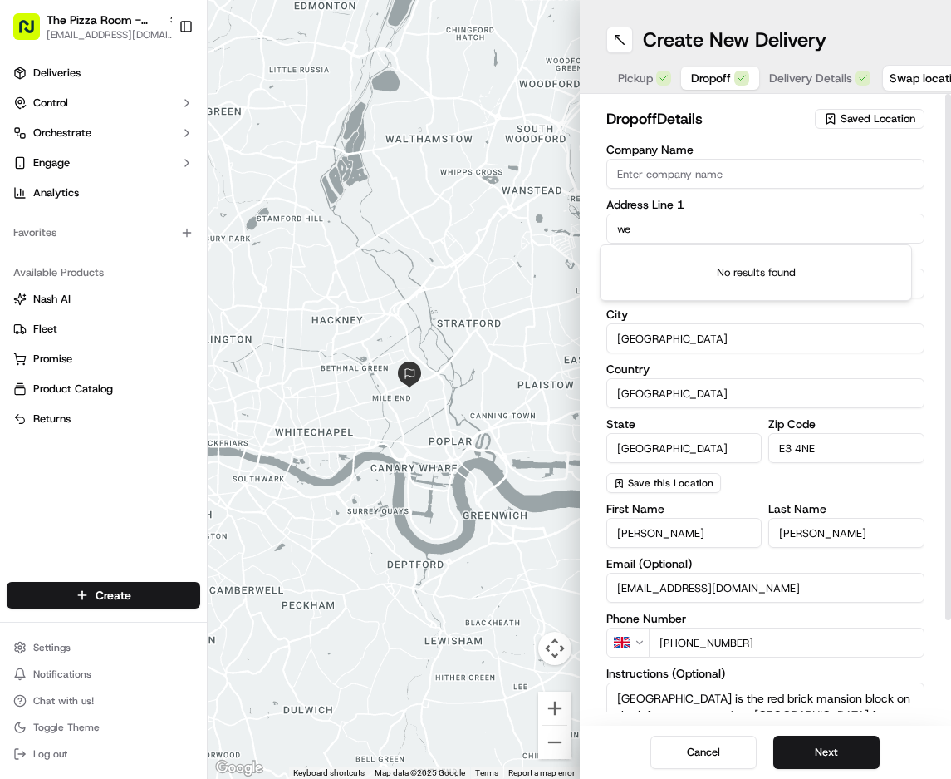
type input "w"
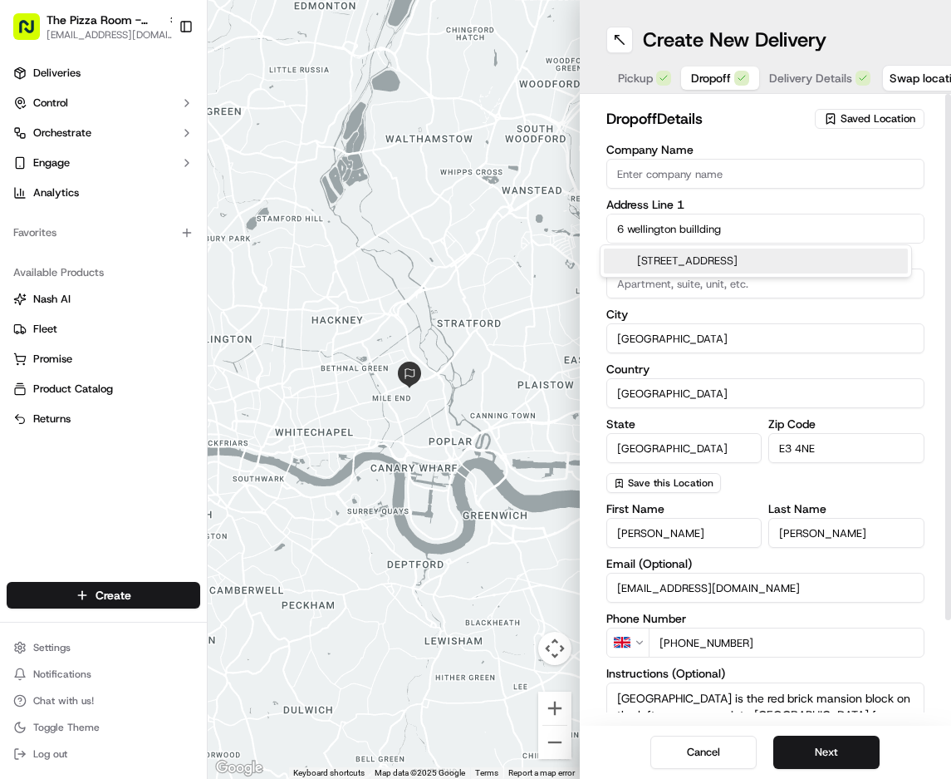
click at [698, 263] on div "[STREET_ADDRESS]" at bounding box center [756, 260] width 304 height 25
type input "[STREET_ADDRESS]"
type input "Bath"
type input "BA1 4EW"
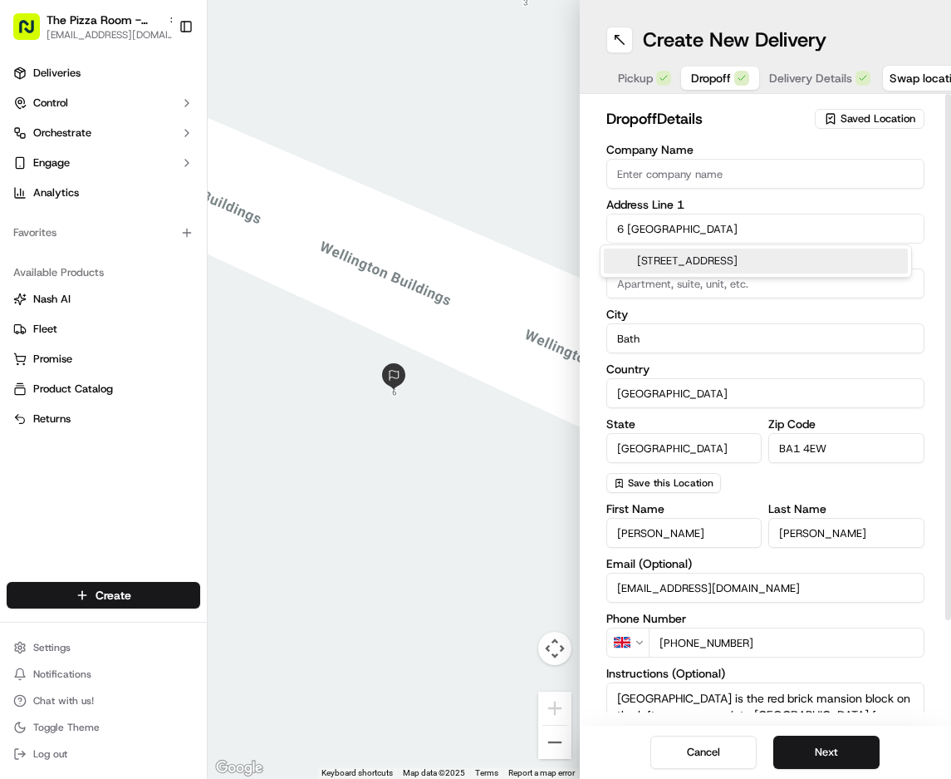
drag, startPoint x: 754, startPoint y: 230, endPoint x: 612, endPoint y: 233, distance: 141.3
click at [612, 233] on input "6 [GEOGRAPHIC_DATA]" at bounding box center [766, 229] width 319 height 30
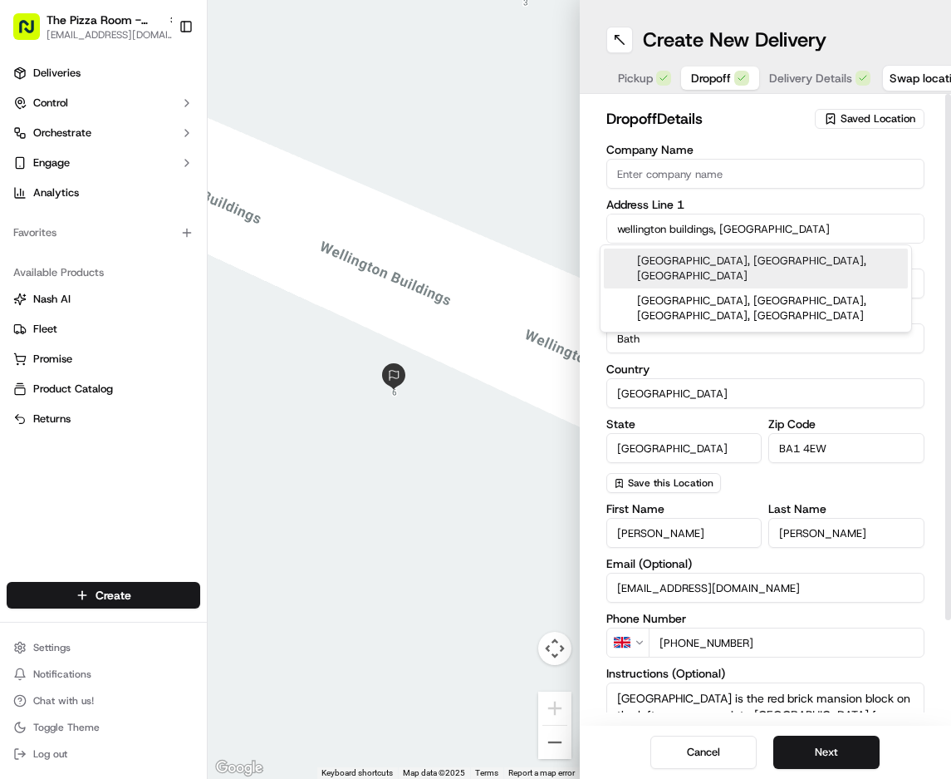
click at [716, 231] on input "wellington buildings, [GEOGRAPHIC_DATA]" at bounding box center [766, 229] width 319 height 30
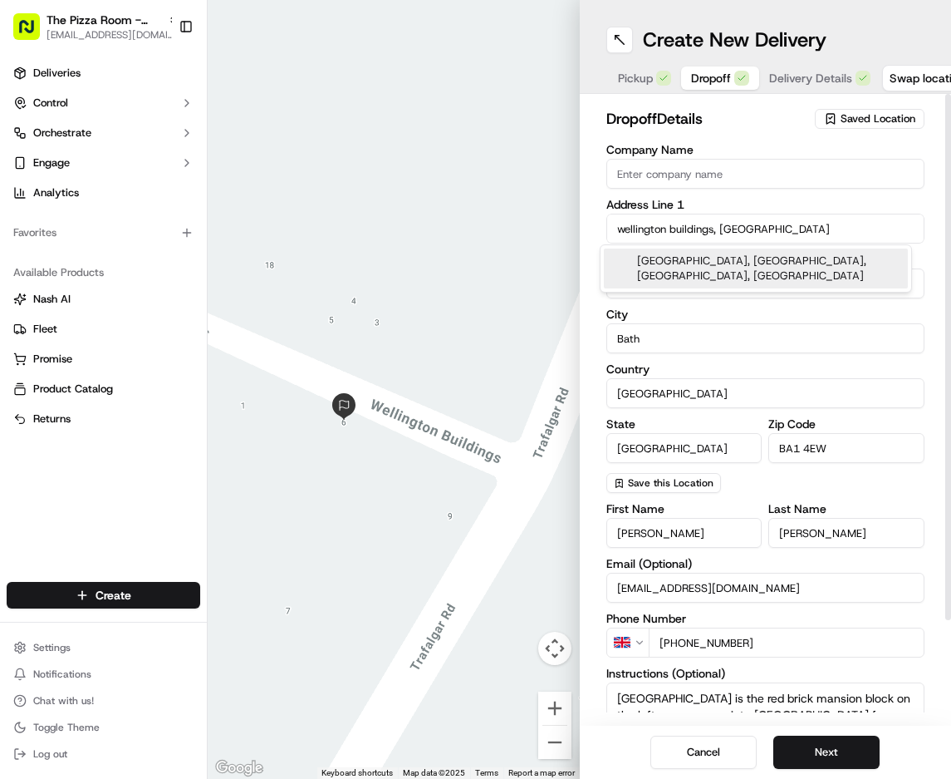
drag, startPoint x: 805, startPoint y: 223, endPoint x: 558, endPoint y: 247, distance: 248.8
click at [558, 247] on div "← Move left → Move right ↑ Move up ↓ Move down + Zoom in - Zoom out Home Jump l…" at bounding box center [580, 389] width 744 height 779
paste input "2B Wellington W"
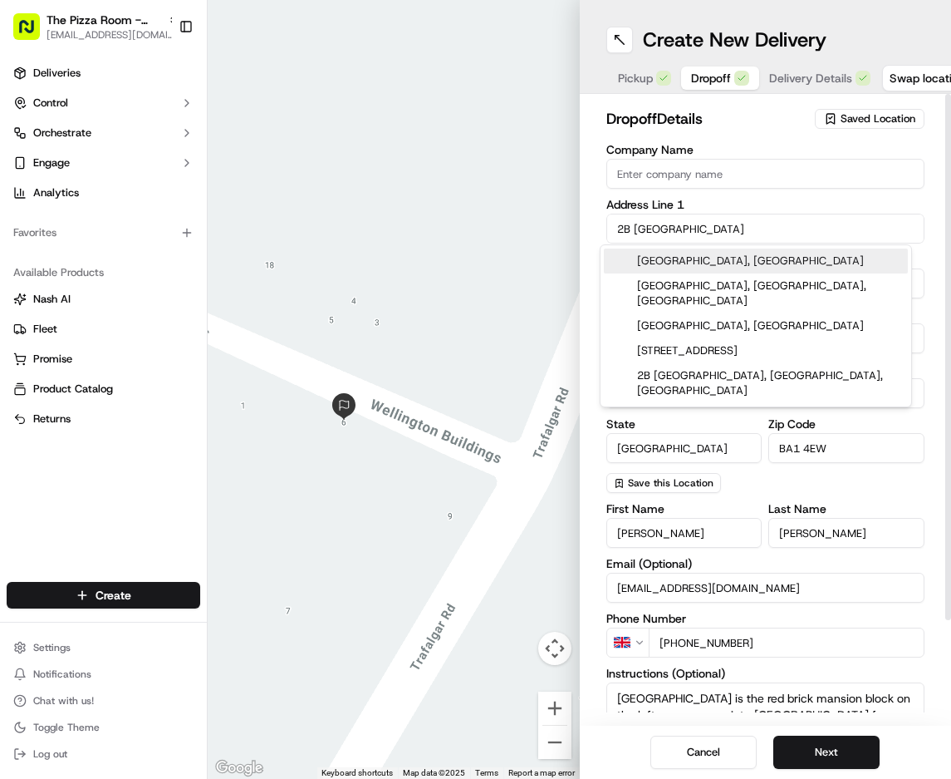
drag, startPoint x: 752, startPoint y: 224, endPoint x: 407, endPoint y: 225, distance: 344.8
click at [420, 229] on div "← Move left → Move right ↑ Move up ↓ Move down + Zoom in - Zoom out Home Jump l…" at bounding box center [580, 389] width 744 height 779
paste input ", [GEOGRAPHIC_DATA], [GEOGRAPHIC_DATA] E3 4YN, [GEOGRAPHIC_DATA]"
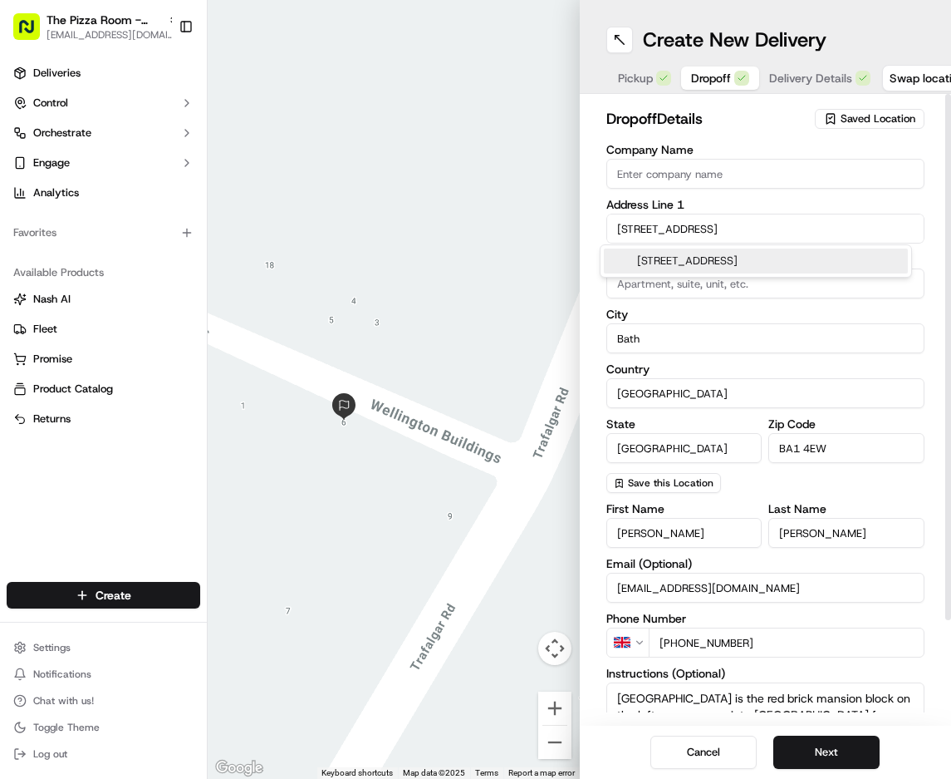
click at [690, 263] on div "[STREET_ADDRESS]" at bounding box center [756, 260] width 304 height 25
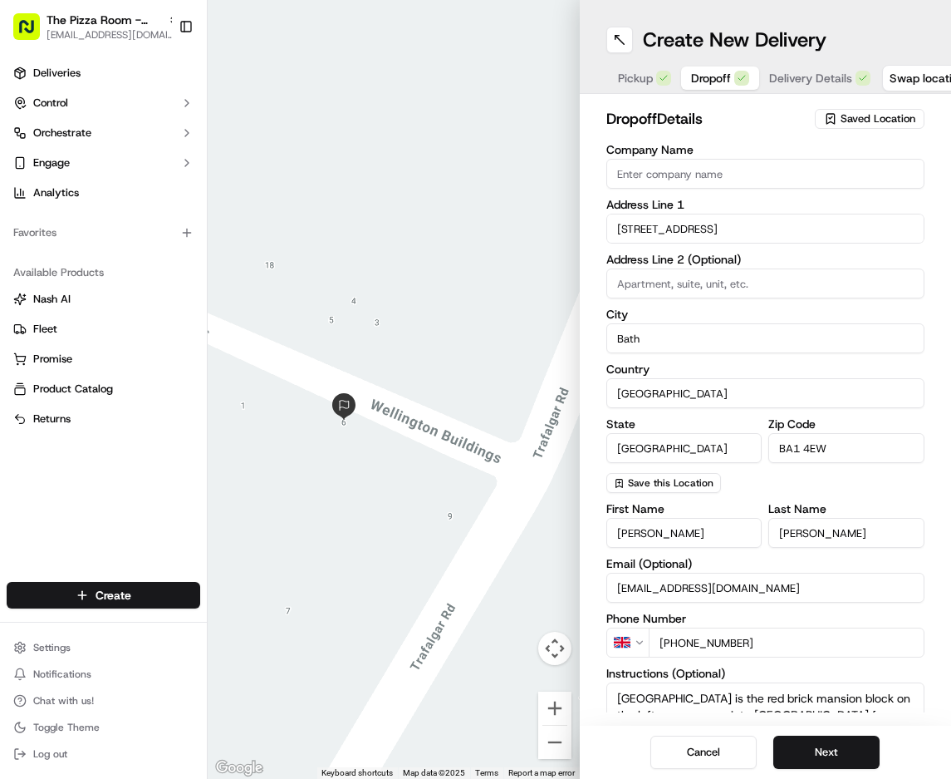
type input "[STREET_ADDRESS]"
type input "Bow"
type input "E3 4YN"
type input "2B [GEOGRAPHIC_DATA]"
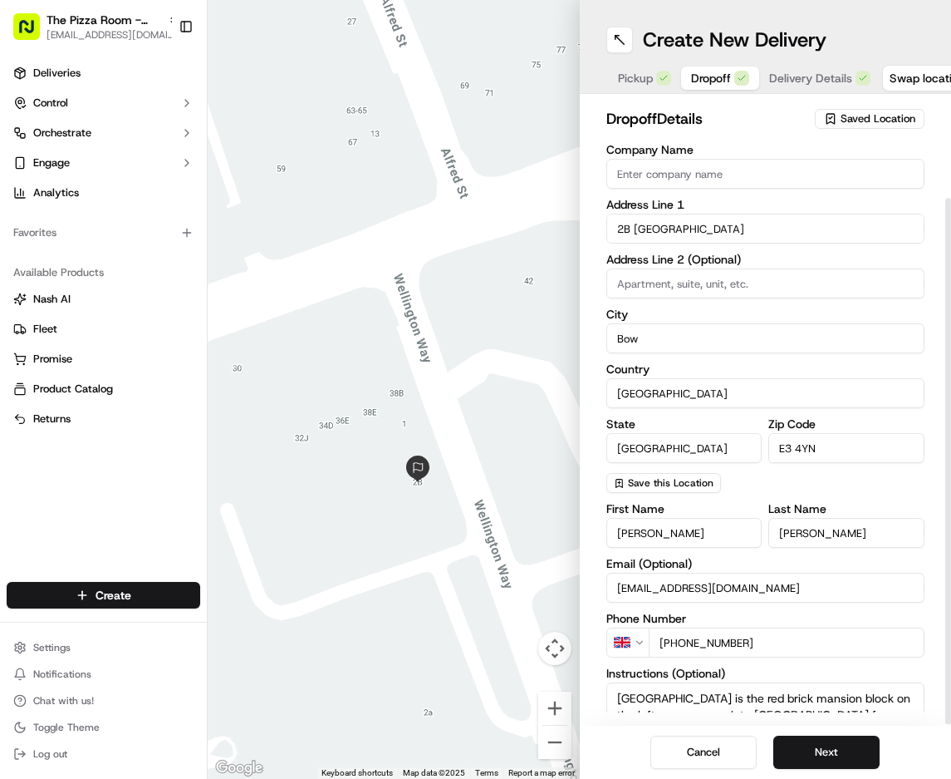
scroll to position [121, 0]
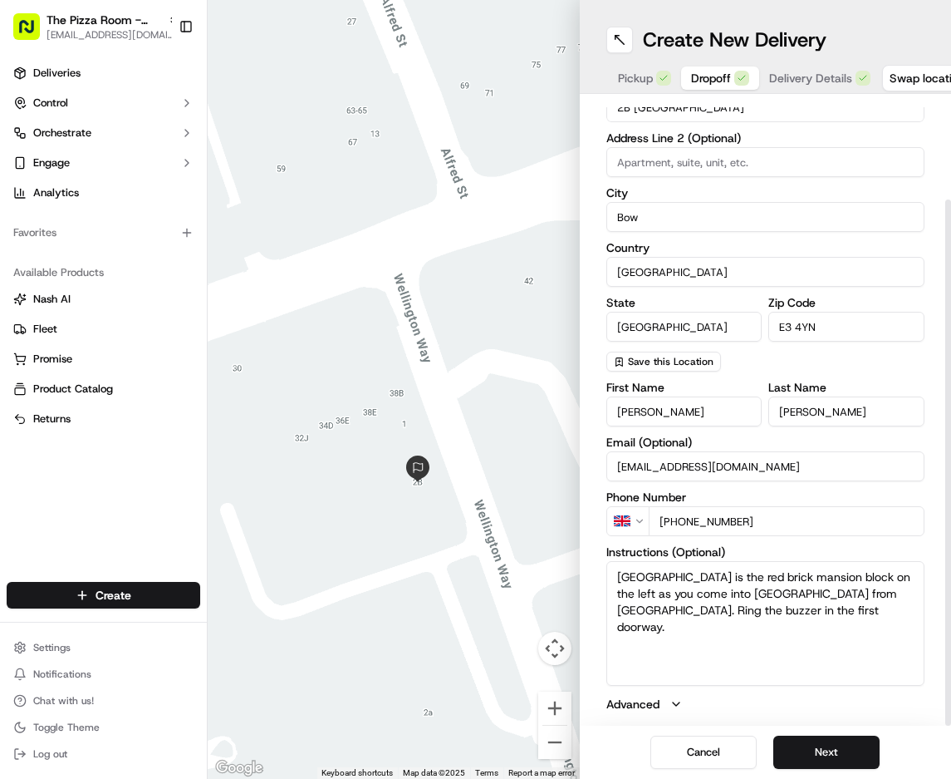
click at [612, 573] on textarea "[GEOGRAPHIC_DATA] is the red brick mansion block on the left as you come into […" at bounding box center [766, 623] width 319 height 125
paste textarea "[STREET_ADDRESS]"
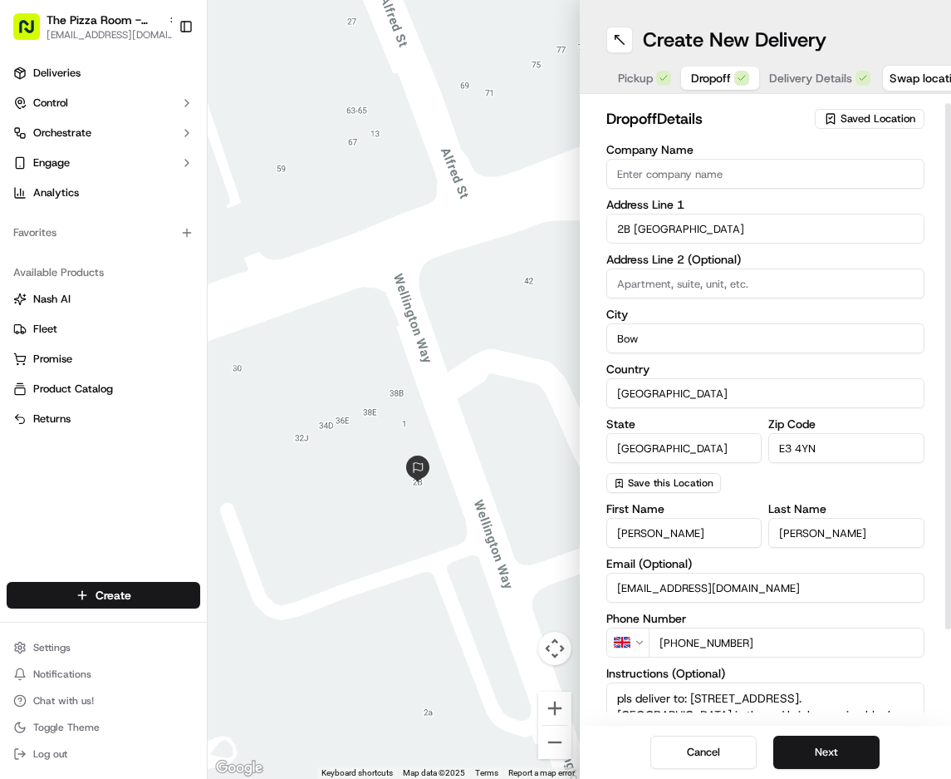
scroll to position [83, 0]
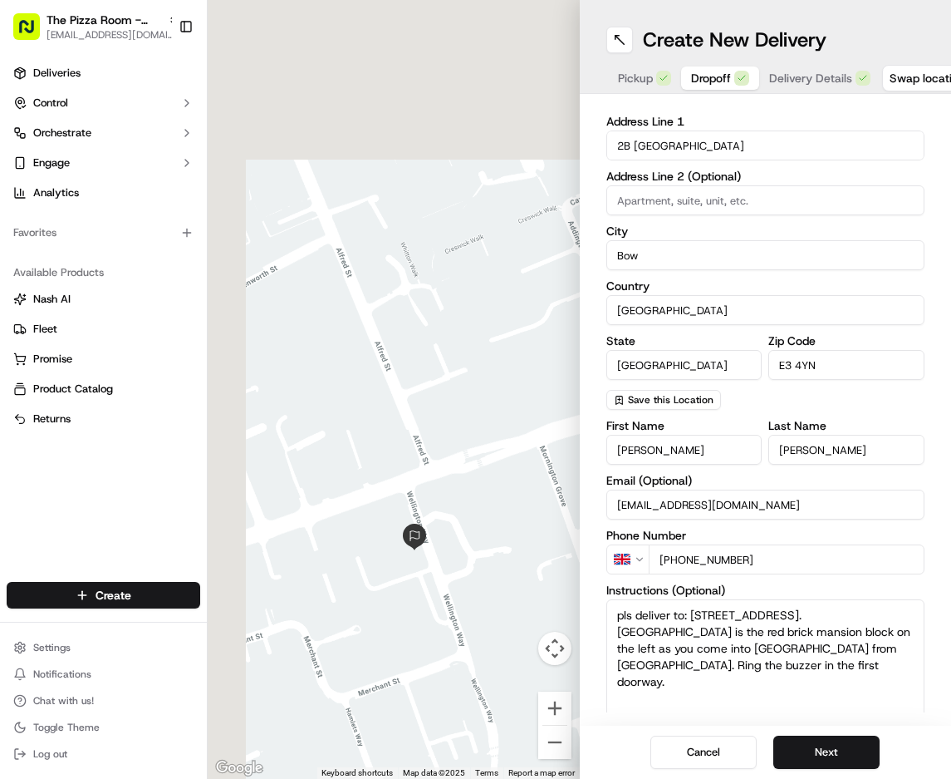
type textarea "pls deliver to: [STREET_ADDRESS]. [GEOGRAPHIC_DATA] is the red brick mansion bl…"
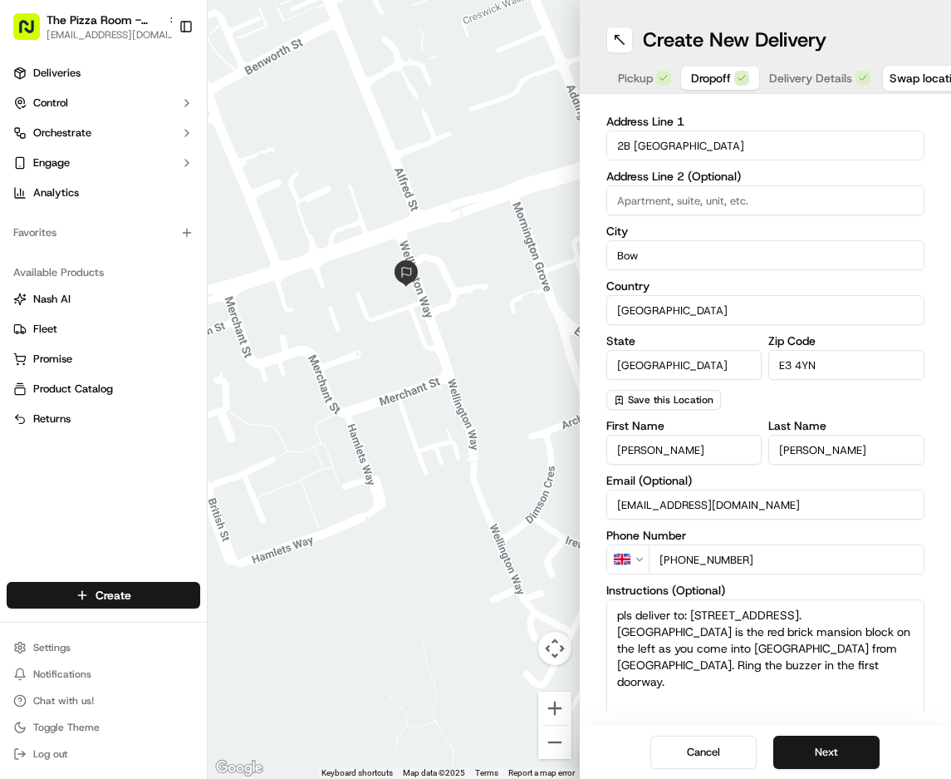
drag, startPoint x: 434, startPoint y: 582, endPoint x: 429, endPoint y: 313, distance: 268.4
click at [423, 307] on div at bounding box center [394, 389] width 372 height 779
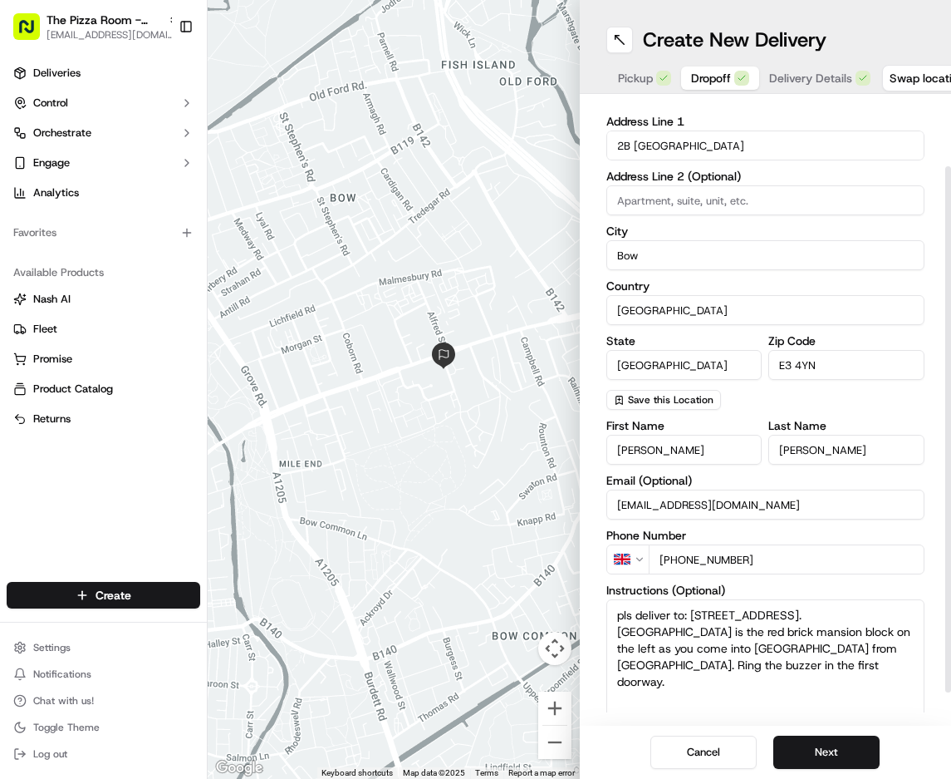
click at [647, 253] on input "Bow" at bounding box center [766, 255] width 319 height 30
click at [586, 329] on div "dropoff Details Saved Location Company Name Address Line 1 2B Wellington Way Ad…" at bounding box center [766, 409] width 372 height 631
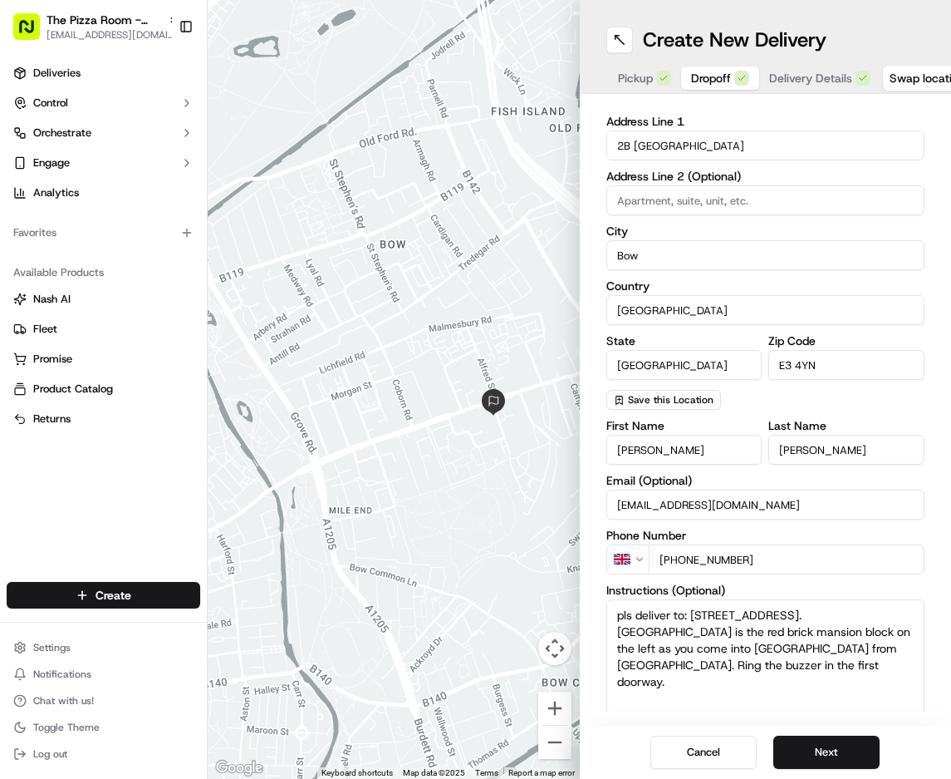
drag, startPoint x: 429, startPoint y: 430, endPoint x: 481, endPoint y: 481, distance: 72.9
click at [481, 481] on div at bounding box center [394, 389] width 372 height 779
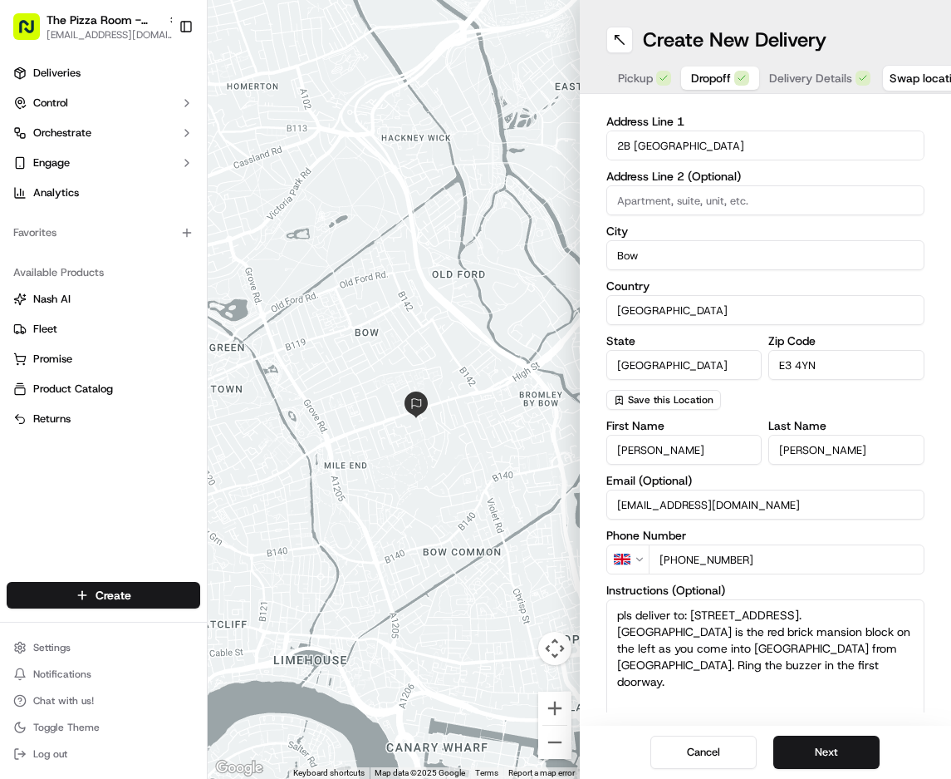
drag, startPoint x: 483, startPoint y: 484, endPoint x: 410, endPoint y: 451, distance: 80.3
click at [410, 451] on div at bounding box center [394, 389] width 372 height 779
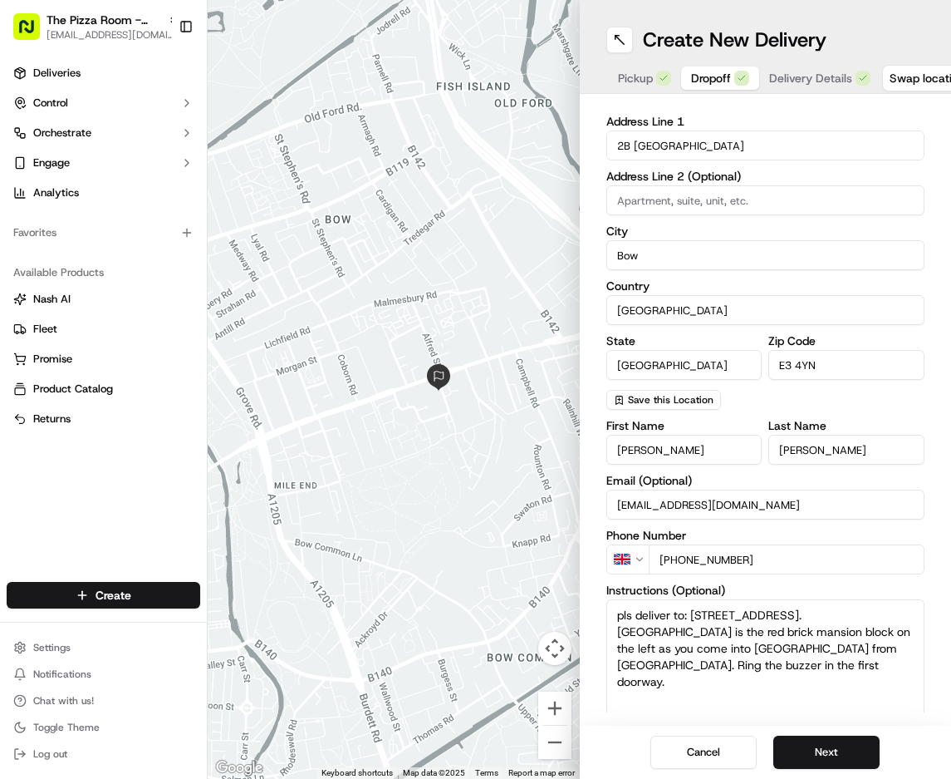
drag, startPoint x: 400, startPoint y: 439, endPoint x: 437, endPoint y: 465, distance: 45.2
click at [437, 465] on div at bounding box center [394, 389] width 372 height 779
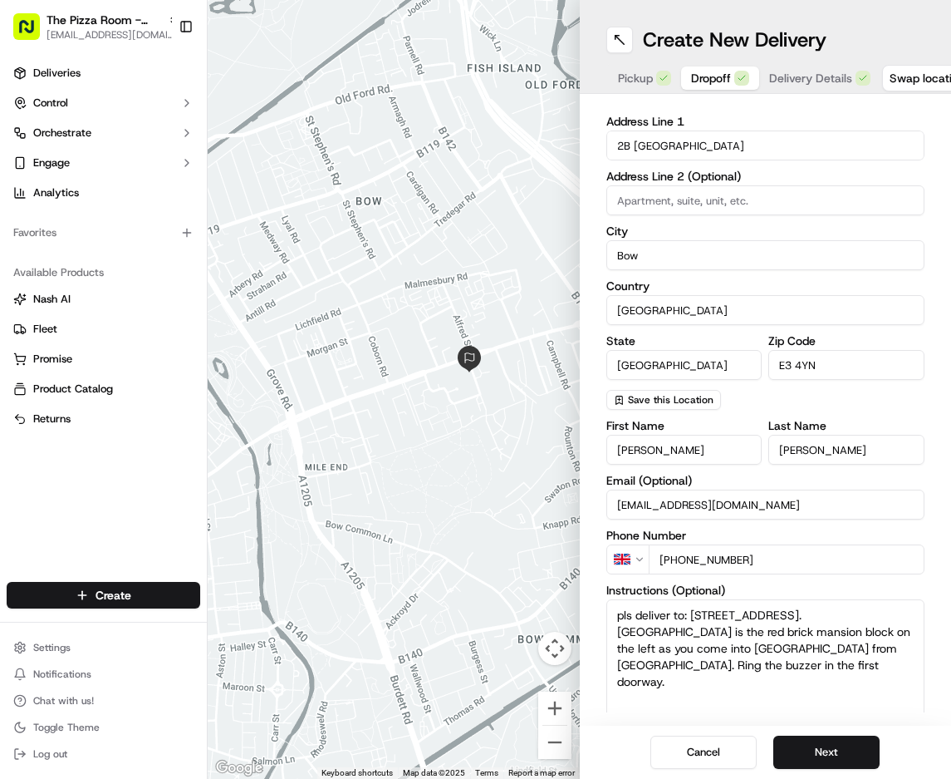
drag, startPoint x: 376, startPoint y: 479, endPoint x: 411, endPoint y: 460, distance: 39.8
click at [411, 459] on div at bounding box center [394, 389] width 372 height 779
click at [625, 86] on button "Pickup" at bounding box center [644, 77] width 73 height 23
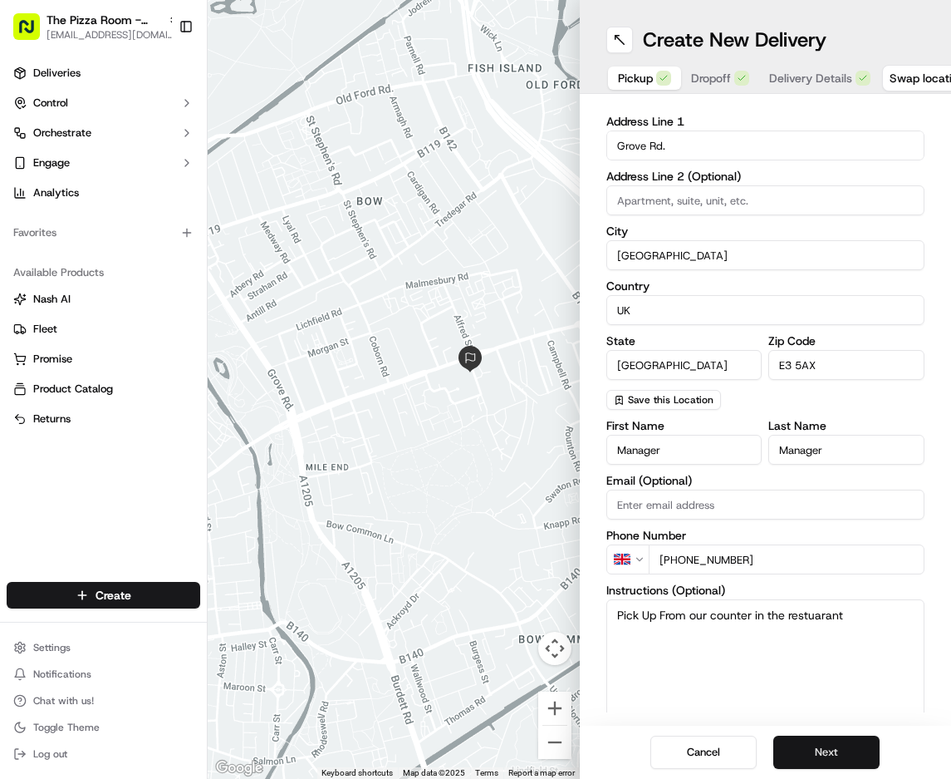
click at [810, 751] on button "Next" at bounding box center [827, 751] width 106 height 33
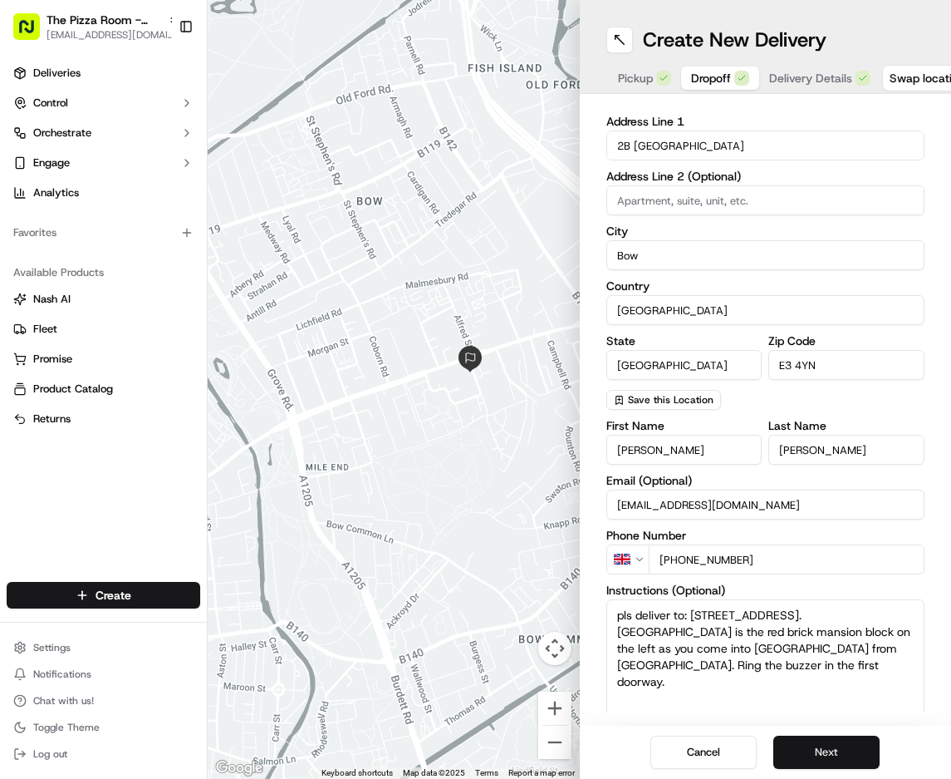
click at [805, 749] on button "Next" at bounding box center [827, 751] width 106 height 33
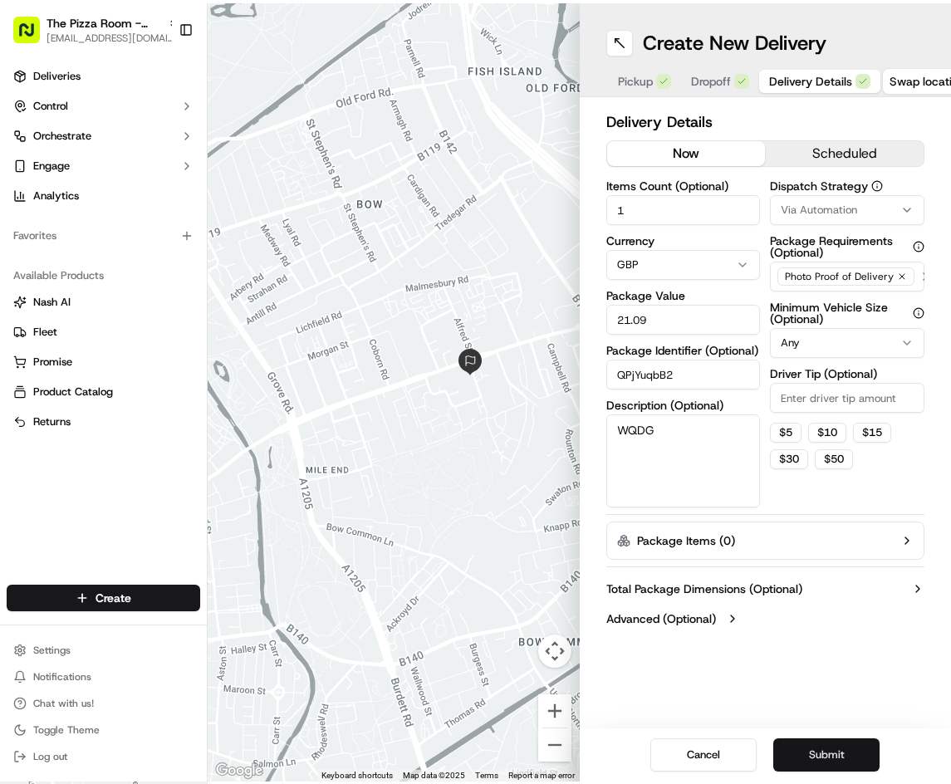
scroll to position [0, 0]
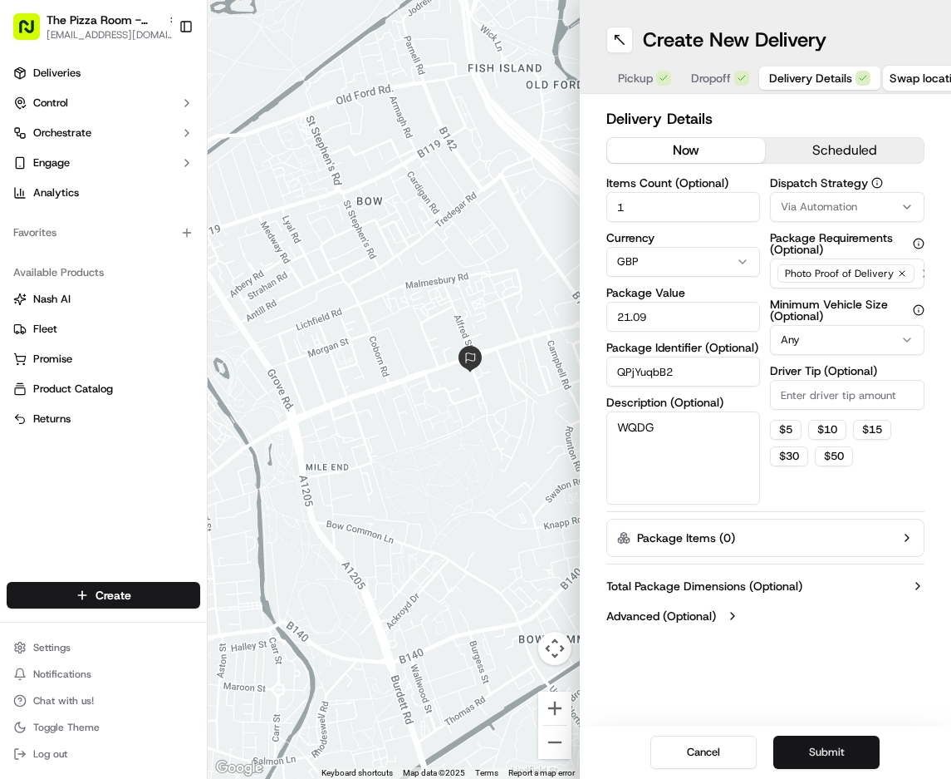
click at [839, 739] on button "Submit" at bounding box center [827, 751] width 106 height 33
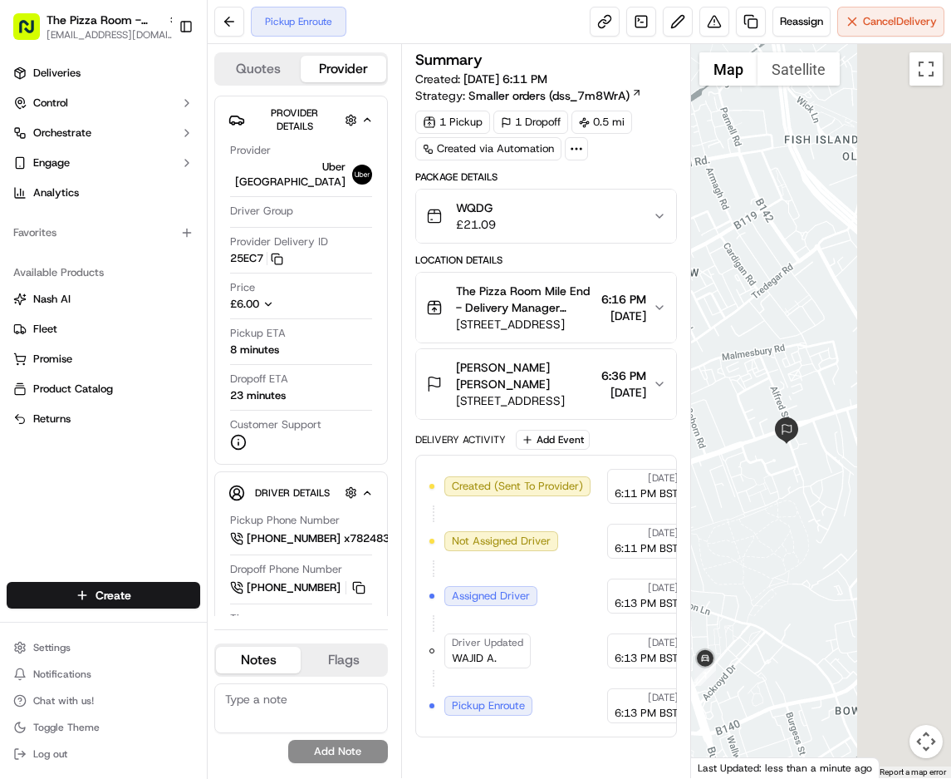
drag, startPoint x: 896, startPoint y: 427, endPoint x: 764, endPoint y: 465, distance: 136.7
click at [764, 465] on div at bounding box center [821, 411] width 260 height 734
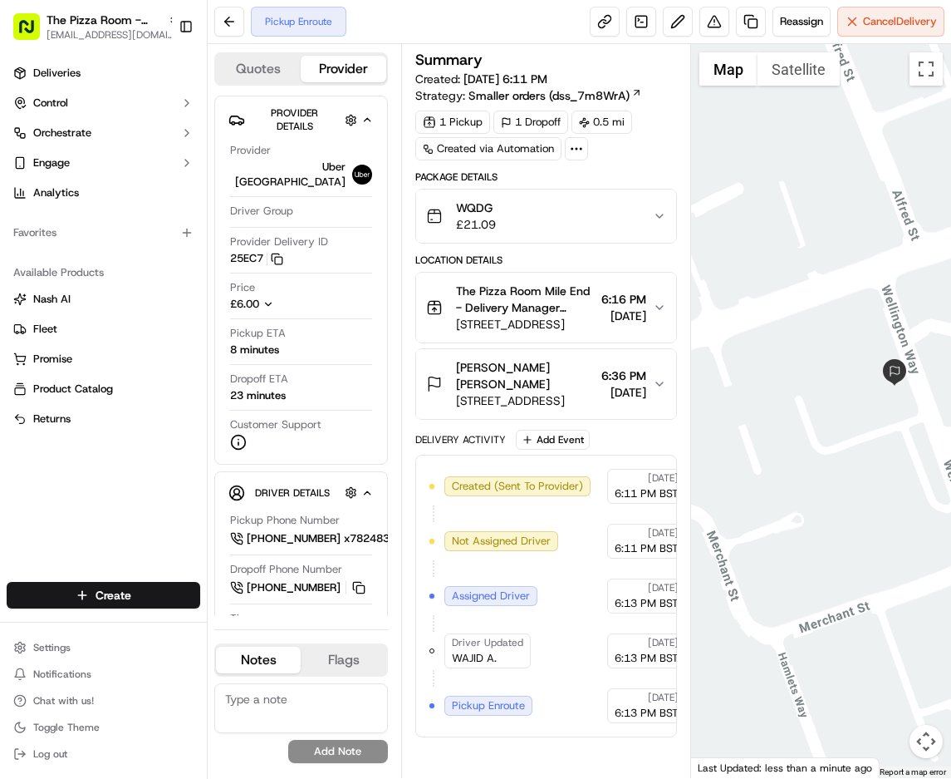
drag, startPoint x: 776, startPoint y: 461, endPoint x: 869, endPoint y: 498, distance: 100.0
click at [869, 498] on div at bounding box center [821, 411] width 260 height 734
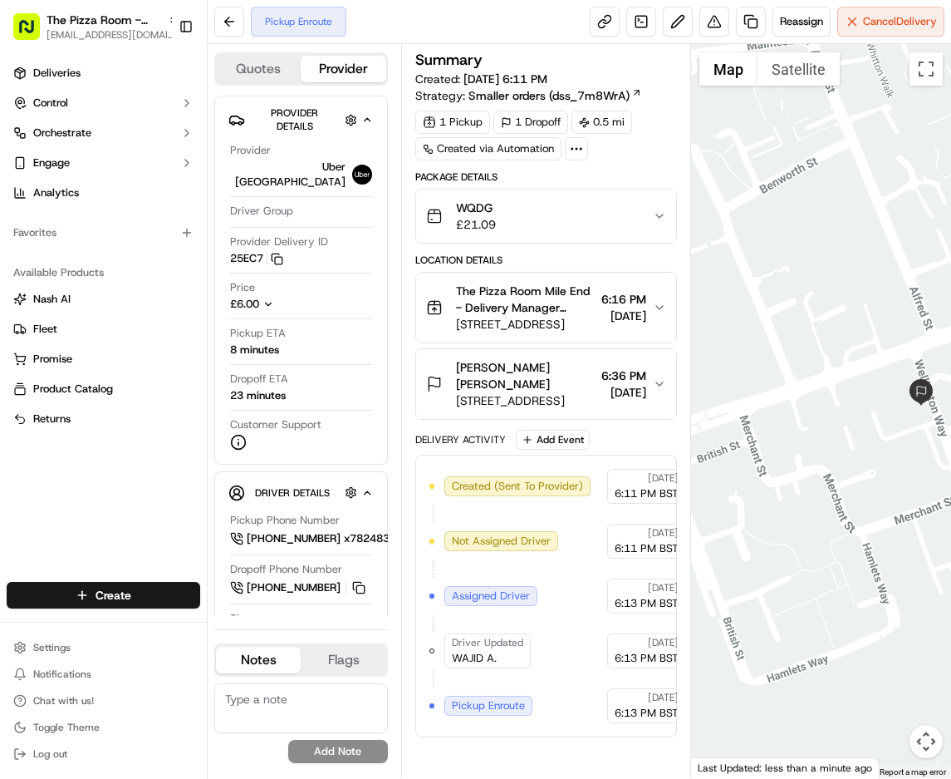
drag, startPoint x: 801, startPoint y: 484, endPoint x: 849, endPoint y: 482, distance: 48.2
click at [849, 482] on div at bounding box center [821, 411] width 260 height 734
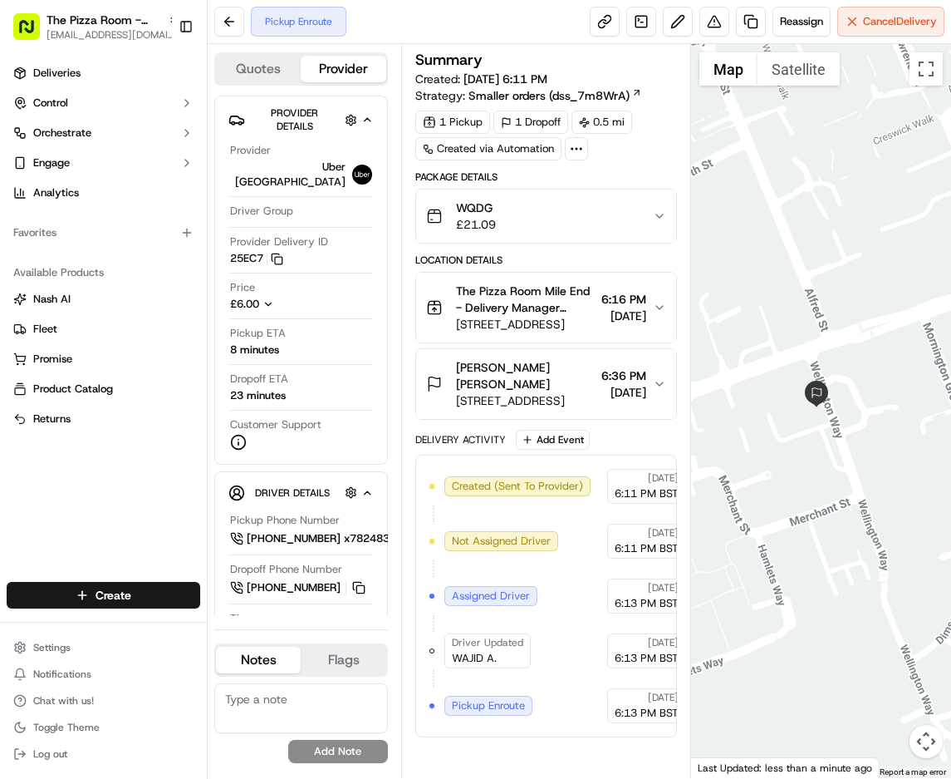
drag, startPoint x: 824, startPoint y: 484, endPoint x: 652, endPoint y: 508, distance: 173.6
click at [652, 508] on div "Quotes Provider Provider Details Hidden ( 1 ) Provider Uber UK Driver Group Pro…" at bounding box center [580, 411] width 744 height 734
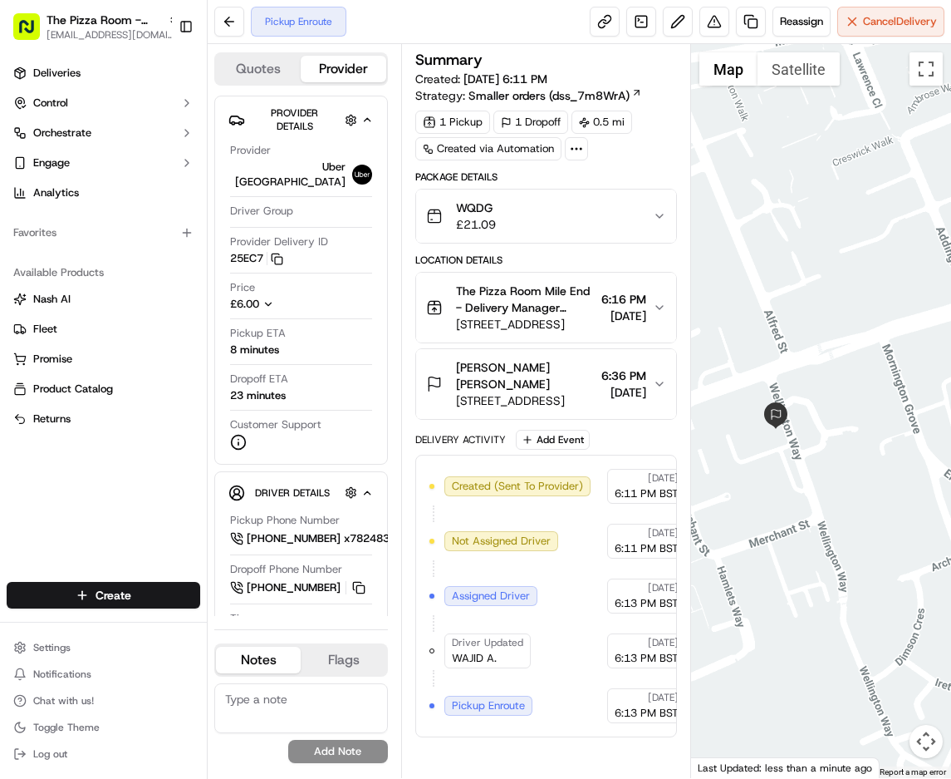
drag, startPoint x: 847, startPoint y: 450, endPoint x: 803, endPoint y: 474, distance: 50.2
click at [803, 474] on div at bounding box center [821, 411] width 260 height 734
click at [671, 74] on div "Summary Created: [DATE] 6:11 PM Strategy: Smaller orders (dss_7m8WrA)" at bounding box center [546, 78] width 262 height 52
click at [651, 313] on div "The Pizza Room Mile End - Delivery Manager Manager [GEOGRAPHIC_DATA], [GEOGRAPH…" at bounding box center [539, 307] width 227 height 50
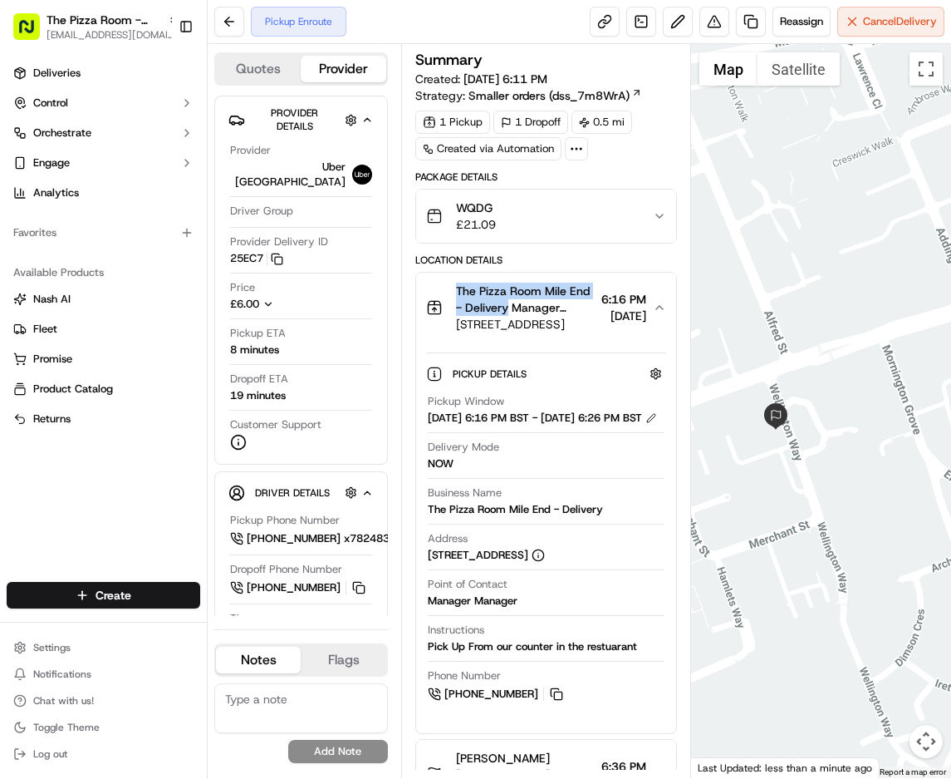
copy span "The Pizza Room Mile End - Delivery"
drag, startPoint x: 456, startPoint y: 289, endPoint x: 546, endPoint y: 319, distance: 94.6
click at [530, 312] on div "The Pizza Room Mile End - Delivery Manager Manager [GEOGRAPHIC_DATA], [GEOGRAPH…" at bounding box center [510, 307] width 169 height 50
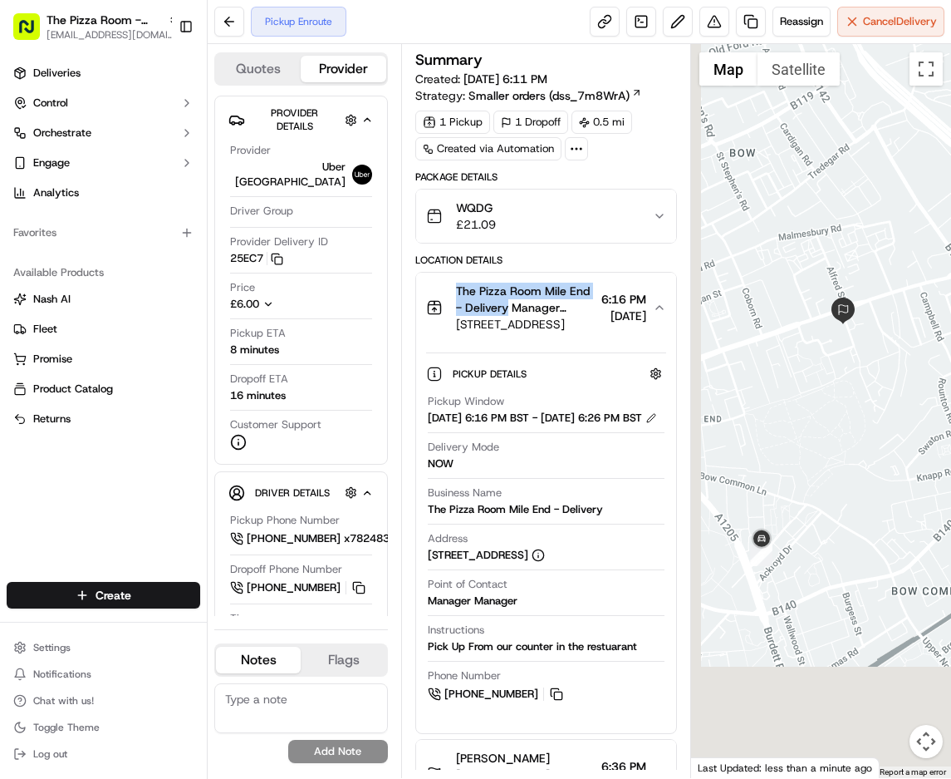
drag, startPoint x: 804, startPoint y: 562, endPoint x: 854, endPoint y: 422, distance: 149.0
click at [854, 422] on div at bounding box center [821, 411] width 260 height 734
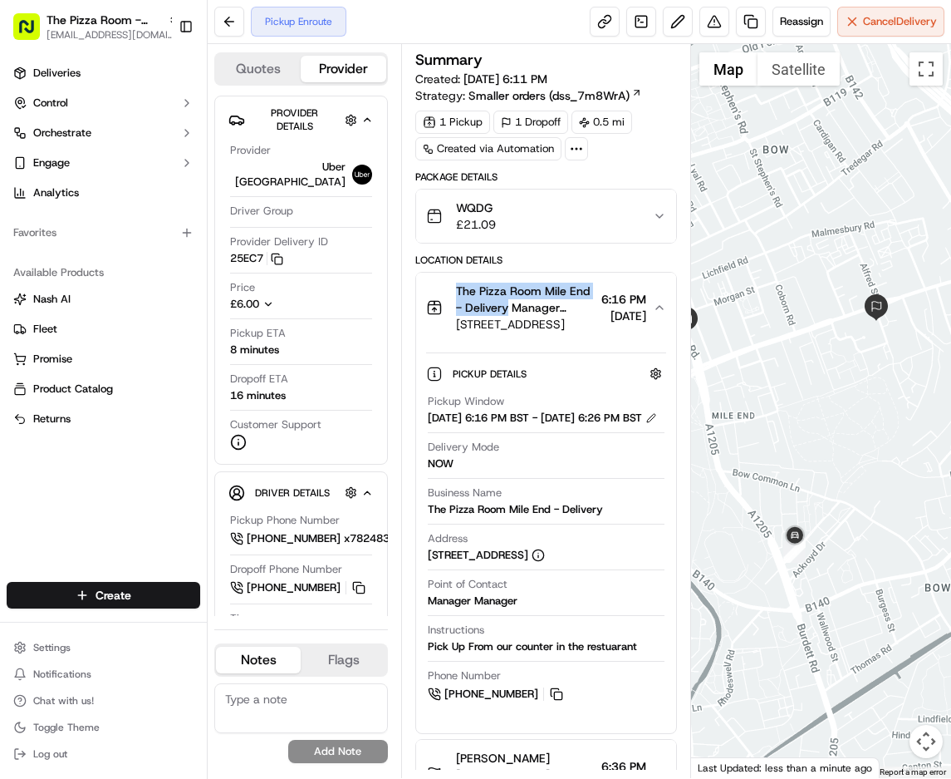
drag, startPoint x: 788, startPoint y: 479, endPoint x: 843, endPoint y: 475, distance: 55.8
click at [901, 455] on div at bounding box center [821, 411] width 260 height 734
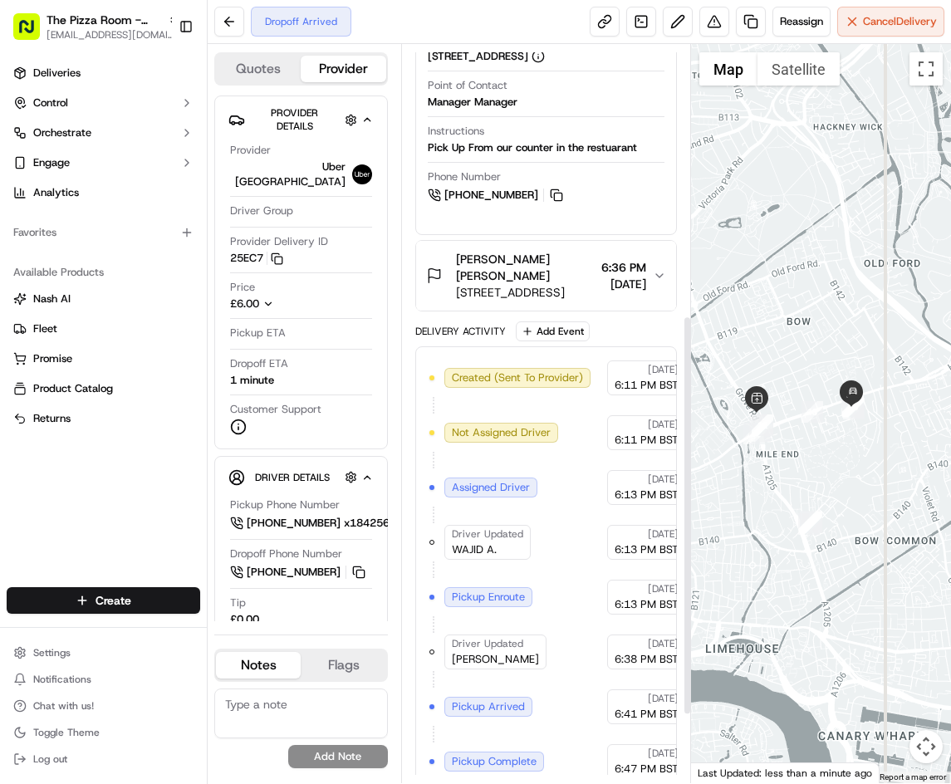
scroll to position [625, 0]
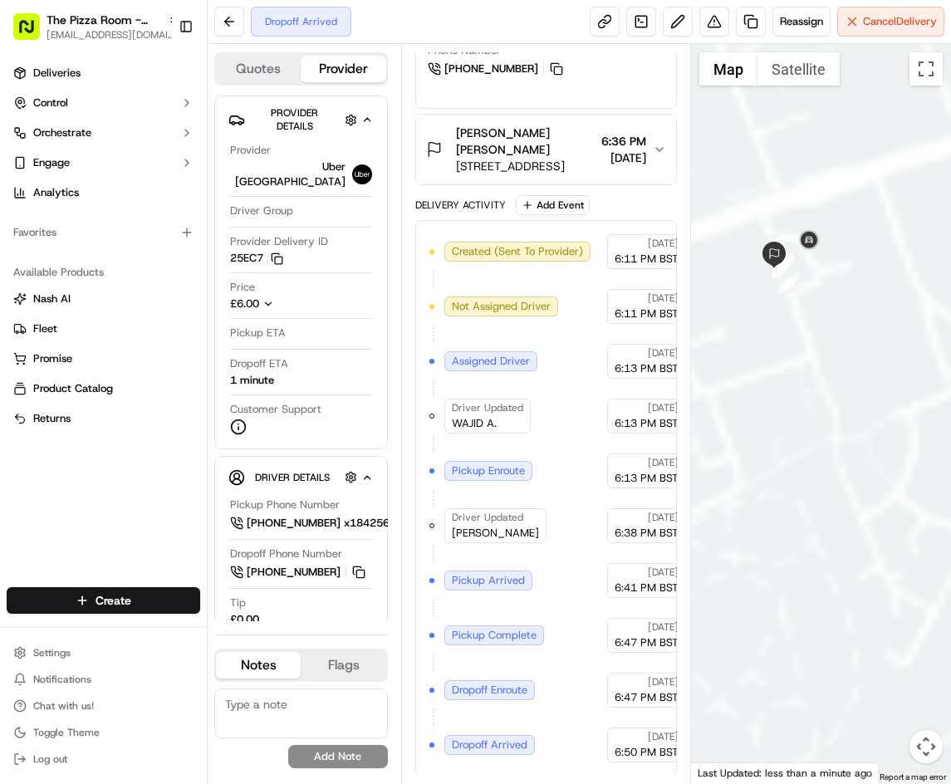
drag, startPoint x: 824, startPoint y: 351, endPoint x: 806, endPoint y: 513, distance: 162.2
click at [823, 522] on div at bounding box center [821, 413] width 260 height 739
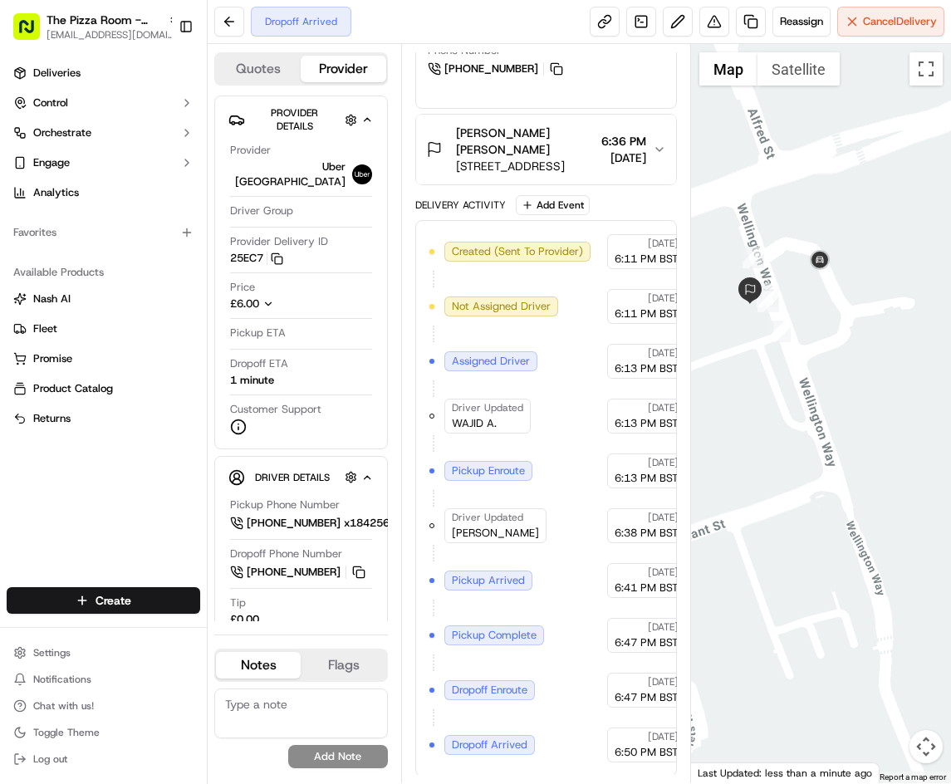
drag, startPoint x: 806, startPoint y: 365, endPoint x: 852, endPoint y: 486, distance: 129.6
click at [852, 486] on div at bounding box center [821, 413] width 260 height 739
click at [848, 418] on div at bounding box center [821, 413] width 260 height 739
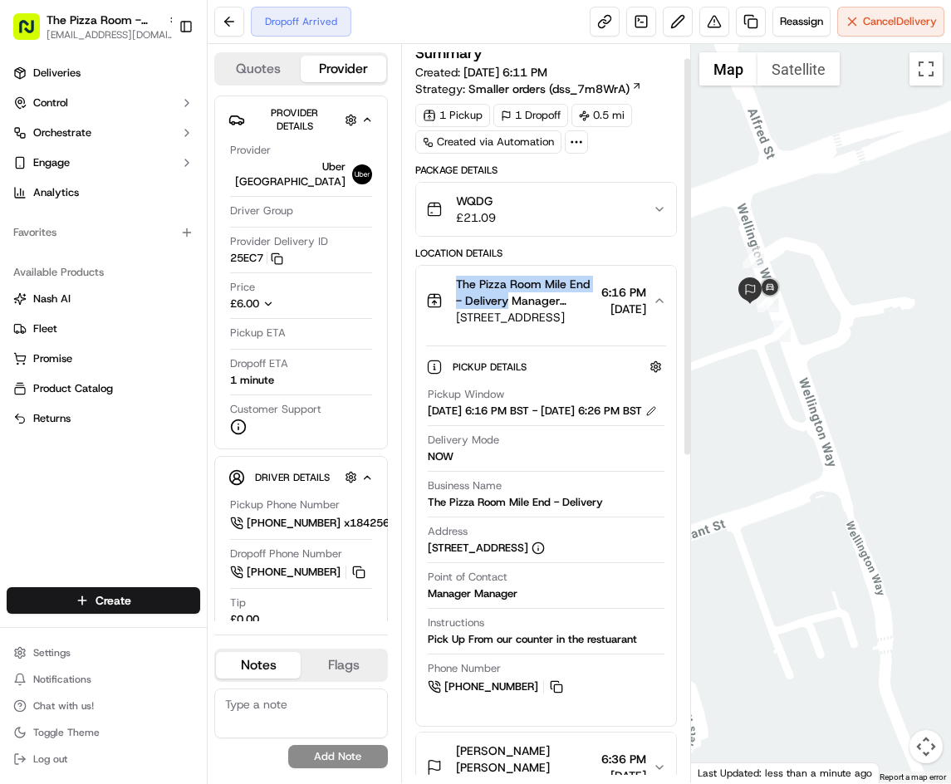
scroll to position [0, 0]
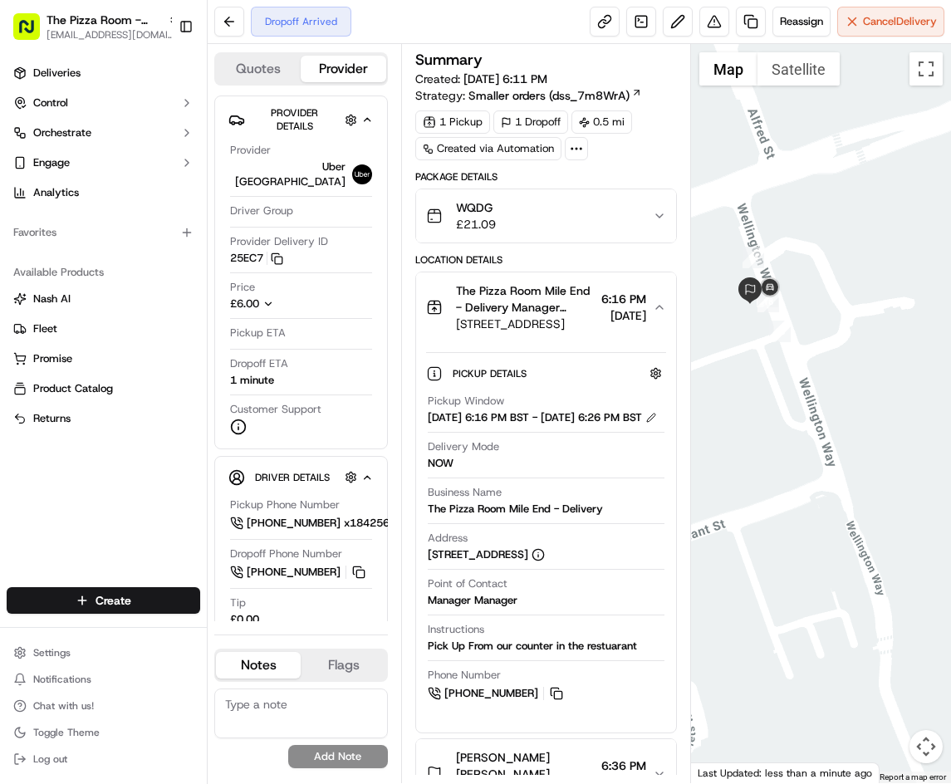
click at [528, 399] on div "Pickup Window [DATE] 6:16 PM BST - [DATE] 6:26 PM BST" at bounding box center [546, 410] width 237 height 32
click at [507, 369] on span "Pickup Details" at bounding box center [491, 373] width 77 height 13
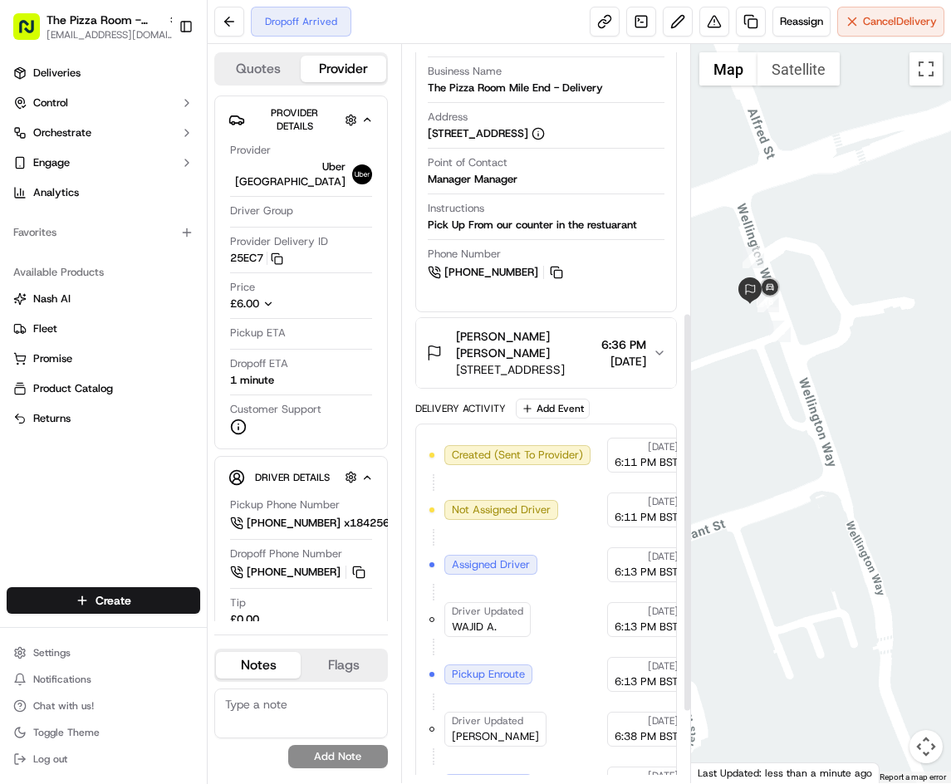
scroll to position [499, 0]
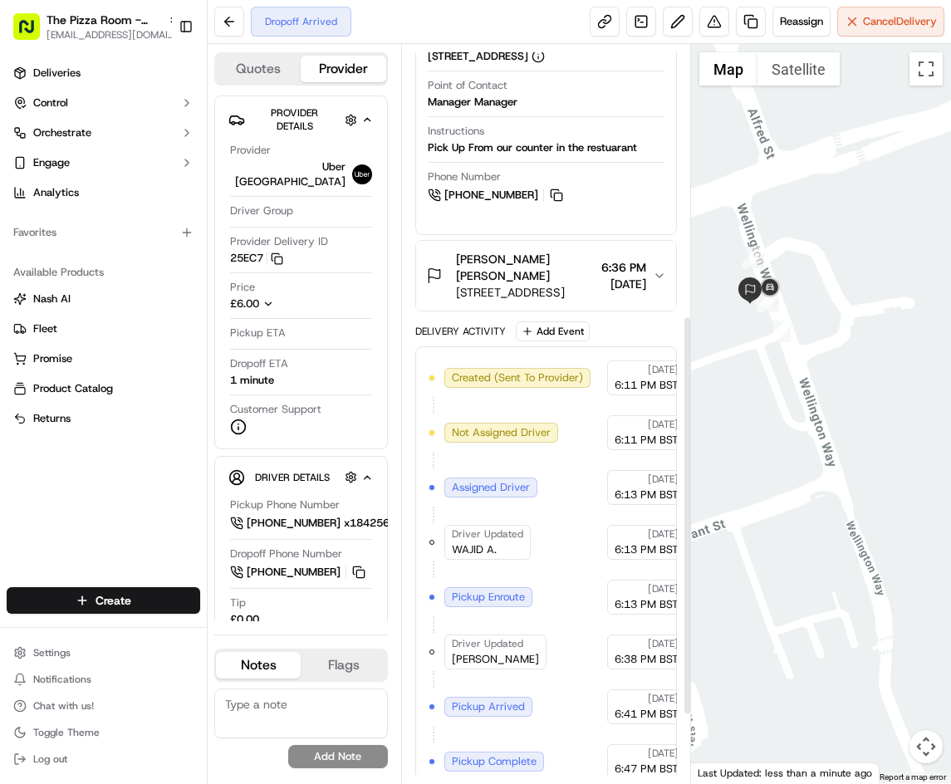
click at [524, 271] on div "[PERSON_NAME] [PERSON_NAME]" at bounding box center [525, 267] width 139 height 33
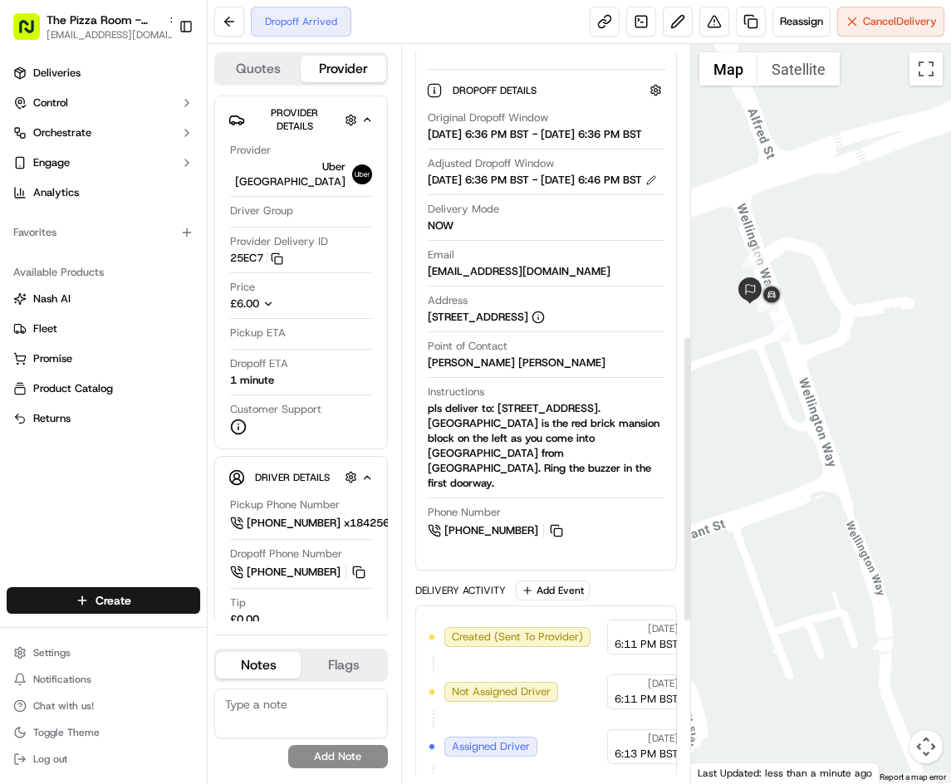
scroll to position [1166, 0]
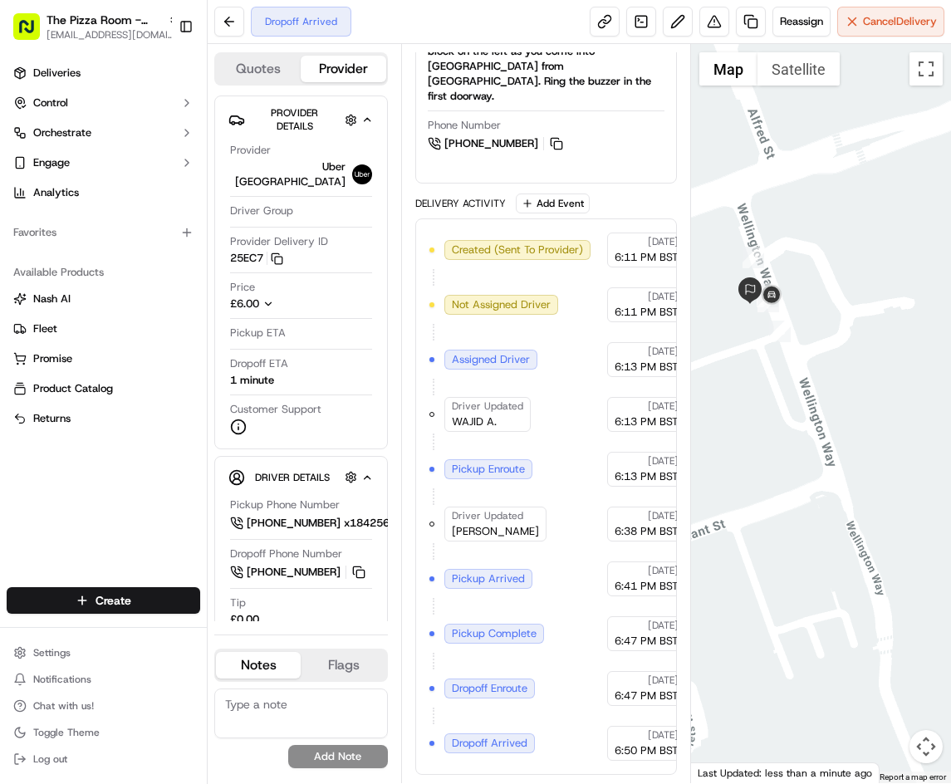
click at [515, 22] on div "Dropoff Arrived Reassign Cancel Delivery" at bounding box center [580, 22] width 744 height 44
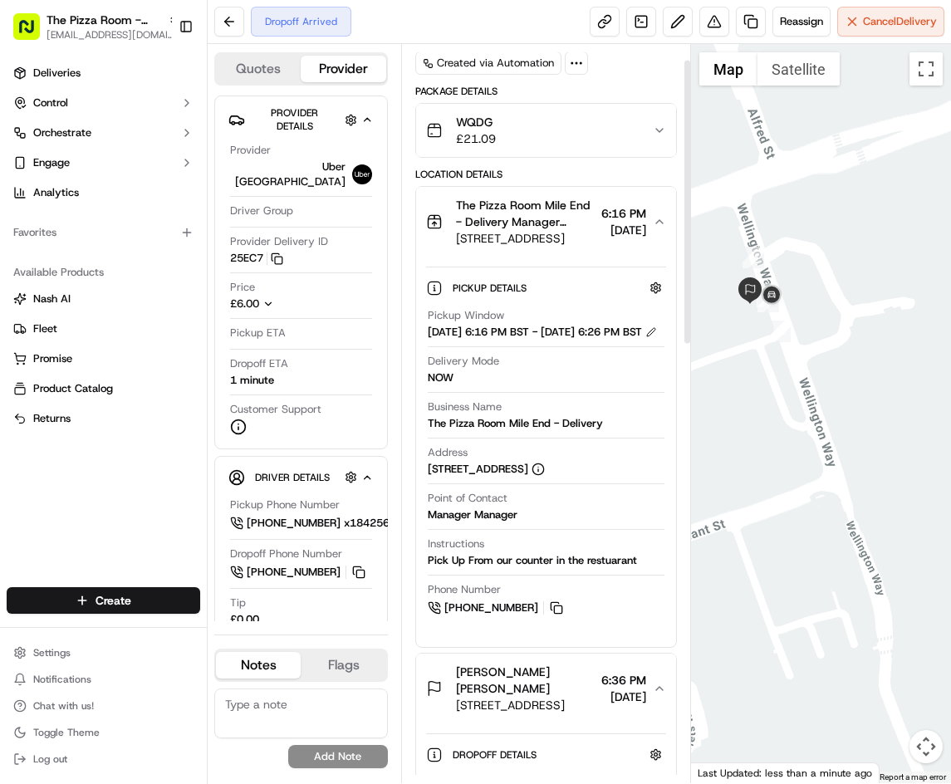
scroll to position [0, 0]
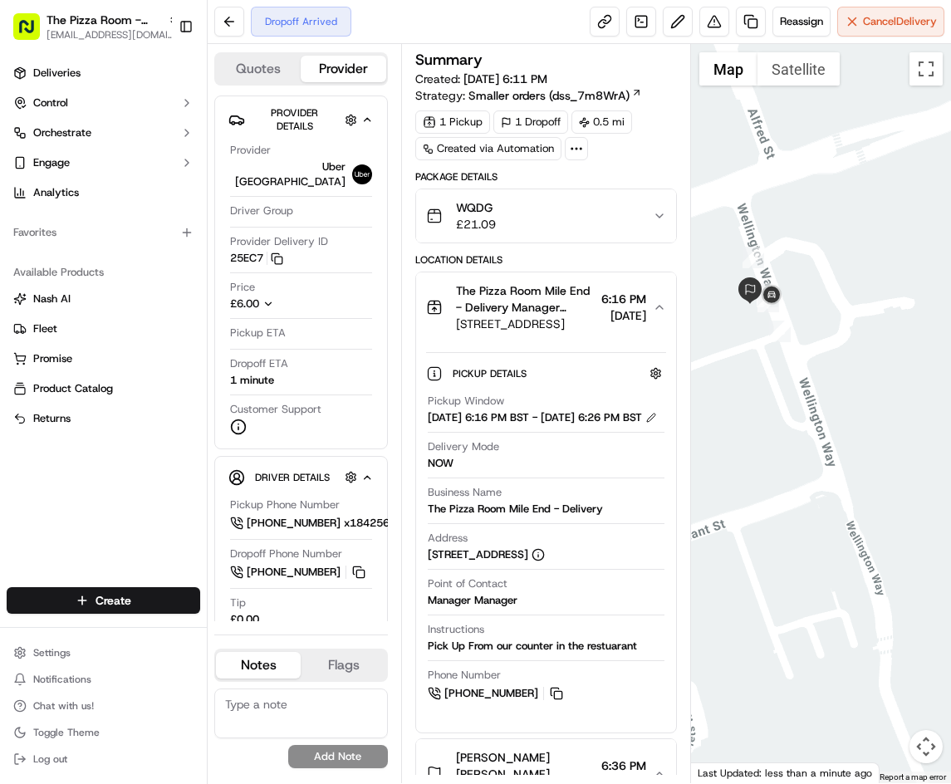
click at [473, 21] on div "Dropoff Arrived Reassign Cancel Delivery" at bounding box center [580, 22] width 744 height 44
click at [490, 12] on div "Dropoff Arrived Reassign Cancel Delivery" at bounding box center [580, 22] width 744 height 44
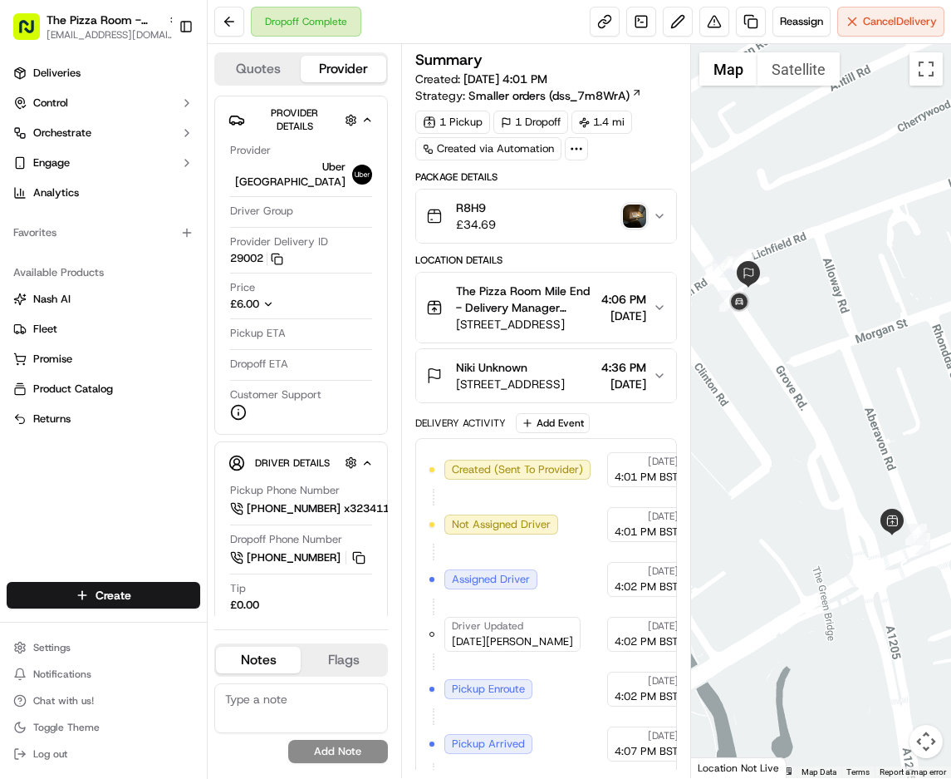
click at [532, 317] on span "[STREET_ADDRESS]" at bounding box center [525, 324] width 139 height 17
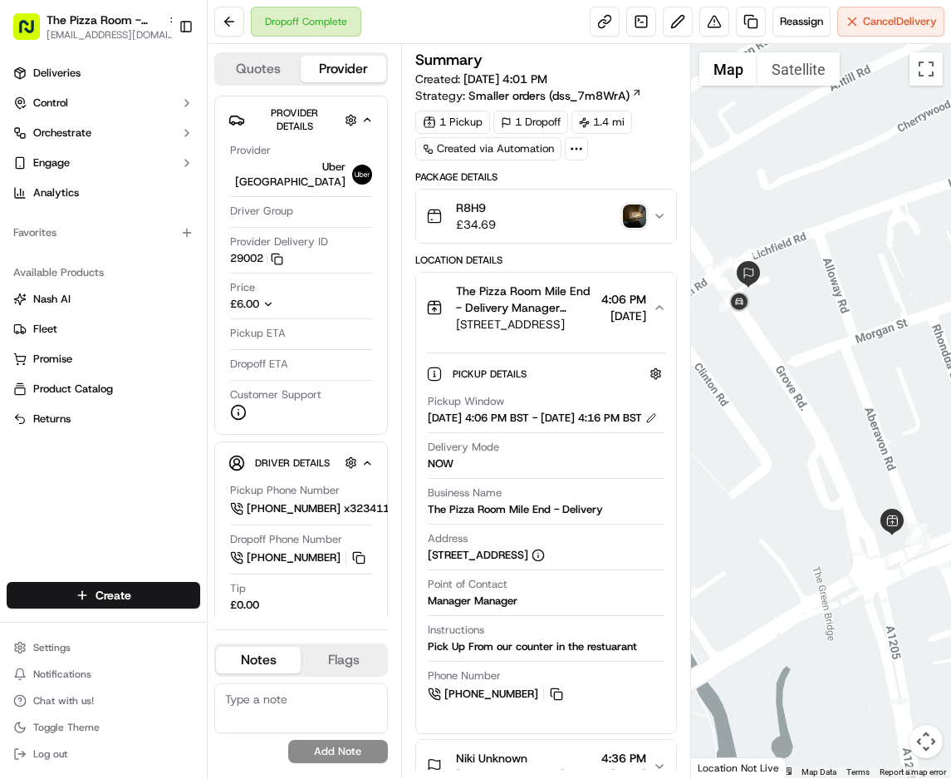
click at [542, 517] on div "The Pizza Room Mile End - Delivery" at bounding box center [515, 509] width 175 height 15
copy div "The Pizza Room Mile End - Delivery"
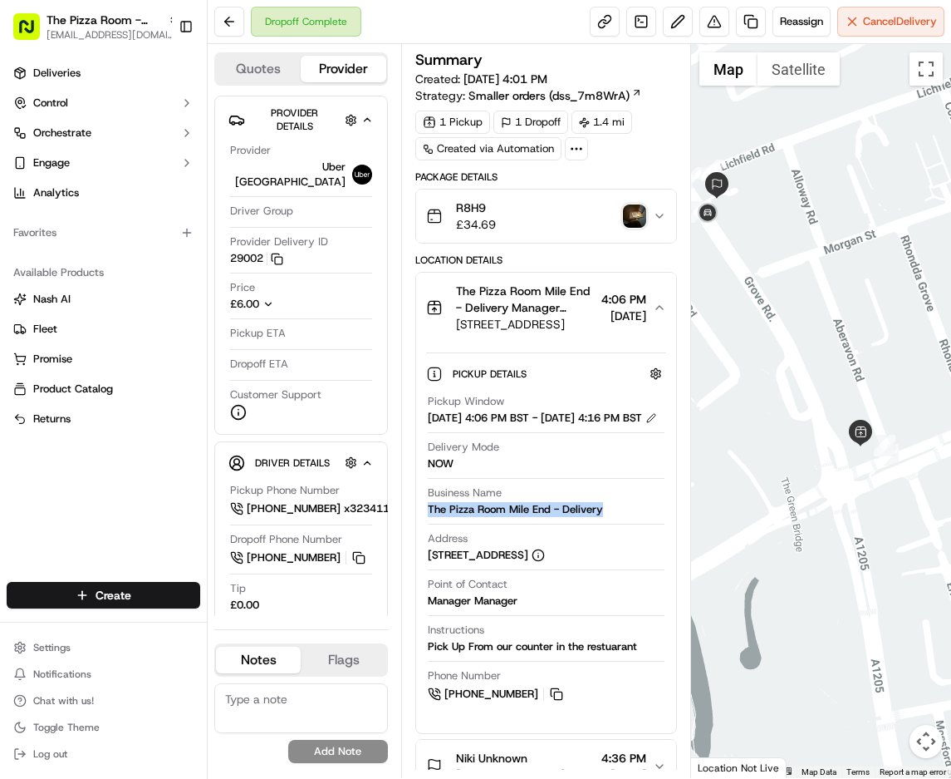
drag, startPoint x: 768, startPoint y: 470, endPoint x: 831, endPoint y: 426, distance: 77.0
click at [735, 376] on div at bounding box center [821, 411] width 260 height 734
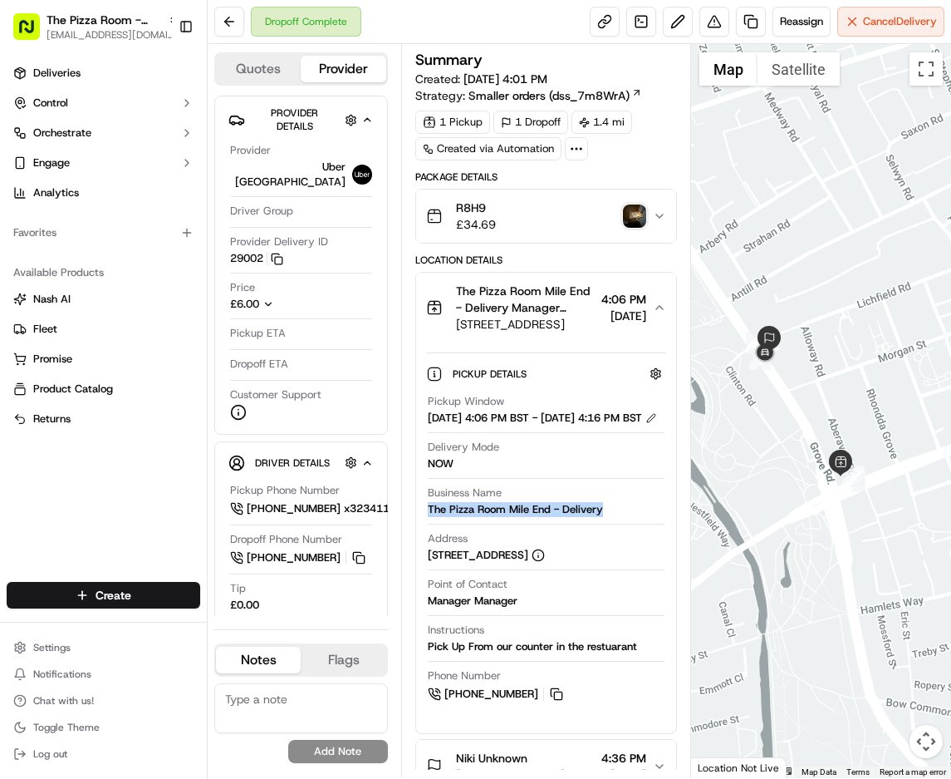
drag, startPoint x: 759, startPoint y: 464, endPoint x: 744, endPoint y: 459, distance: 15.8
click at [744, 459] on div at bounding box center [821, 411] width 260 height 734
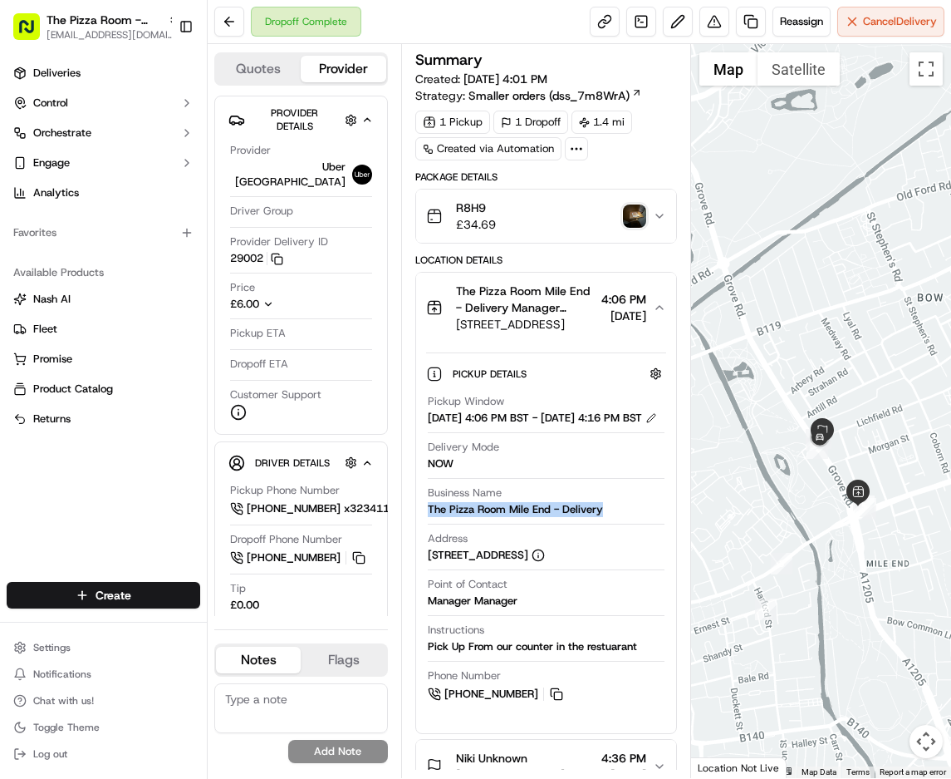
click at [833, 537] on div at bounding box center [821, 411] width 260 height 734
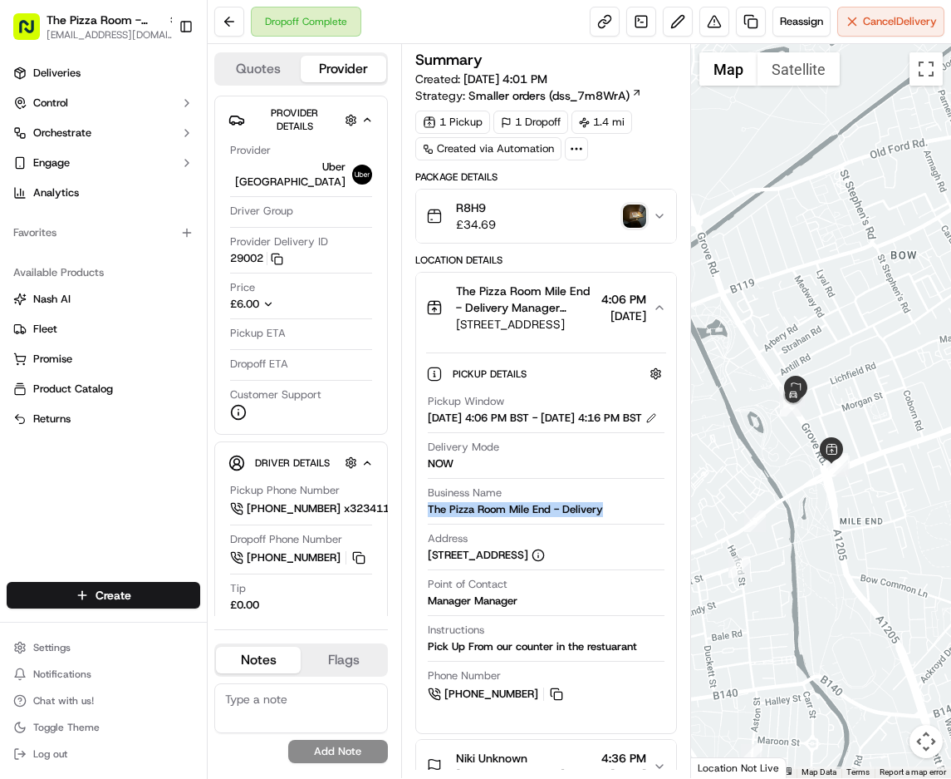
drag, startPoint x: 885, startPoint y: 578, endPoint x: 845, endPoint y: 513, distance: 76.8
click at [845, 512] on div at bounding box center [821, 411] width 260 height 734
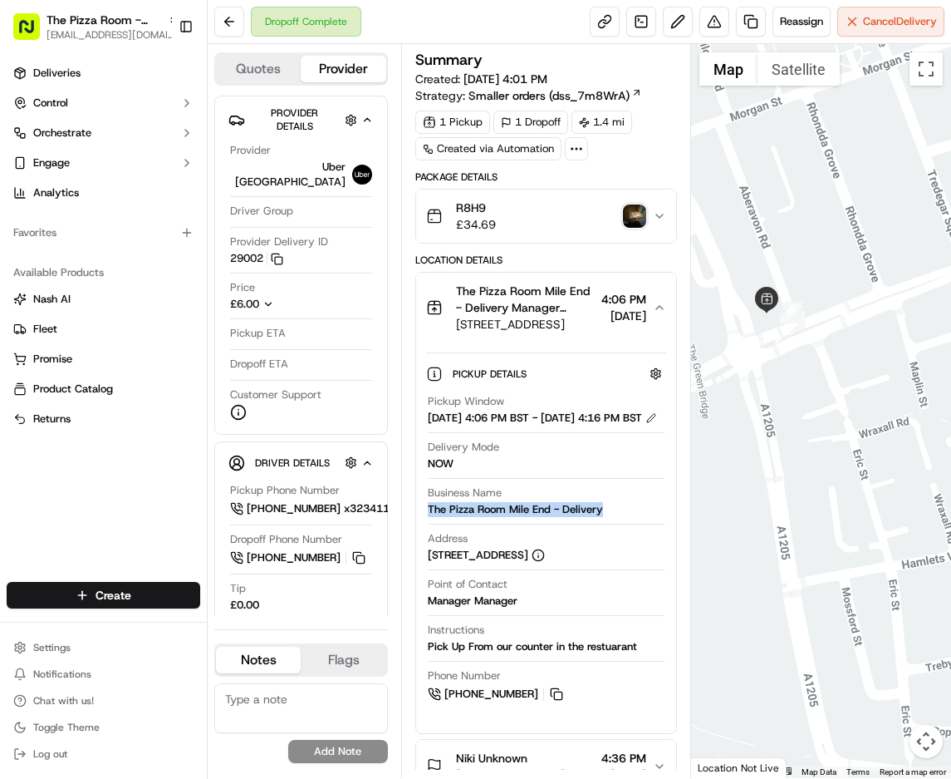
drag, startPoint x: 821, startPoint y: 430, endPoint x: 830, endPoint y: 641, distance: 212.1
click at [842, 634] on div at bounding box center [821, 411] width 260 height 734
copy div "The Pizza Room Mile End - Delivery"
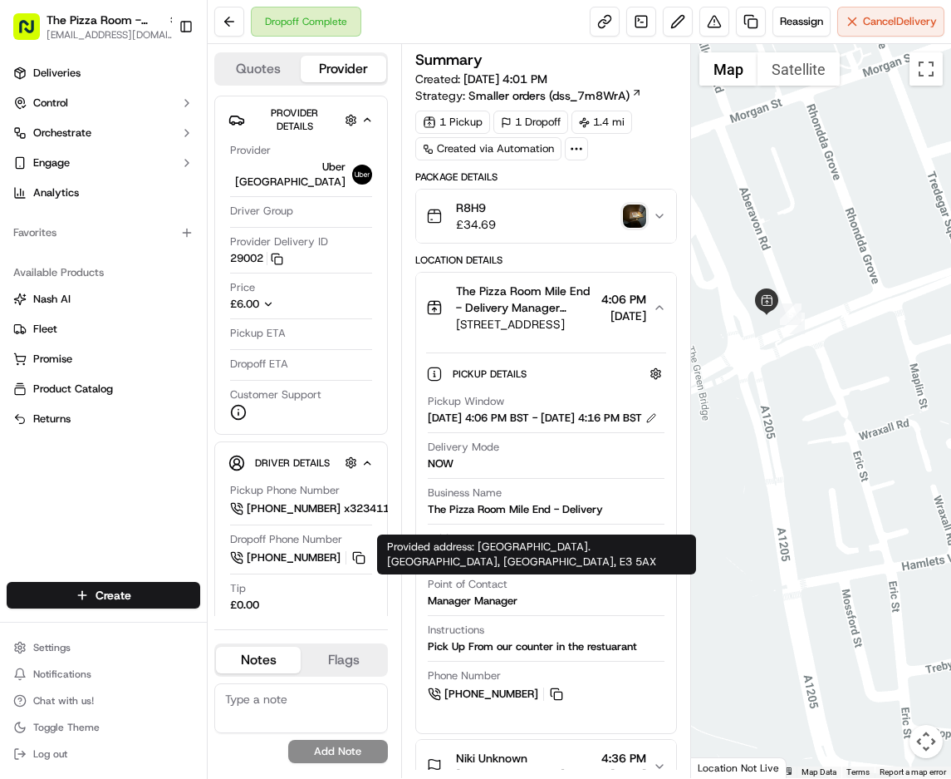
copy div "Grove Rd."
drag, startPoint x: 420, startPoint y: 566, endPoint x: 474, endPoint y: 567, distance: 53.2
click at [474, 567] on div "Pickup Details Hidden ( 2 ) Pickup Window 09/19/2025 4:06 PM BST - 09/19/2025 4…" at bounding box center [546, 530] width 260 height 377
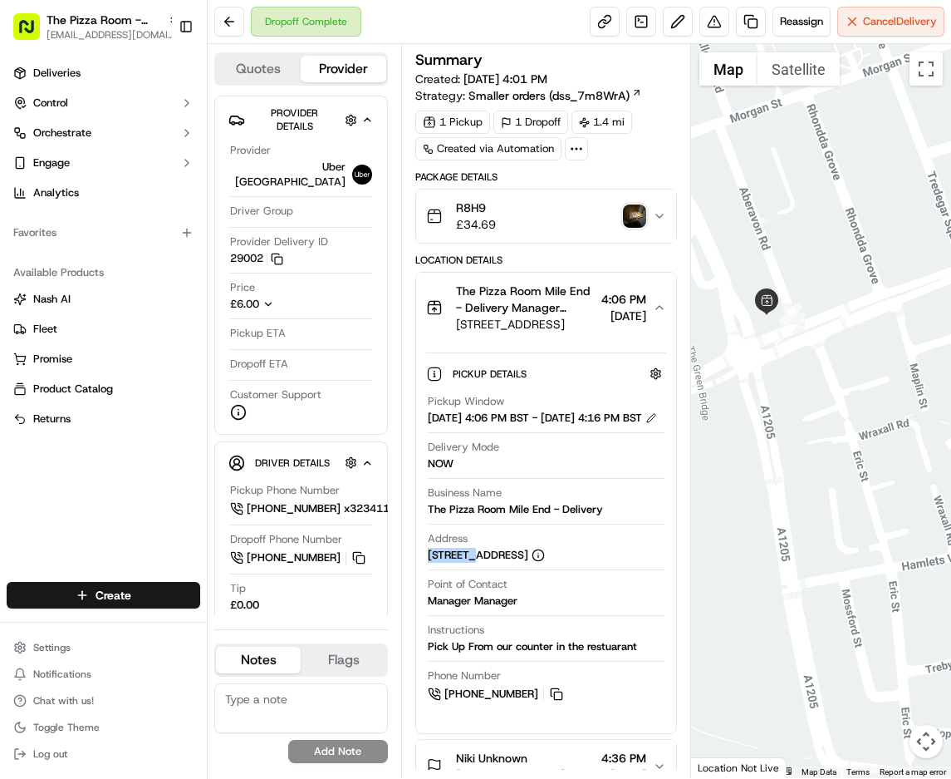
copy div "E3 5AX"
drag, startPoint x: 523, startPoint y: 561, endPoint x: 563, endPoint y: 361, distance: 204.3
click at [554, 562] on div "Address Grove Rd., London E3 5AX, UK" at bounding box center [546, 547] width 237 height 32
click at [563, 702] on button at bounding box center [557, 694] width 18 height 18
click at [574, 654] on div "Pick Up From our counter in the restuarant" at bounding box center [532, 646] width 209 height 15
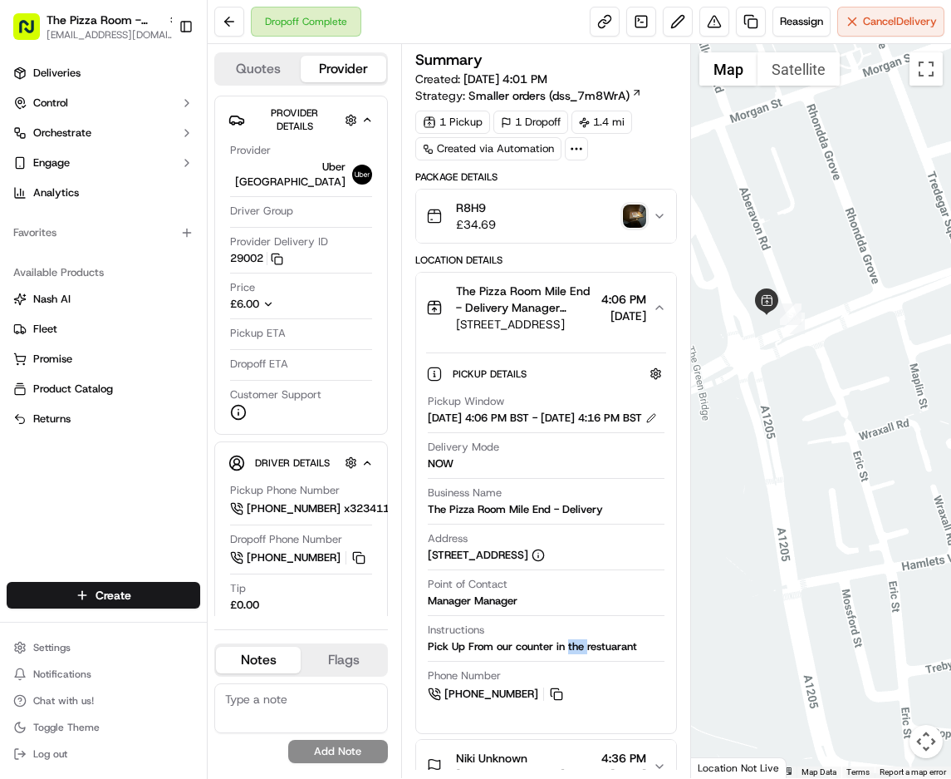
click at [574, 654] on div "Pick Up From our counter in the restuarant" at bounding box center [532, 646] width 209 height 15
copy div "Pick Up From our counter in the restuarant"
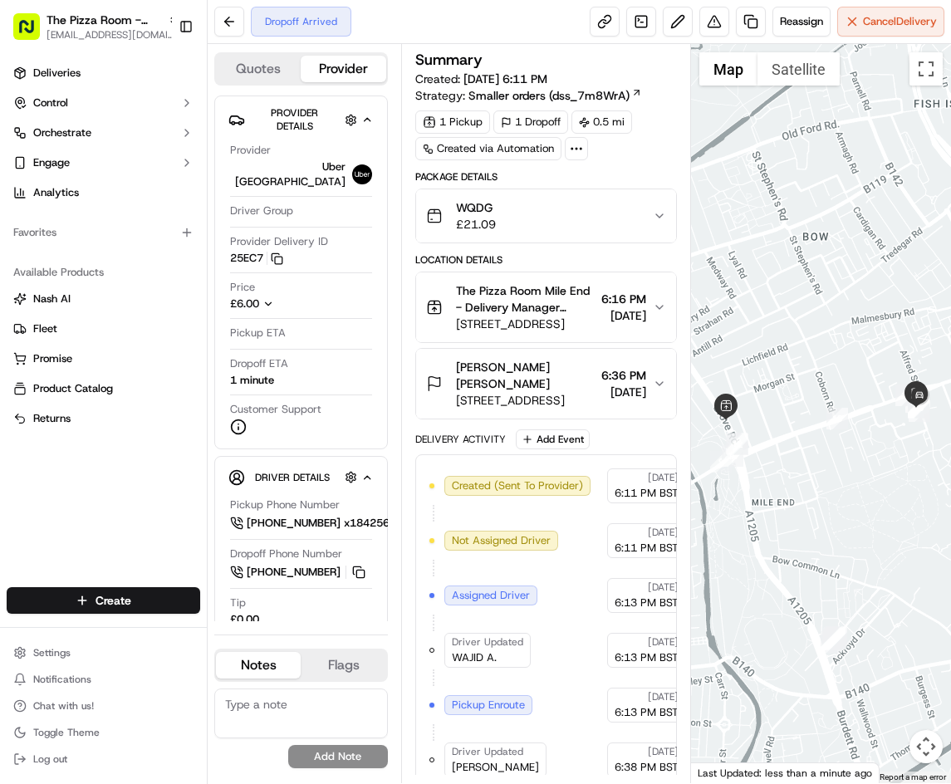
drag, startPoint x: 842, startPoint y: 456, endPoint x: 782, endPoint y: 445, distance: 61.8
click at [744, 457] on div at bounding box center [821, 413] width 260 height 739
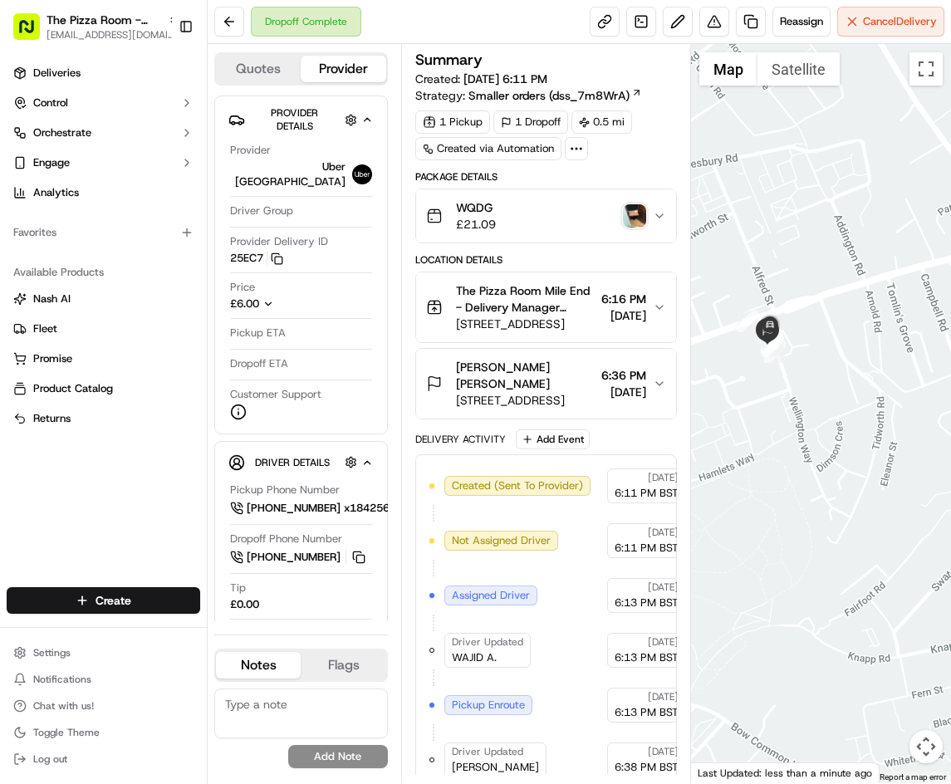
click at [635, 209] on img "button" at bounding box center [634, 215] width 23 height 23
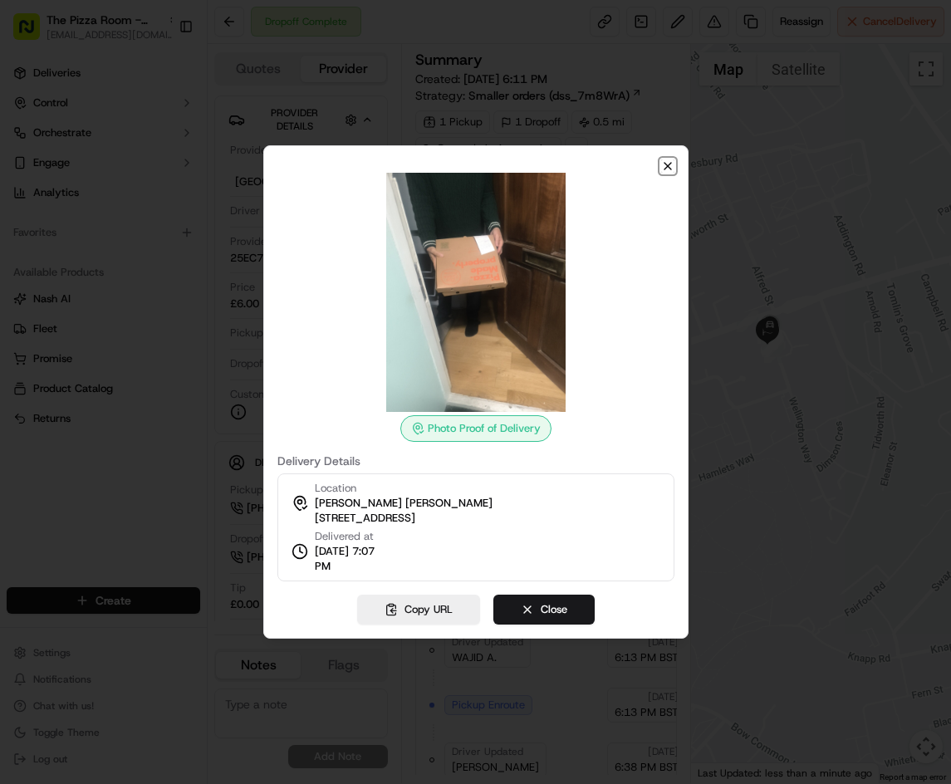
click at [668, 165] on icon "button" at bounding box center [667, 166] width 13 height 13
